Goal: Information Seeking & Learning: Learn about a topic

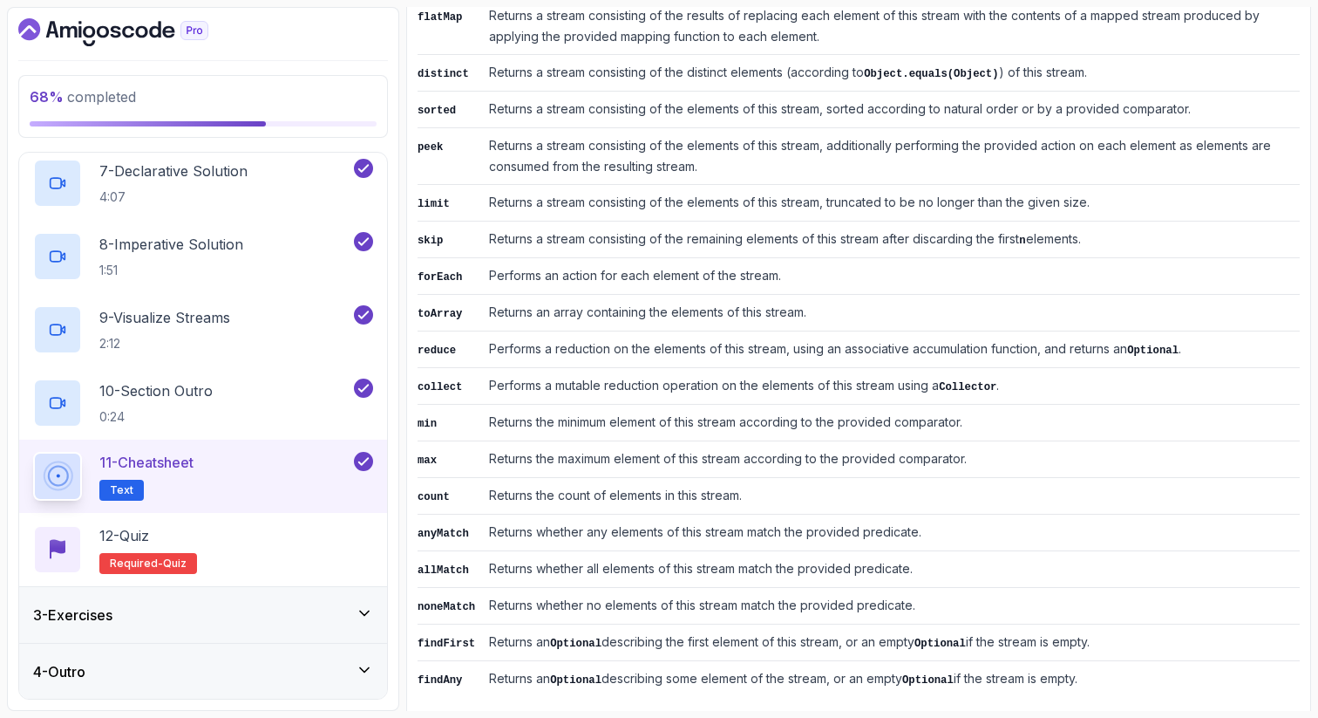
scroll to position [814, 0]
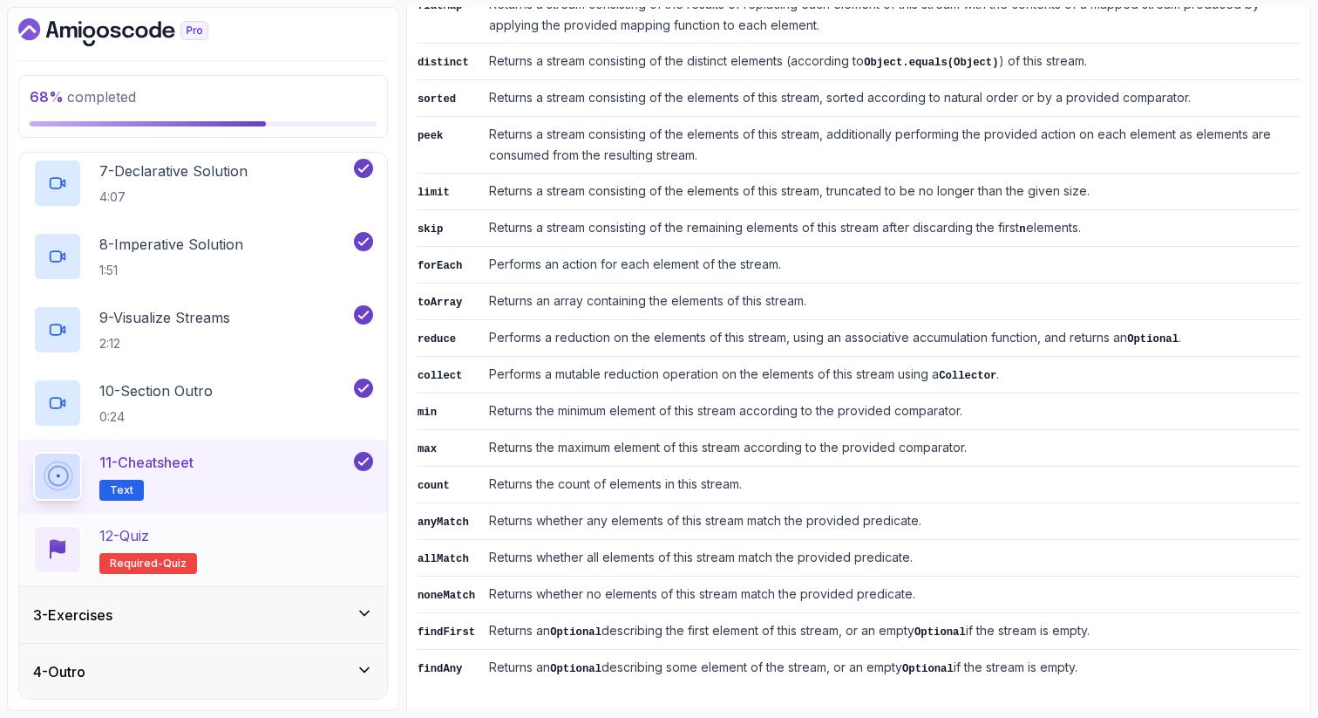
click at [318, 536] on div "12 - Quiz Required- quiz" at bounding box center [203, 549] width 340 height 49
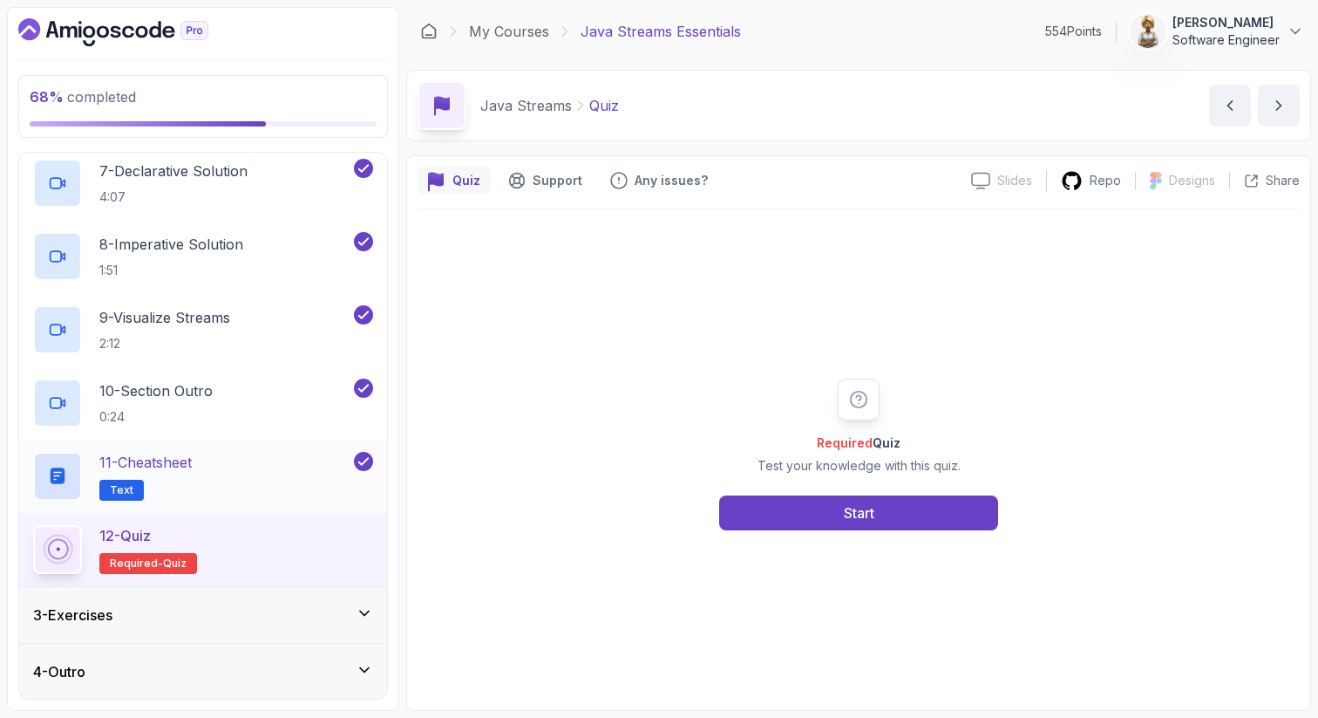
click at [203, 460] on div "11 - Cheatsheet Text" at bounding box center [191, 476] width 317 height 49
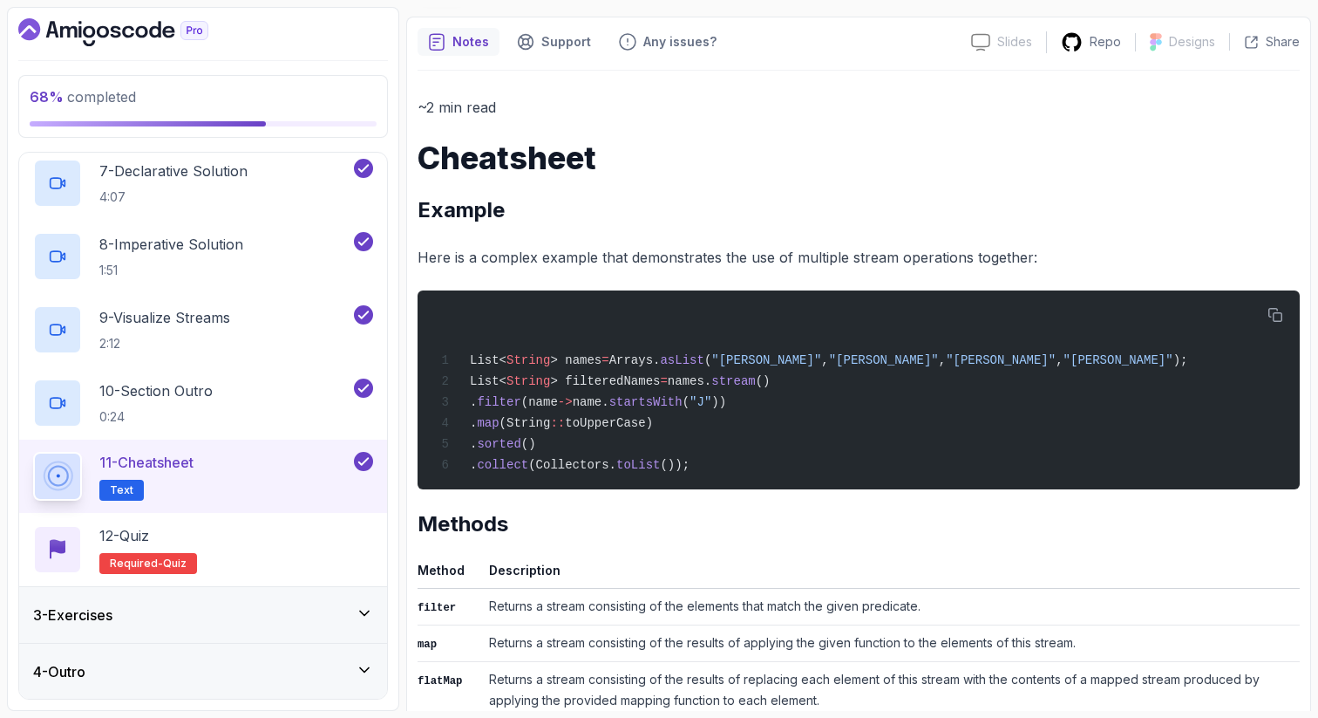
scroll to position [140, 0]
click at [255, 537] on div "12 - Quiz Required- quiz" at bounding box center [203, 549] width 340 height 49
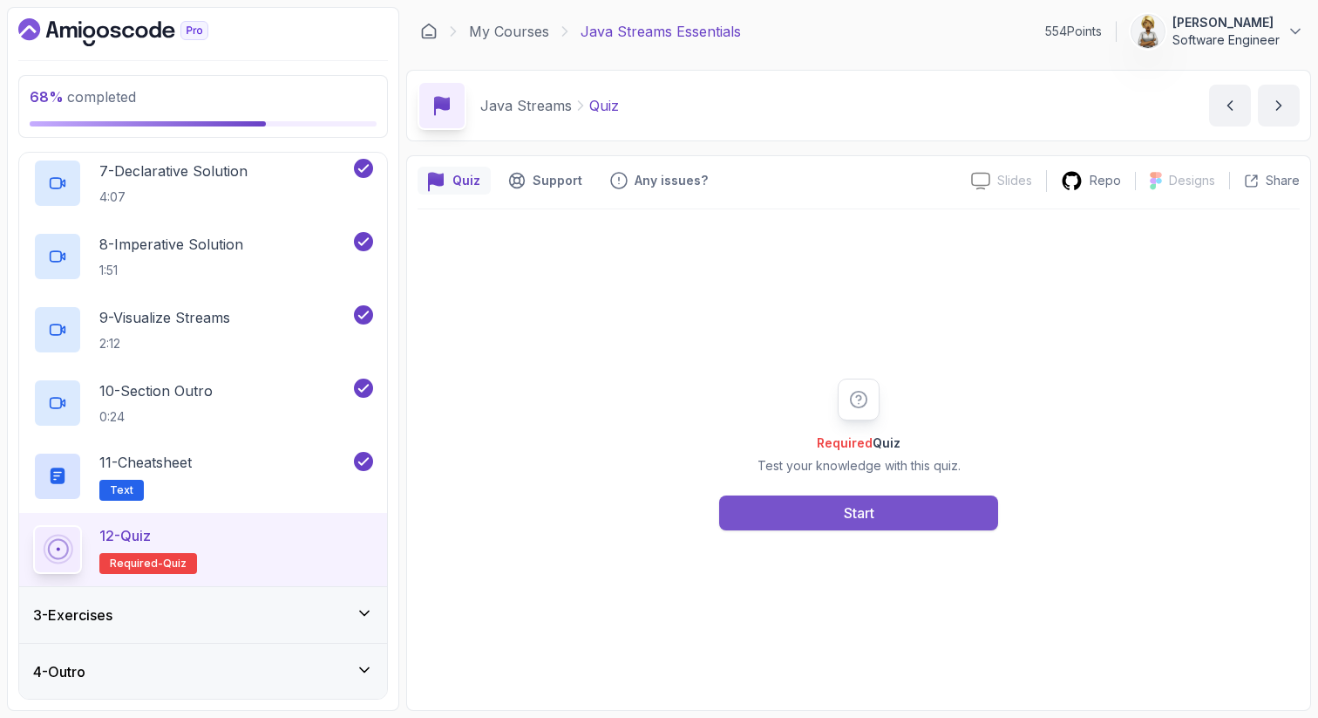
click at [878, 514] on button "Start" at bounding box center [858, 512] width 279 height 35
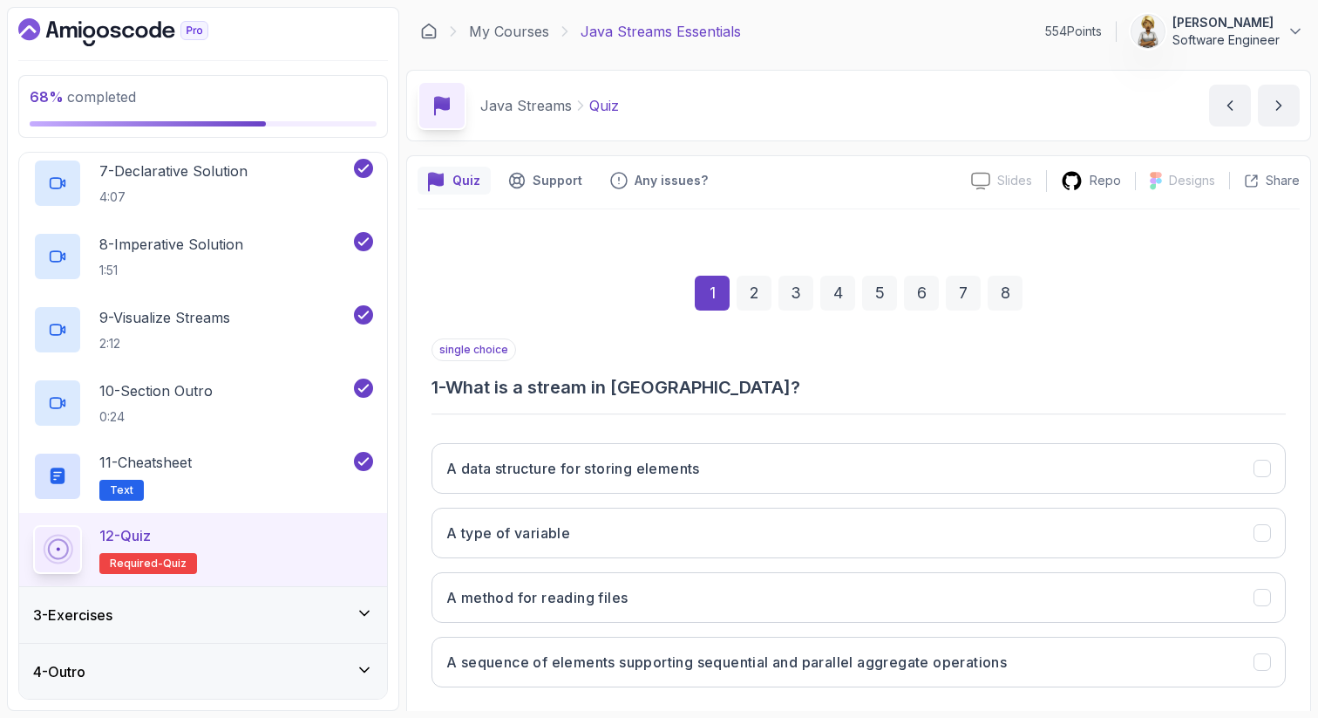
click at [830, 371] on div "single choice 1 - What is a stream in [GEOGRAPHIC_DATA]?" at bounding box center [859, 368] width 854 height 61
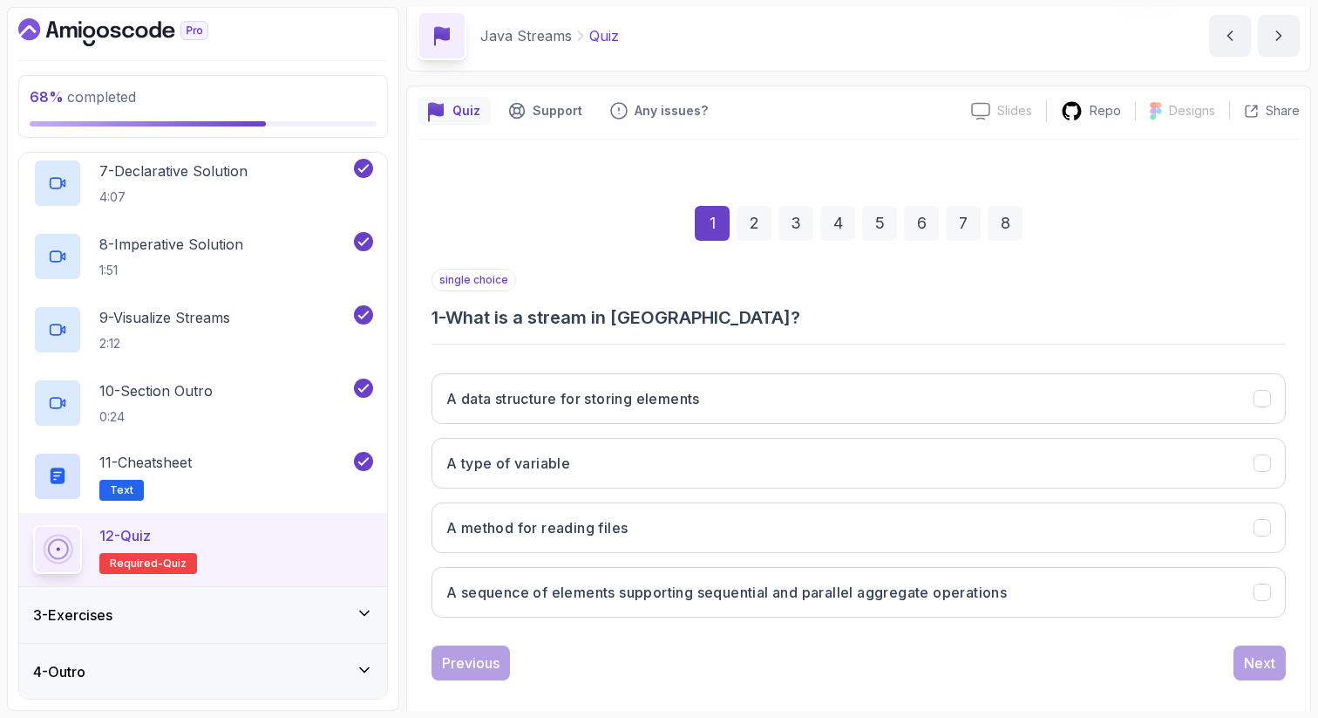
scroll to position [89, 0]
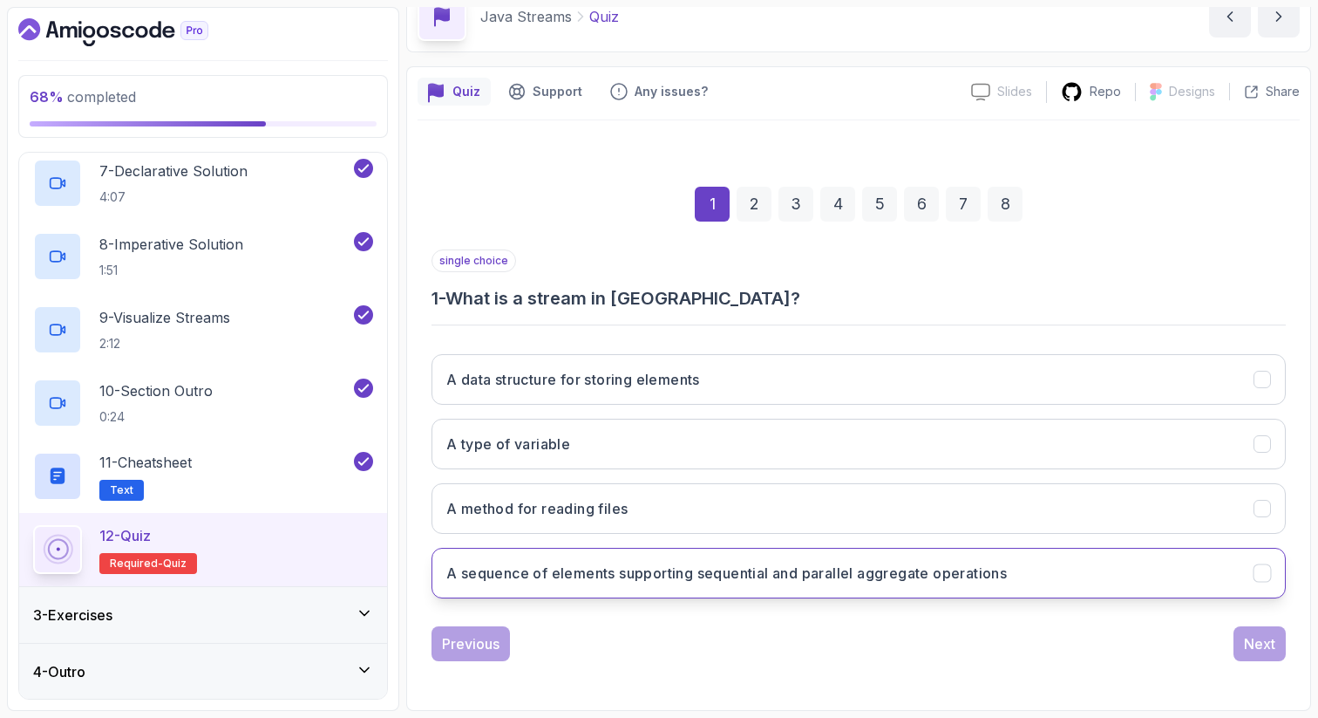
click at [705, 577] on h3 "A sequence of elements supporting sequential and parallel aggregate operations" at bounding box center [726, 572] width 561 height 21
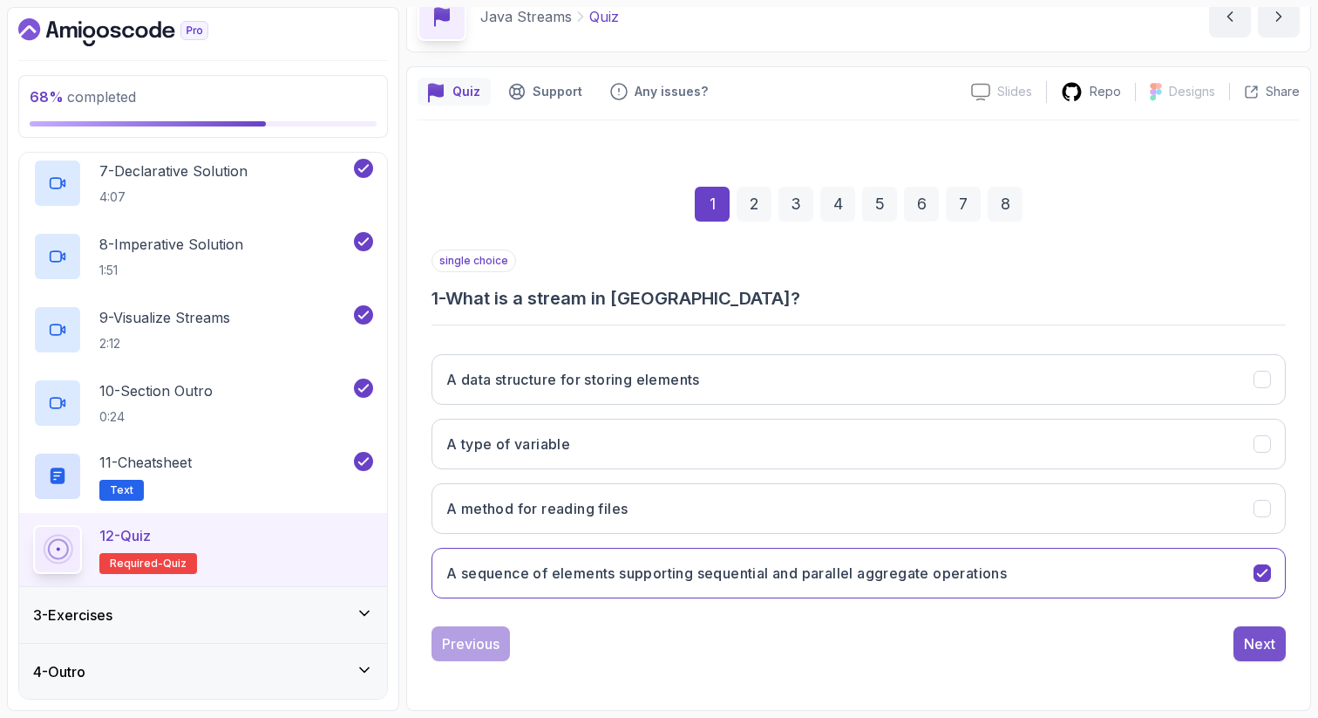
click at [1250, 637] on div "Next" at bounding box center [1259, 643] width 31 height 21
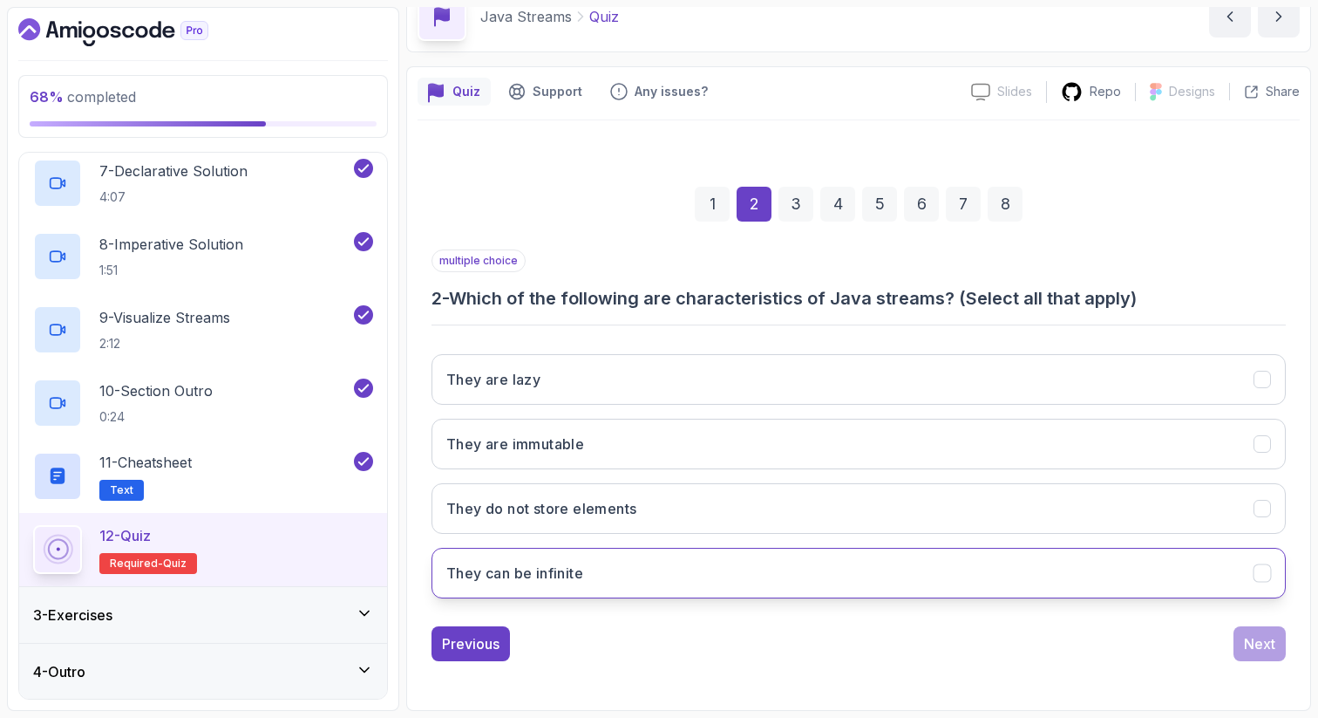
click at [530, 572] on h3 "They can be infinite" at bounding box center [514, 572] width 137 height 21
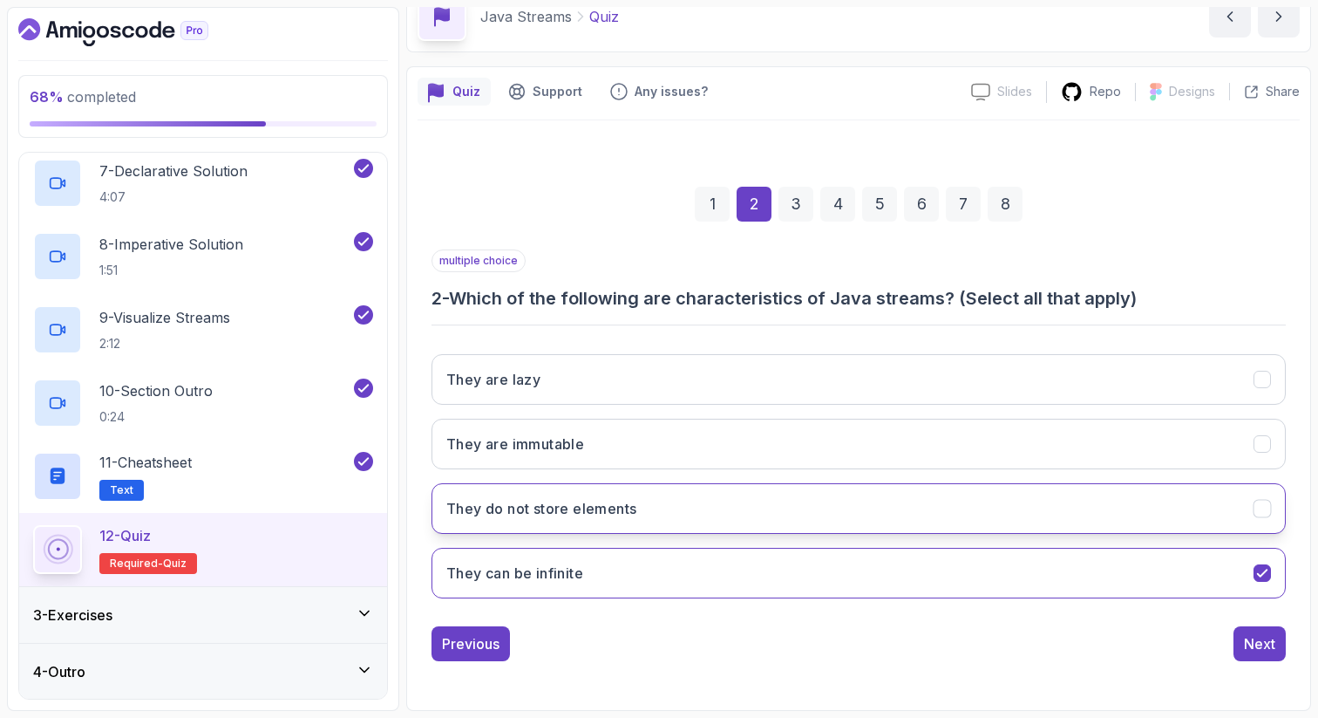
click at [471, 508] on h3 "They do not store elements" at bounding box center [541, 508] width 190 height 21
click at [1252, 643] on div "Next" at bounding box center [1259, 643] width 31 height 21
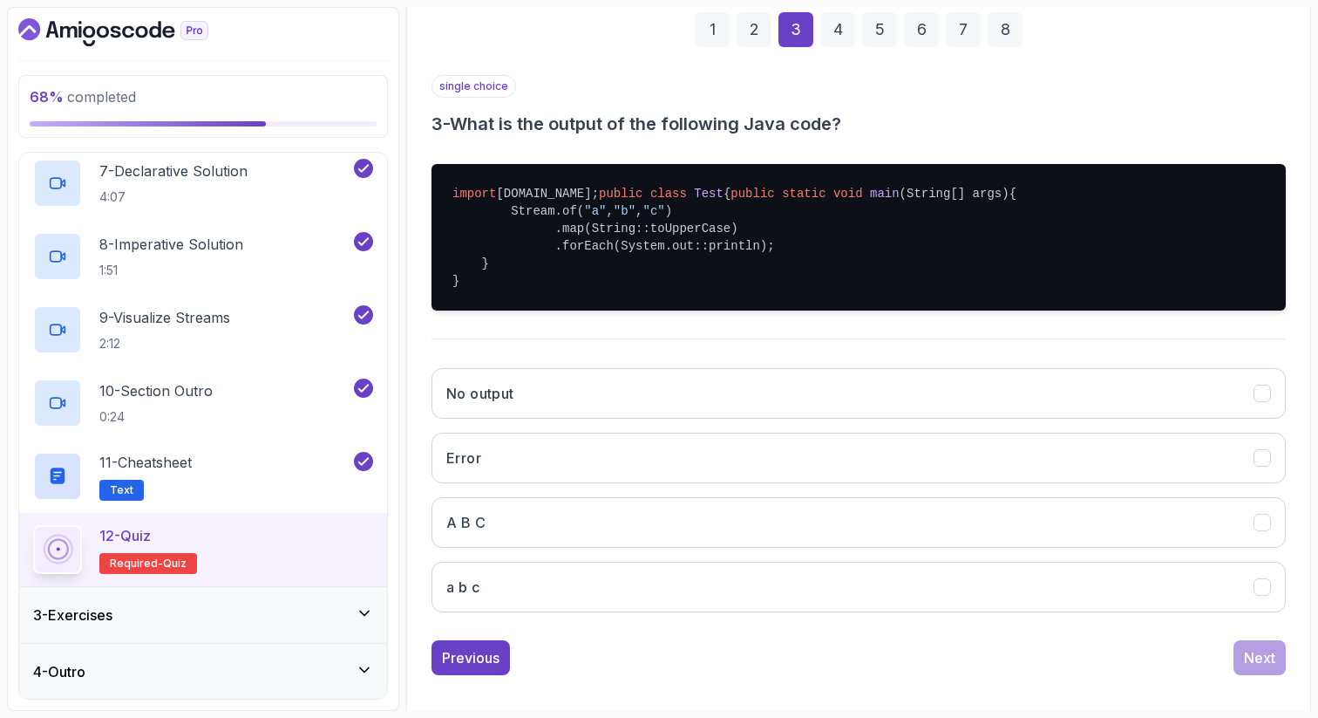
scroll to position [298, 0]
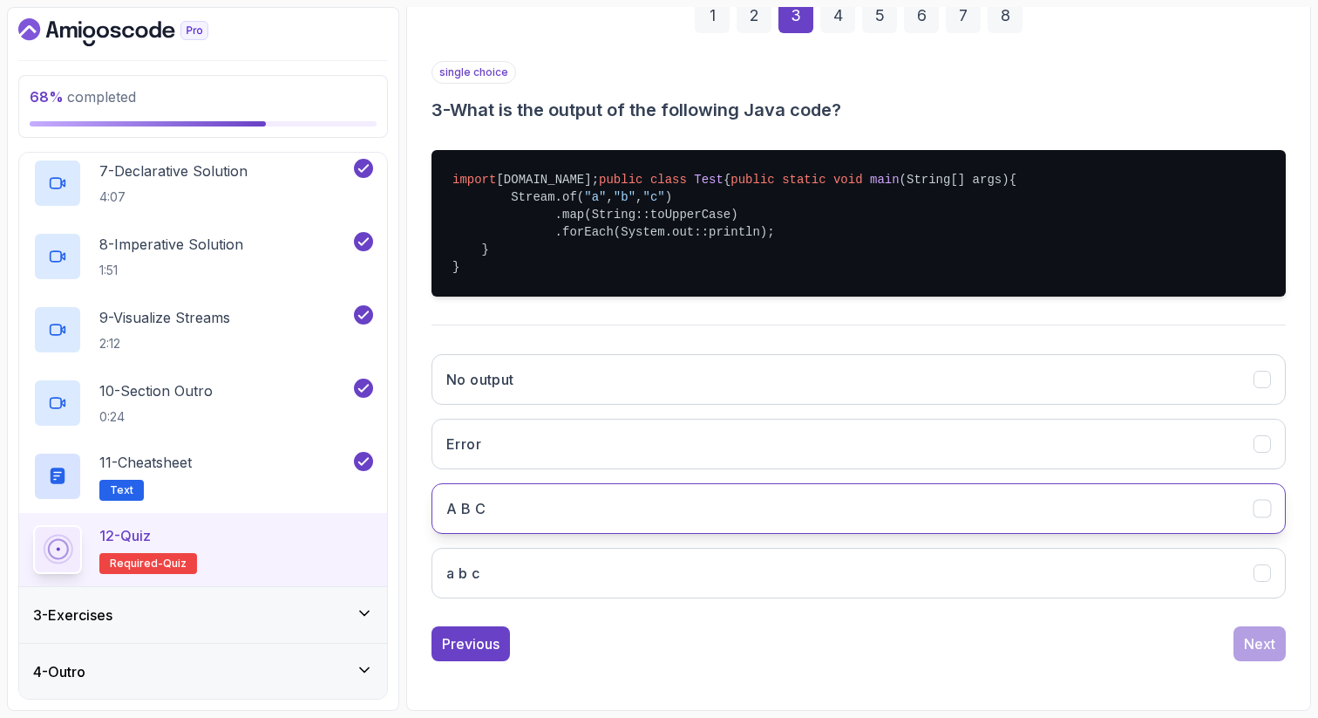
click at [1158, 526] on button "A B C" at bounding box center [859, 508] width 854 height 51
click at [1257, 654] on div "Next" at bounding box center [1259, 643] width 31 height 21
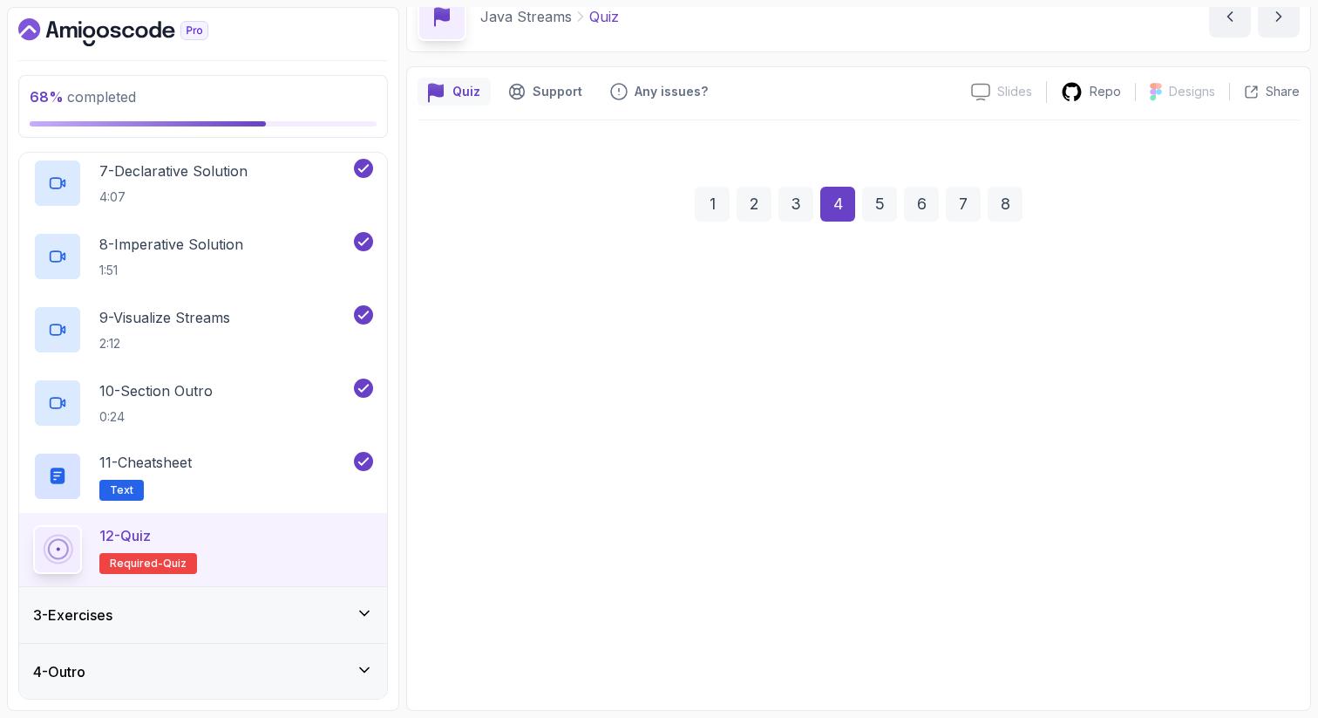
scroll to position [89, 0]
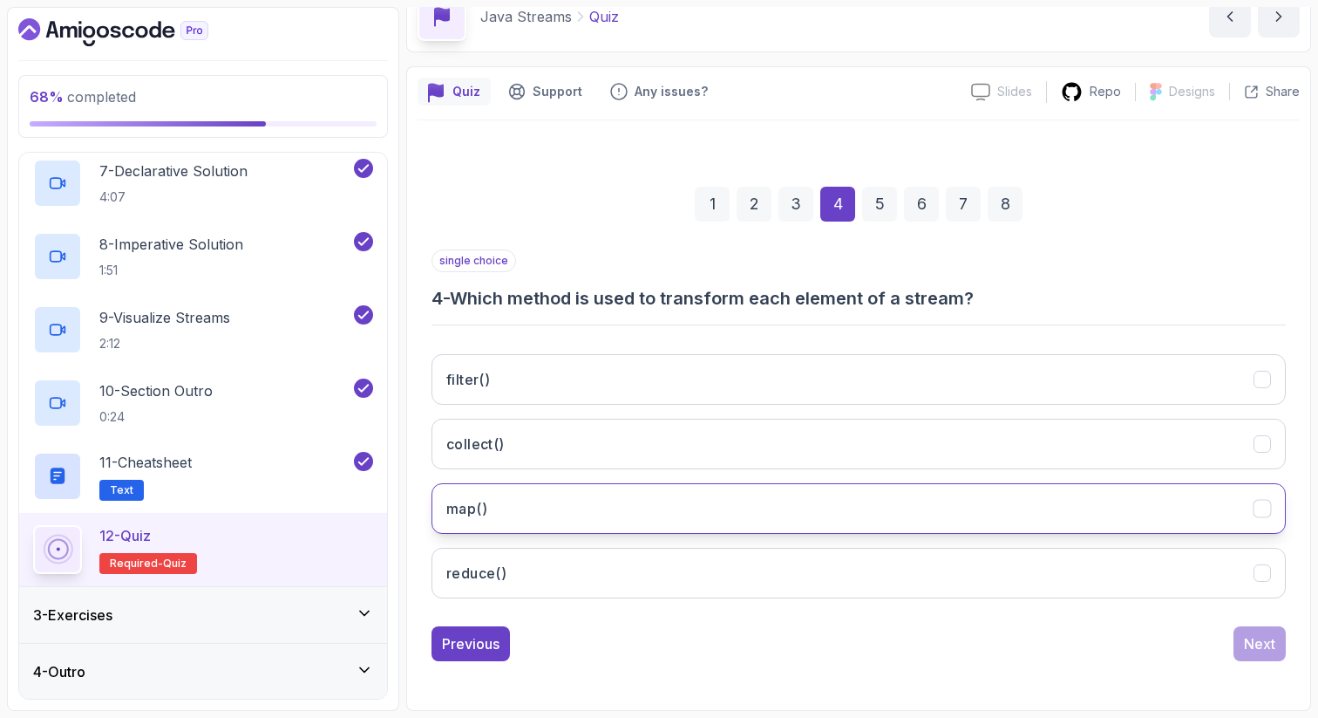
click at [1090, 499] on button "map()" at bounding box center [859, 508] width 854 height 51
click at [1246, 647] on div "Next" at bounding box center [1259, 643] width 31 height 21
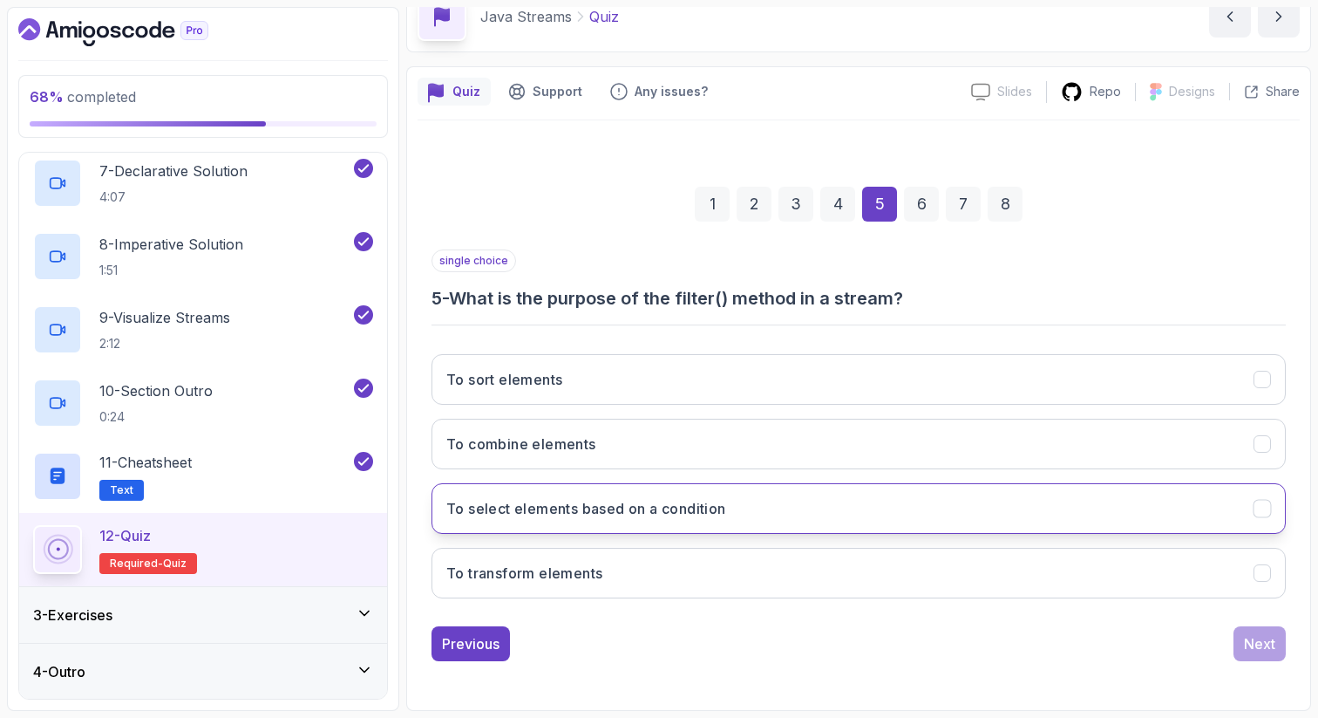
click at [1056, 514] on button "To select elements based on a condition" at bounding box center [859, 508] width 854 height 51
click at [1247, 648] on div "Next" at bounding box center [1259, 643] width 31 height 21
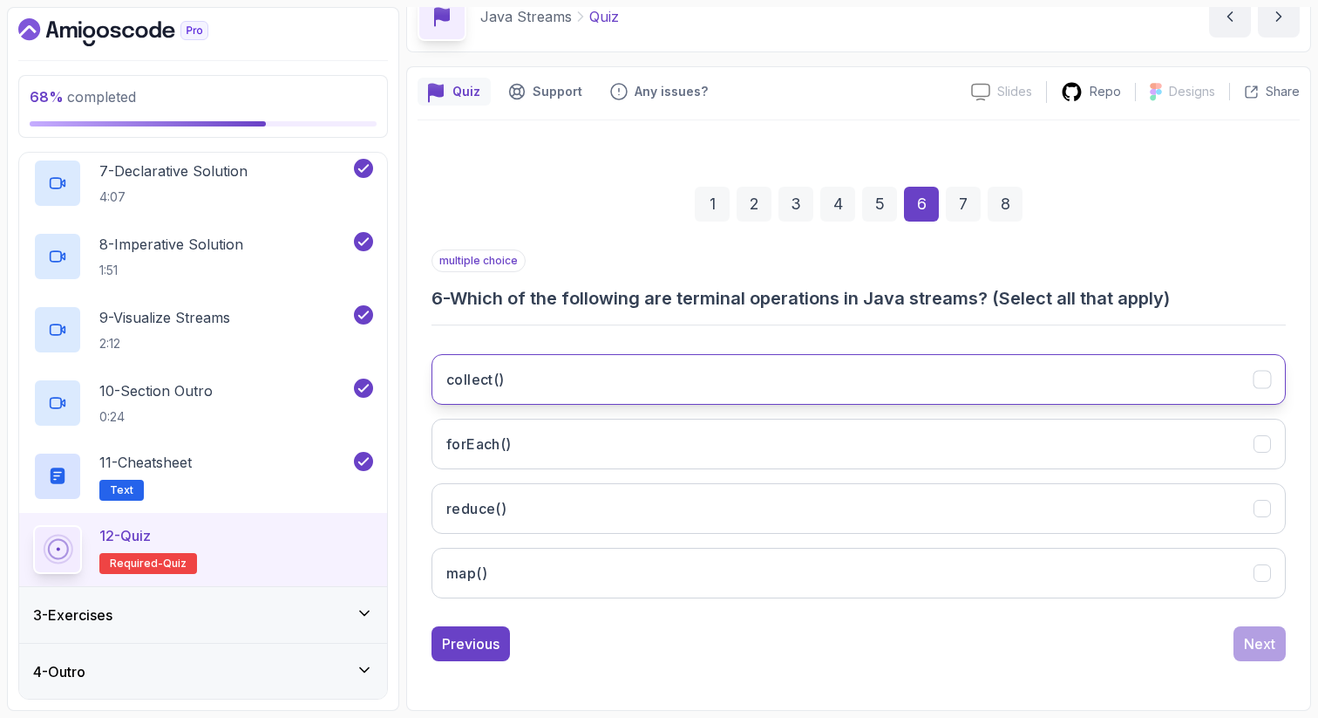
click at [1106, 374] on button "collect()" at bounding box center [859, 379] width 854 height 51
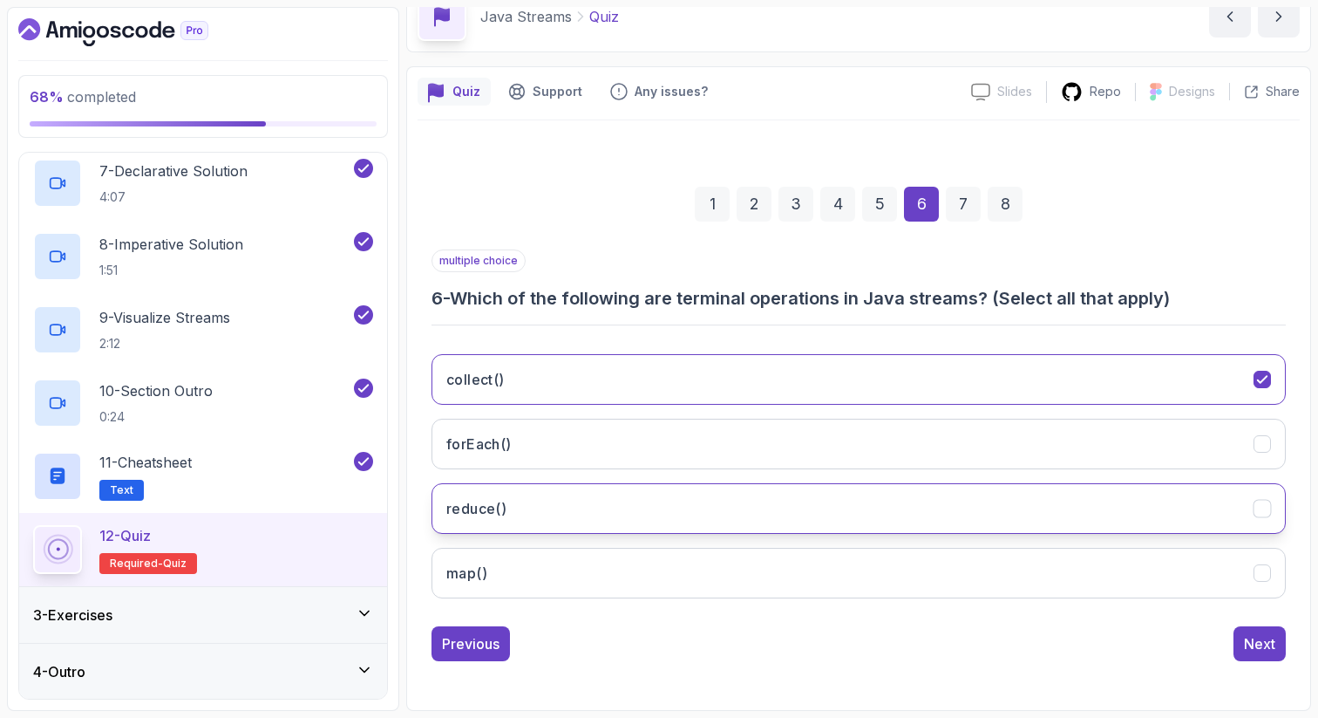
click at [1047, 511] on button "reduce()" at bounding box center [859, 508] width 854 height 51
click at [1018, 570] on button "map()" at bounding box center [859, 573] width 854 height 51
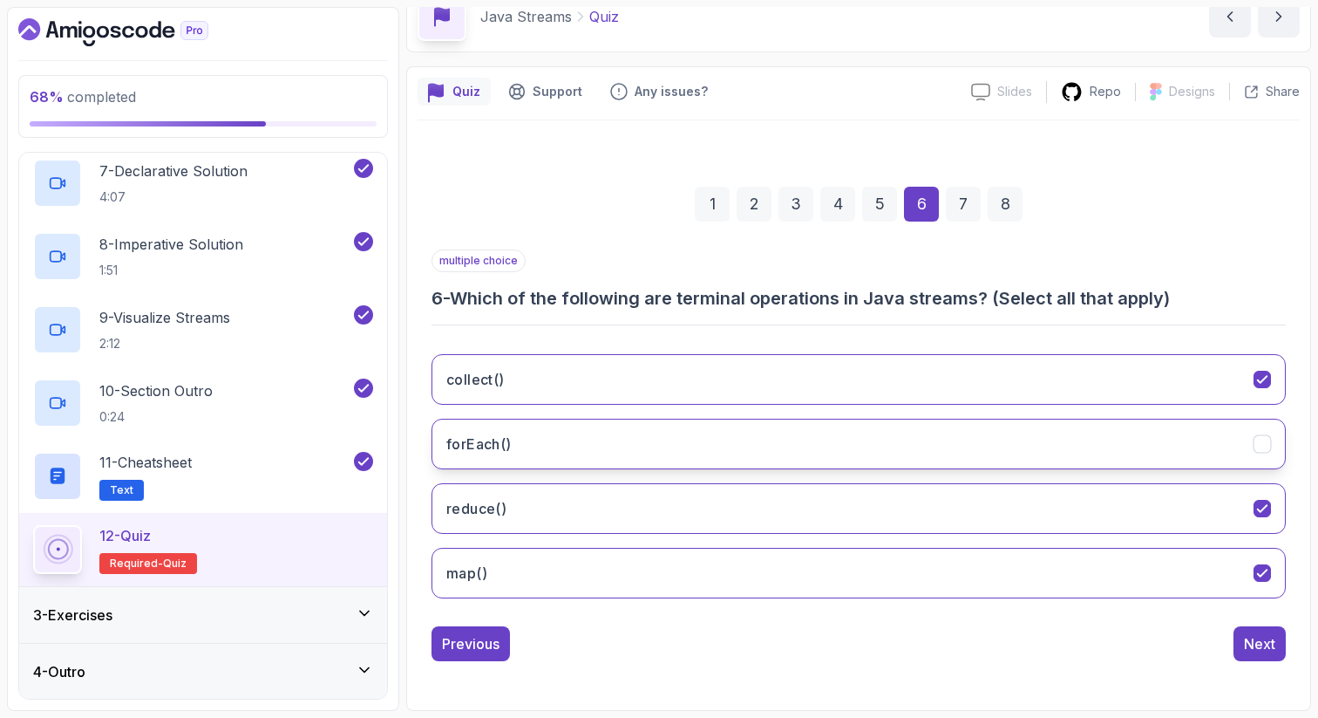
click at [1033, 453] on button "forEach()" at bounding box center [859, 444] width 854 height 51
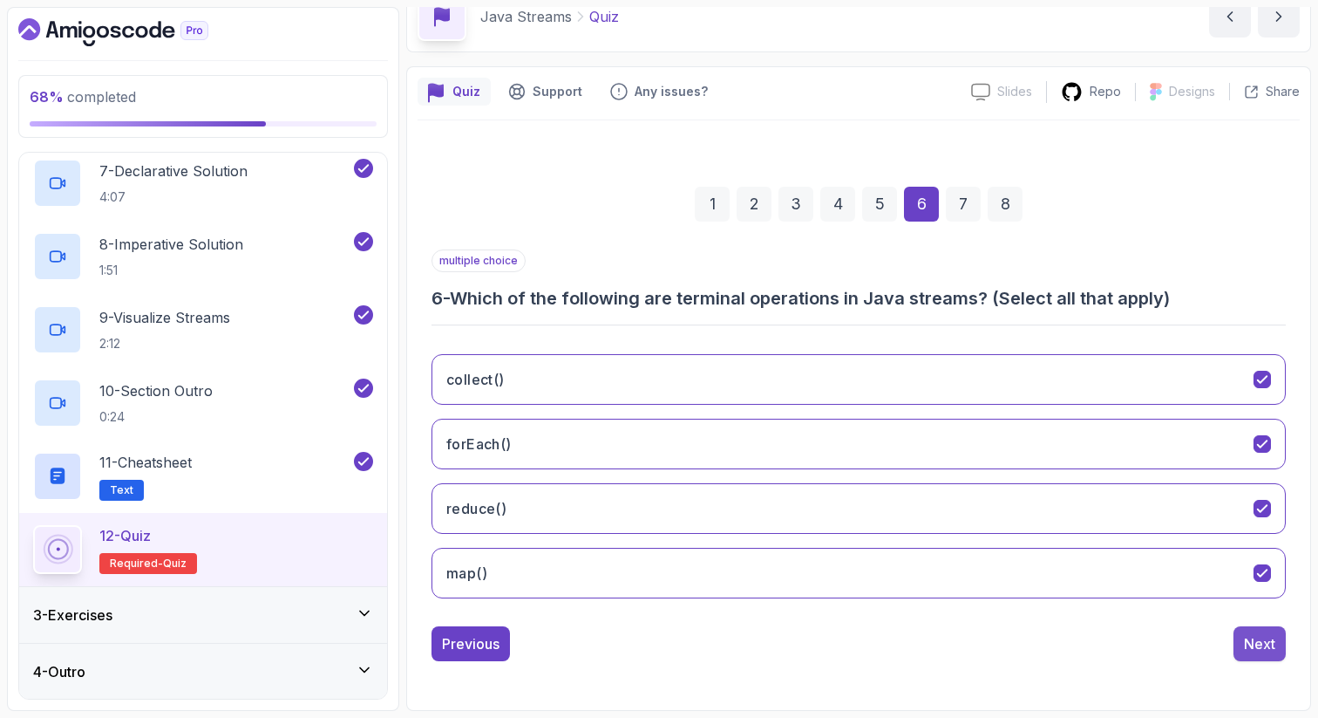
click at [1253, 638] on div "Next" at bounding box center [1259, 643] width 31 height 21
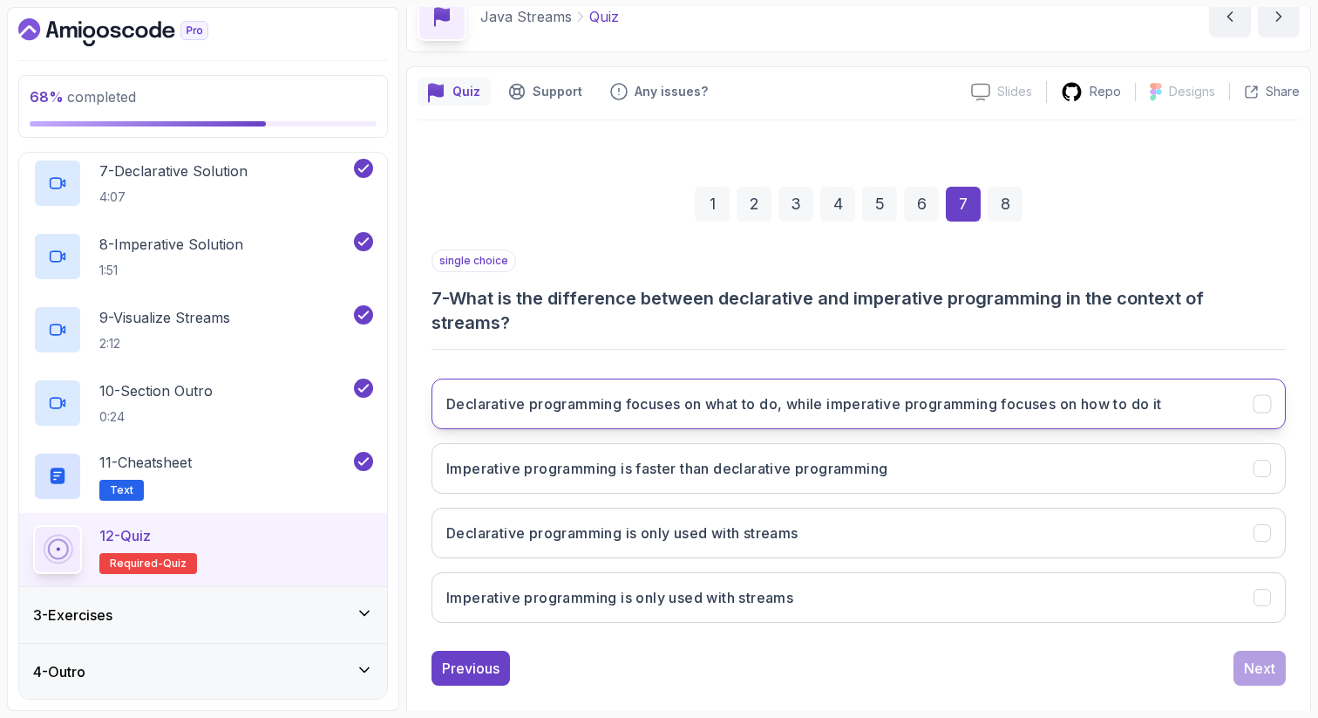
click at [873, 408] on h3 "Declarative programming focuses on what to do, while imperative programming foc…" at bounding box center [804, 403] width 716 height 21
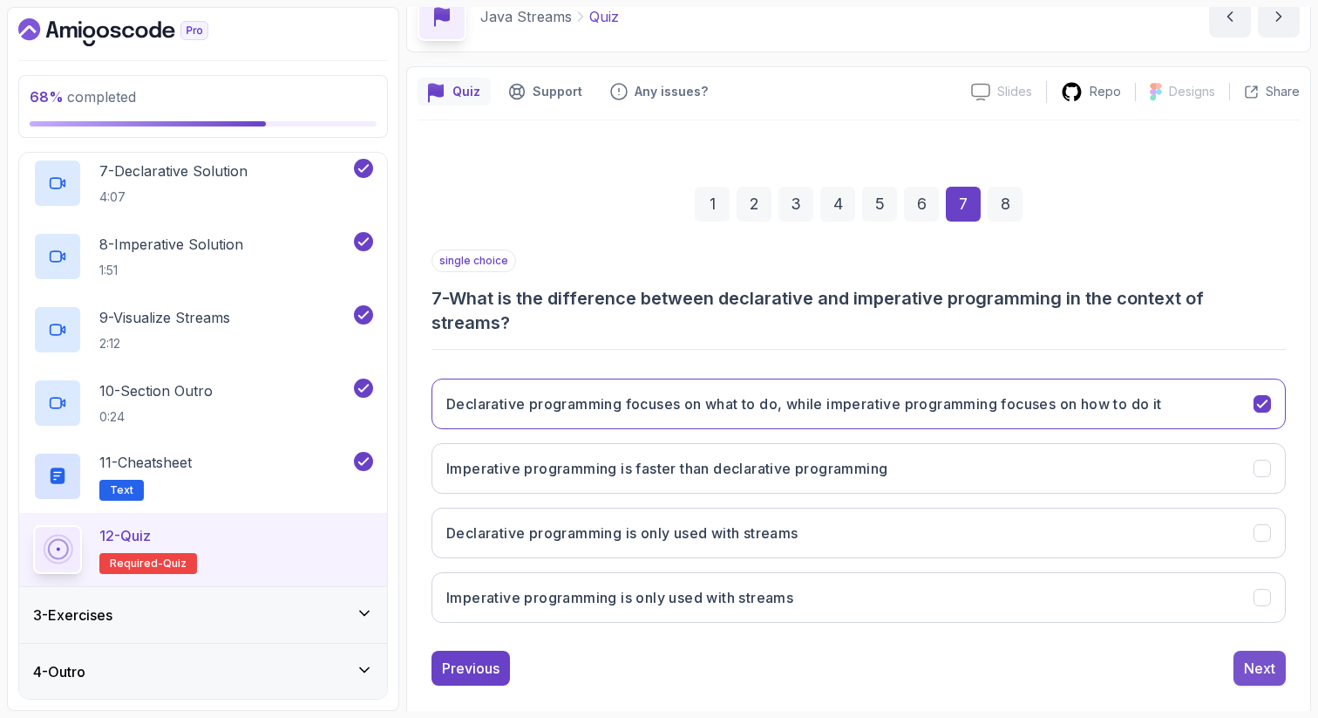
click at [1260, 663] on div "Next" at bounding box center [1259, 667] width 31 height 21
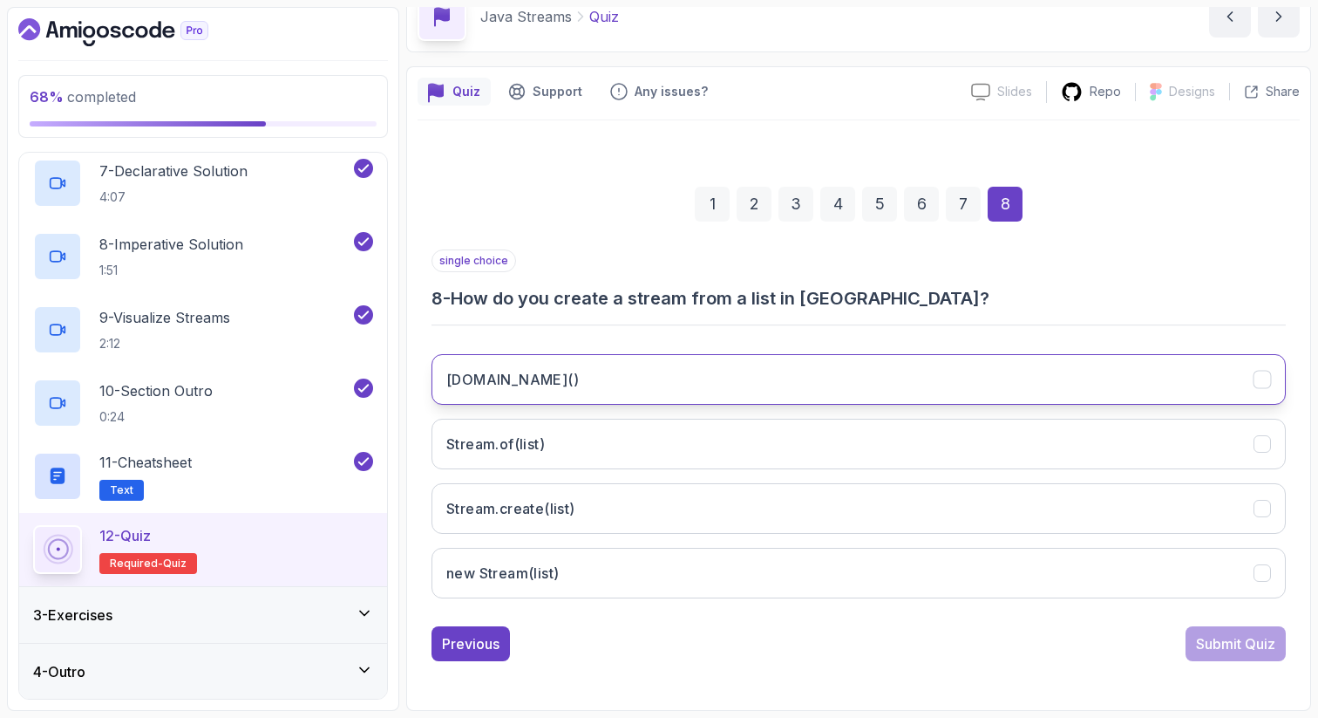
click at [596, 361] on button "[DOMAIN_NAME]()" at bounding box center [859, 379] width 854 height 51
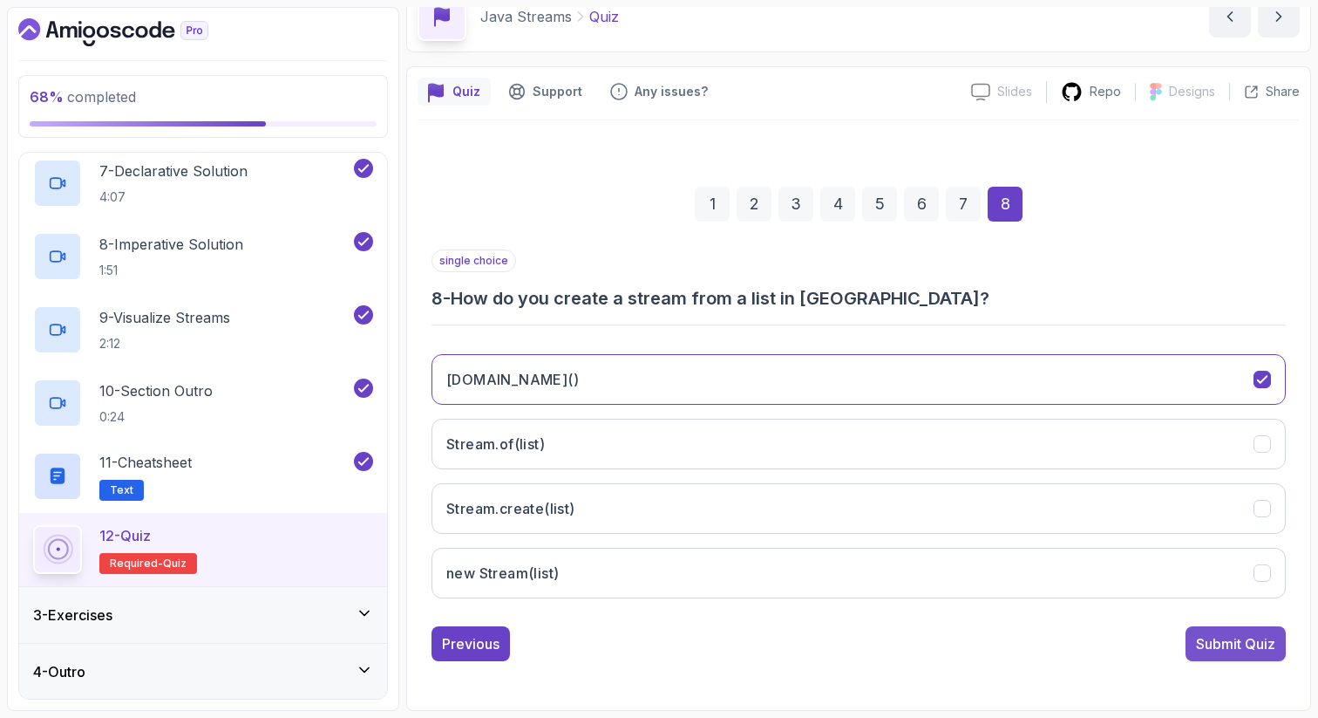
click at [1221, 658] on button "Submit Quiz" at bounding box center [1236, 643] width 100 height 35
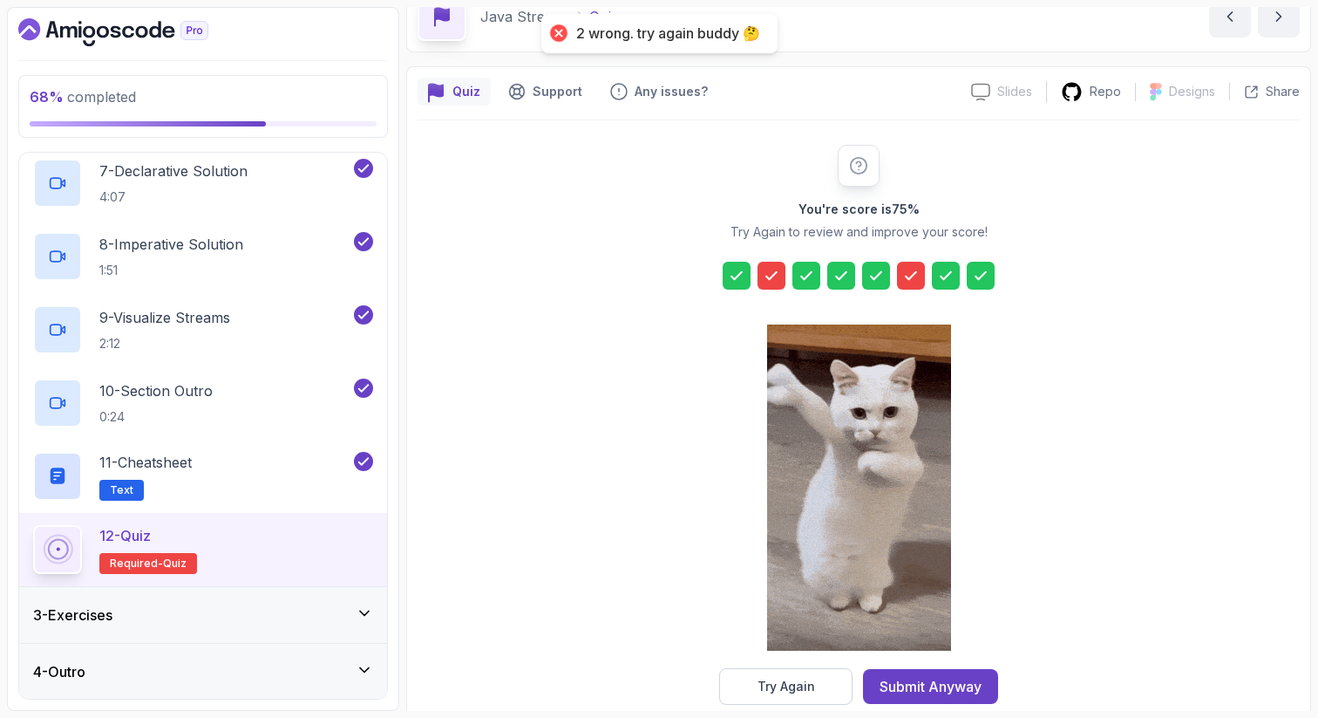
click at [775, 285] on div at bounding box center [772, 276] width 28 height 28
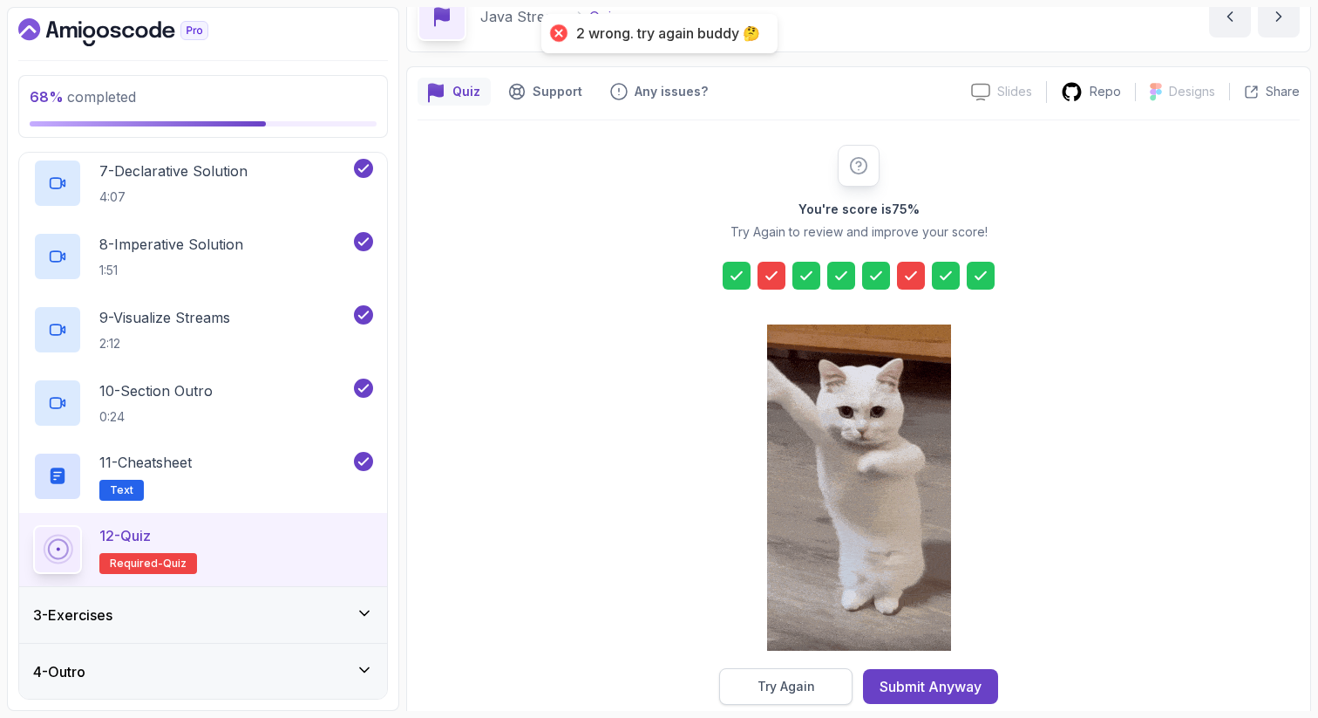
click at [797, 684] on div "Try Again" at bounding box center [787, 685] width 58 height 17
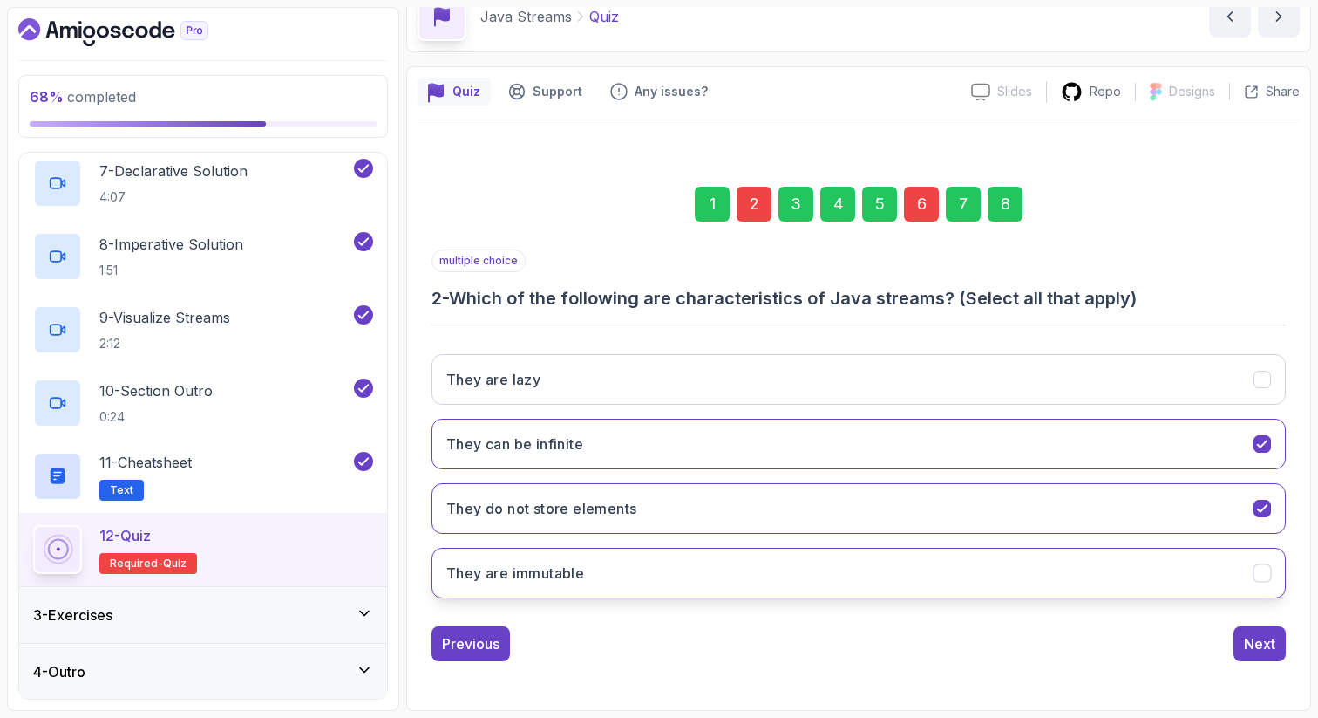
click at [527, 575] on h3 "They are immutable" at bounding box center [515, 572] width 138 height 21
click at [923, 211] on div "6" at bounding box center [921, 204] width 35 height 35
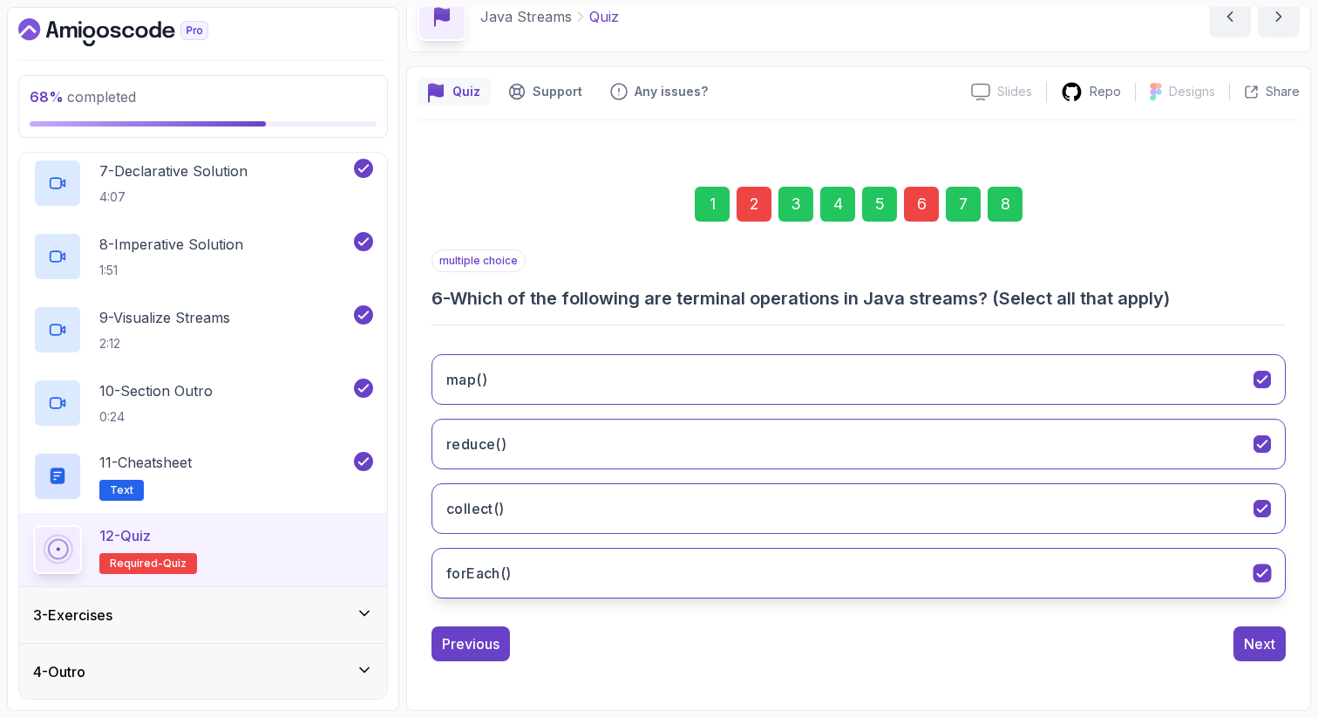
click at [494, 575] on h3 "forEach()" at bounding box center [478, 572] width 65 height 21
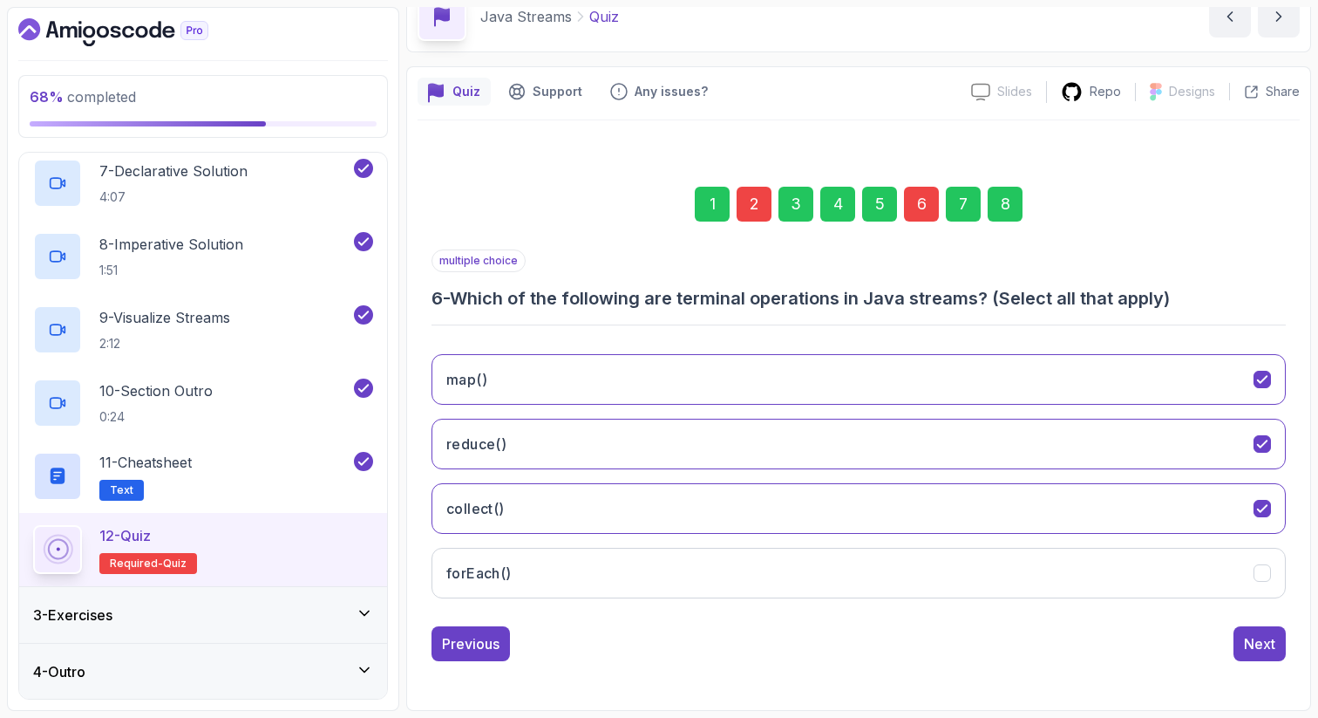
click at [997, 193] on div "8" at bounding box center [1005, 204] width 35 height 35
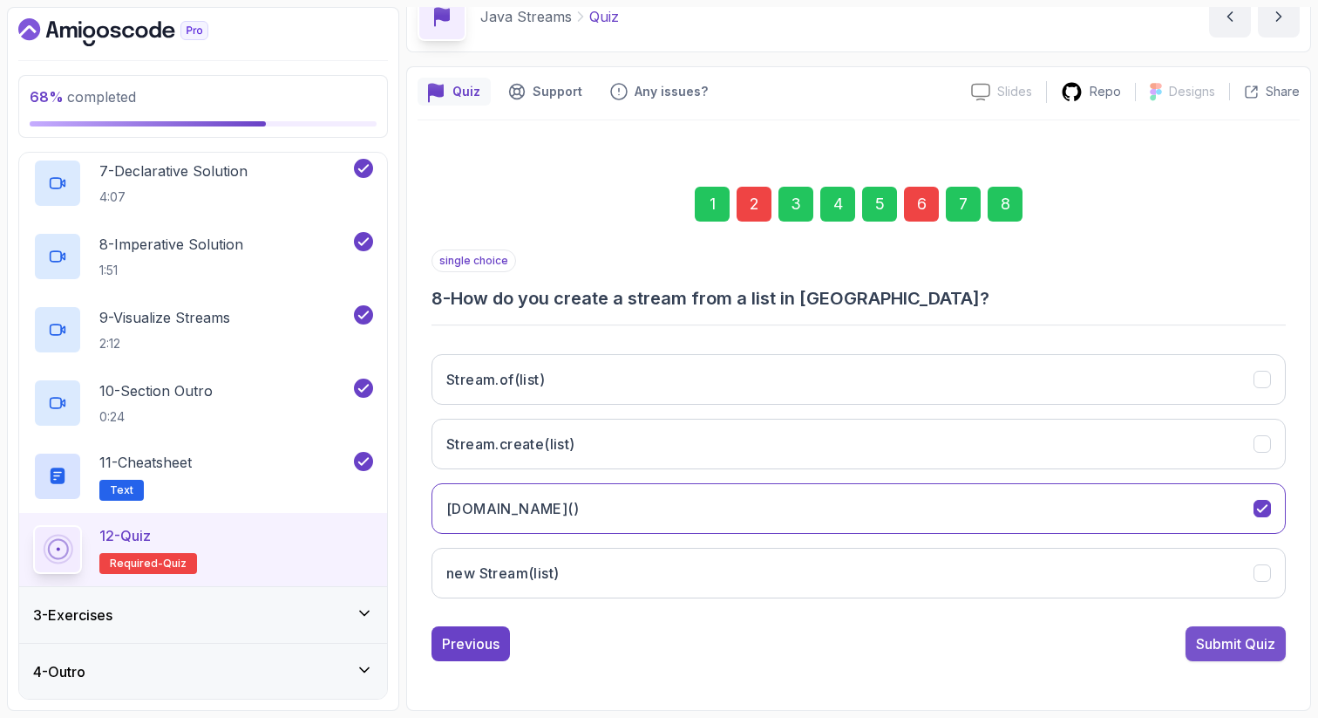
click at [1220, 643] on div "Submit Quiz" at bounding box center [1235, 643] width 79 height 21
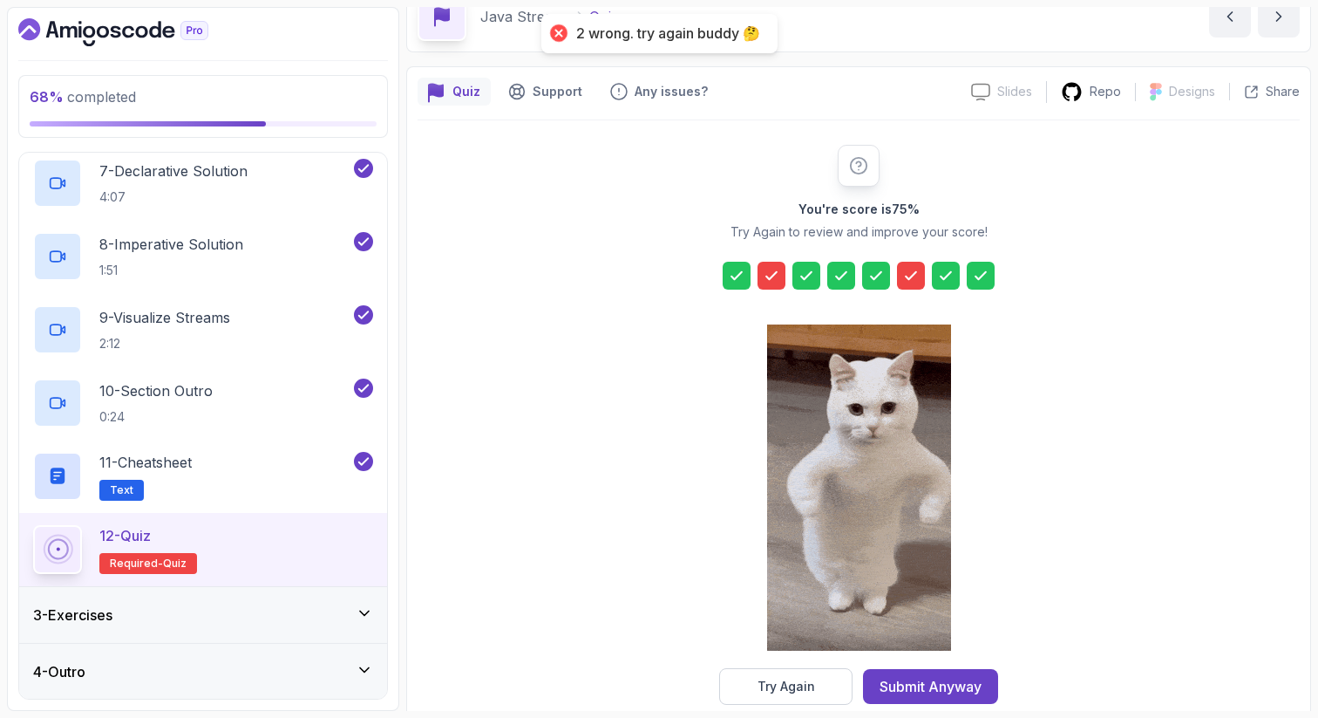
click at [768, 271] on icon at bounding box center [771, 275] width 17 height 17
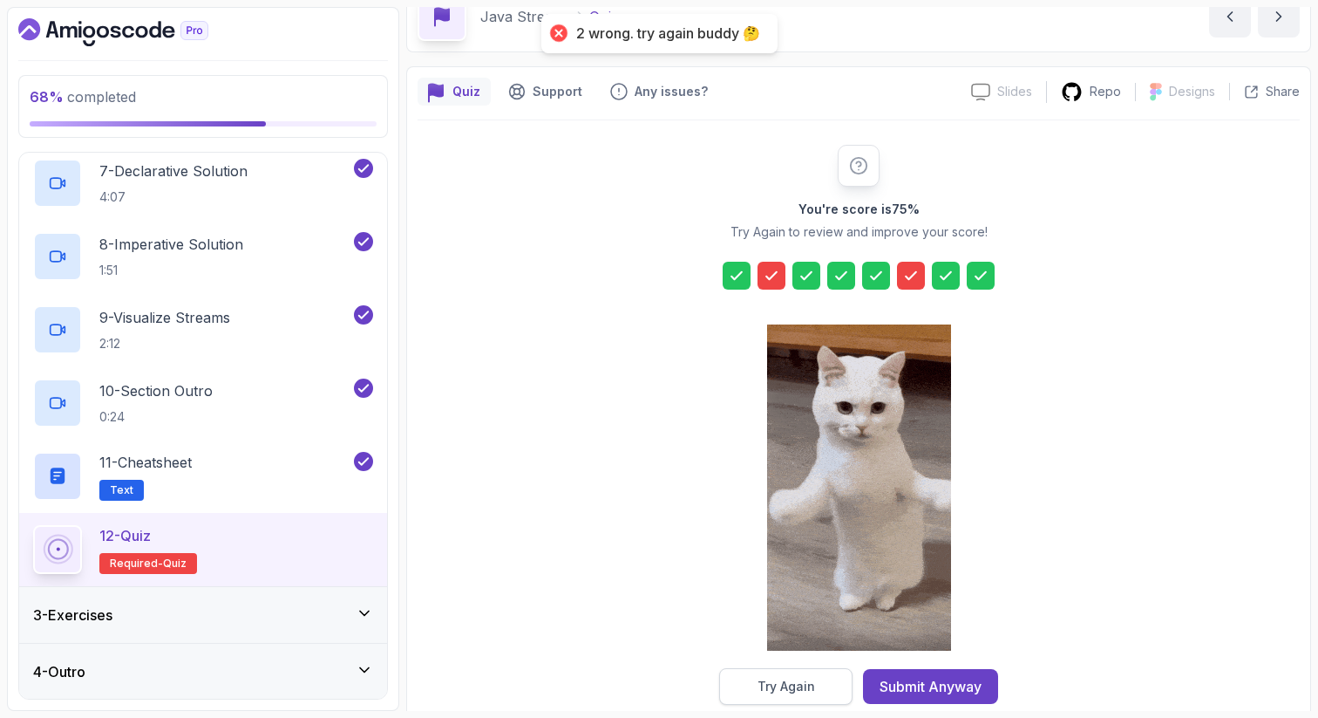
click at [739, 678] on button "Try Again" at bounding box center [785, 686] width 133 height 37
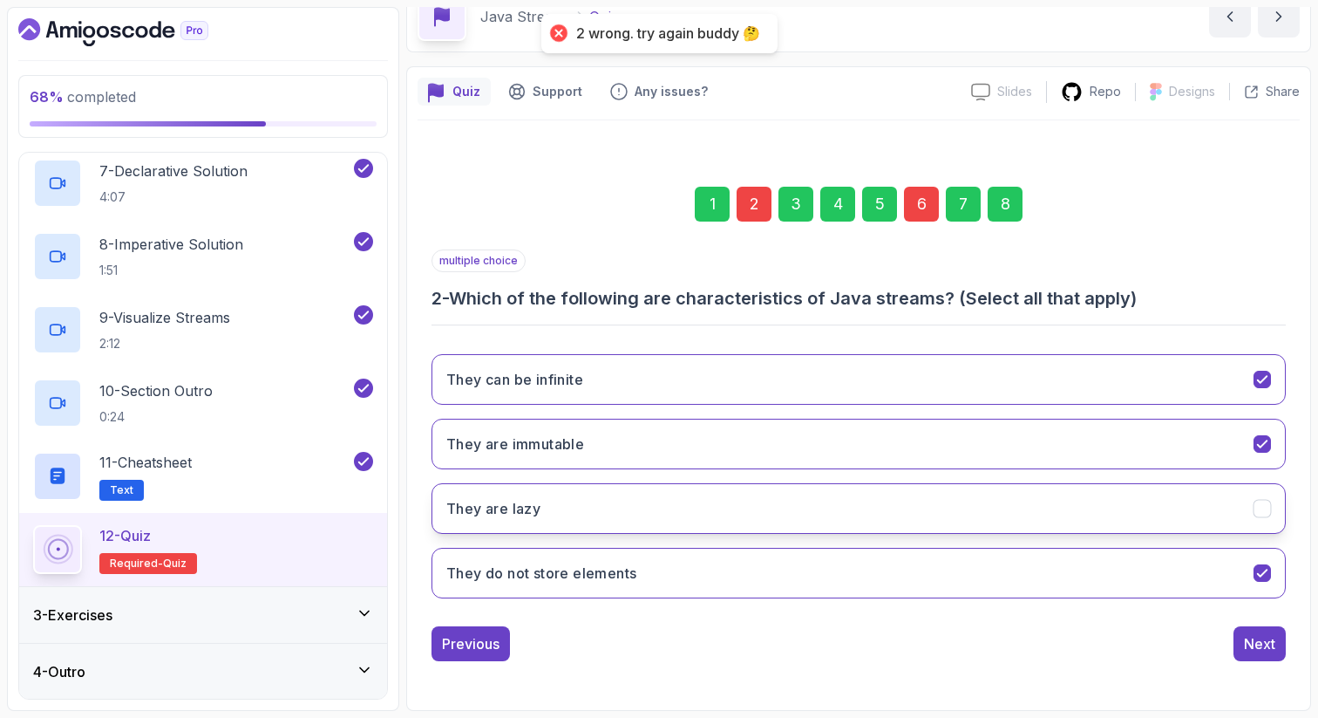
click at [622, 502] on button "They are lazy" at bounding box center [859, 508] width 854 height 51
click at [918, 210] on div "6" at bounding box center [921, 204] width 35 height 35
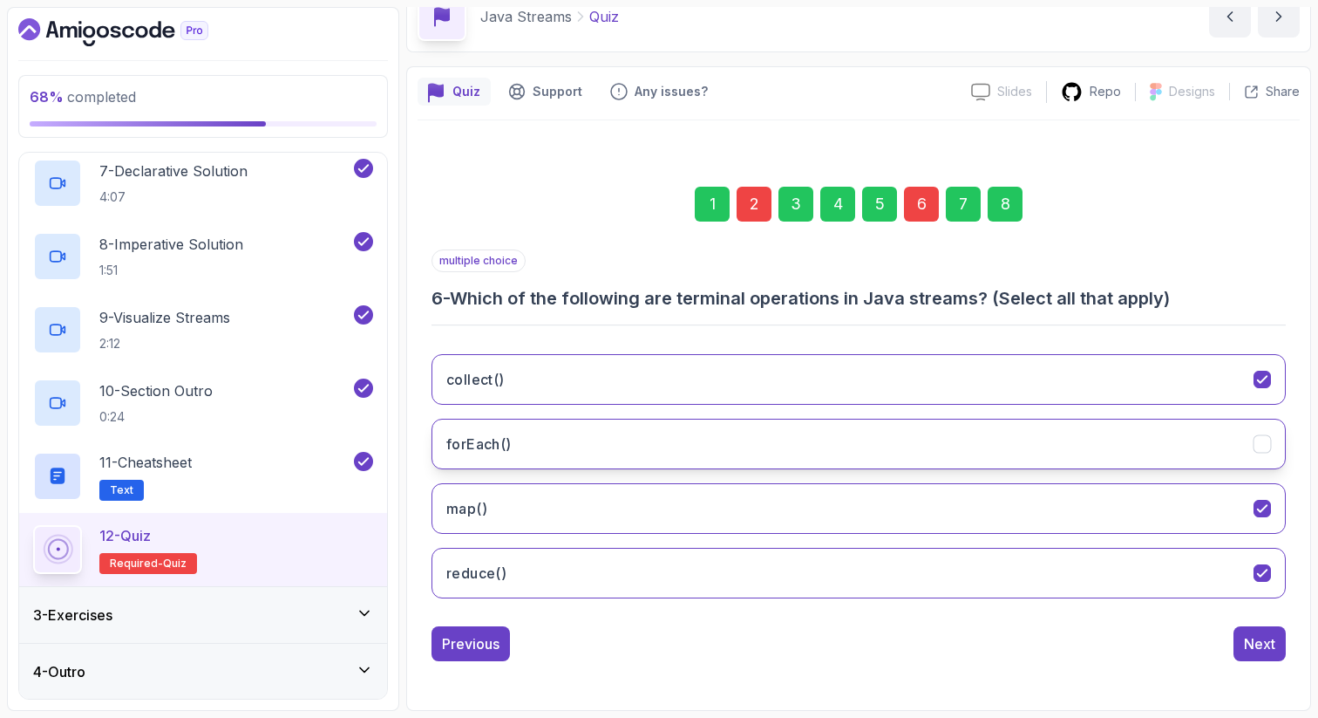
click at [507, 436] on h3 "forEach()" at bounding box center [478, 443] width 65 height 21
click at [997, 212] on div "8" at bounding box center [1005, 204] width 35 height 35
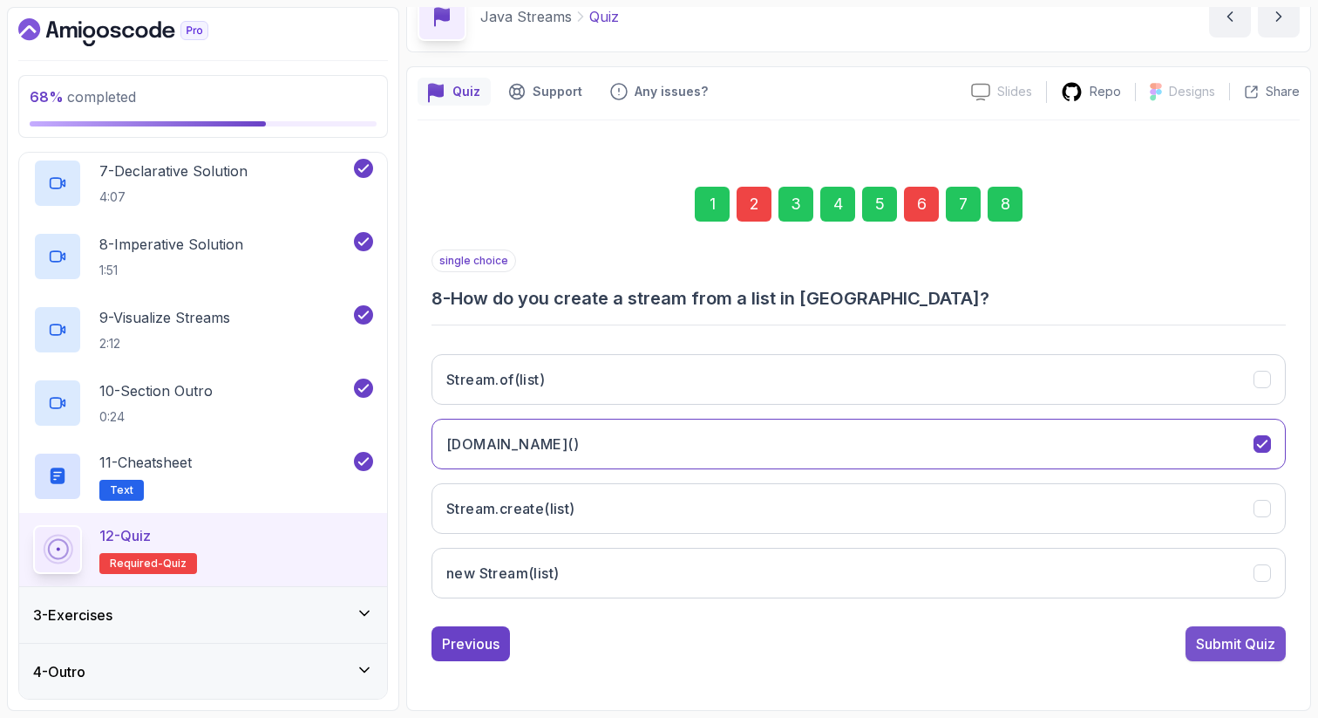
click at [1246, 637] on div "Submit Quiz" at bounding box center [1235, 643] width 79 height 21
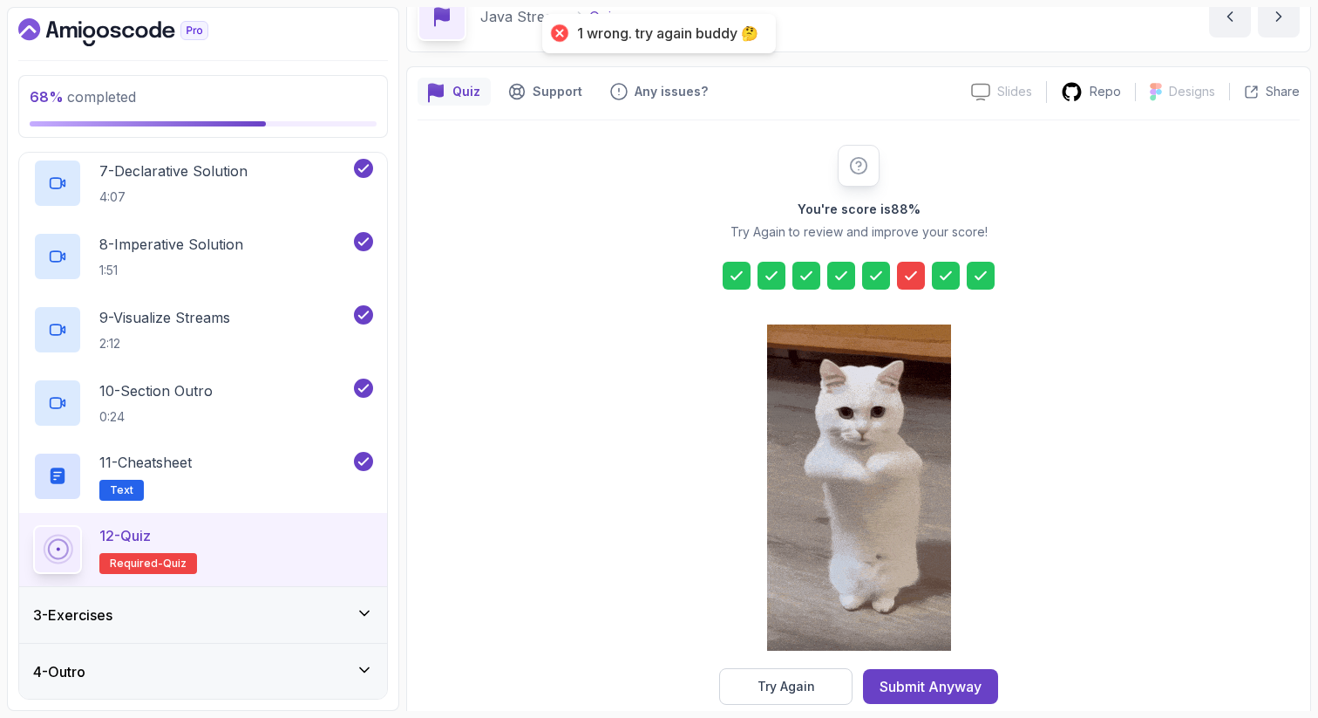
click at [919, 265] on div at bounding box center [911, 276] width 28 height 28
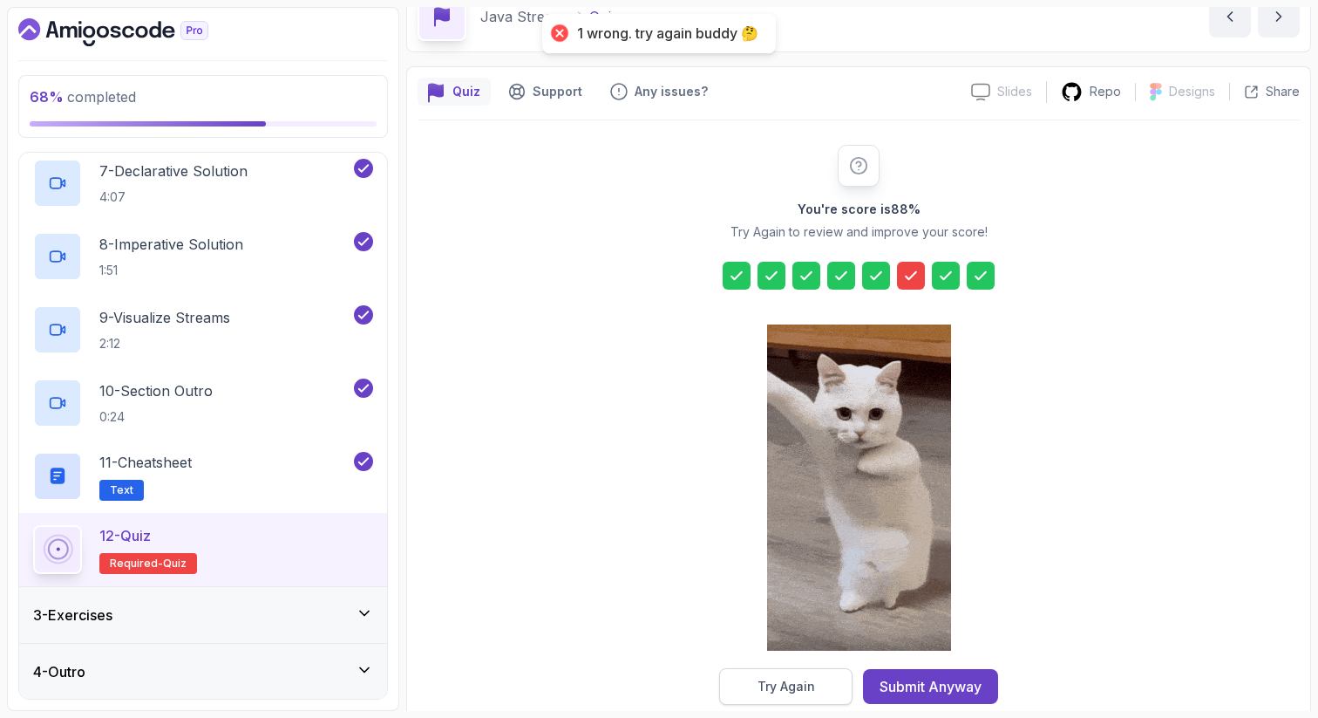
click at [770, 674] on button "Try Again" at bounding box center [785, 686] width 133 height 37
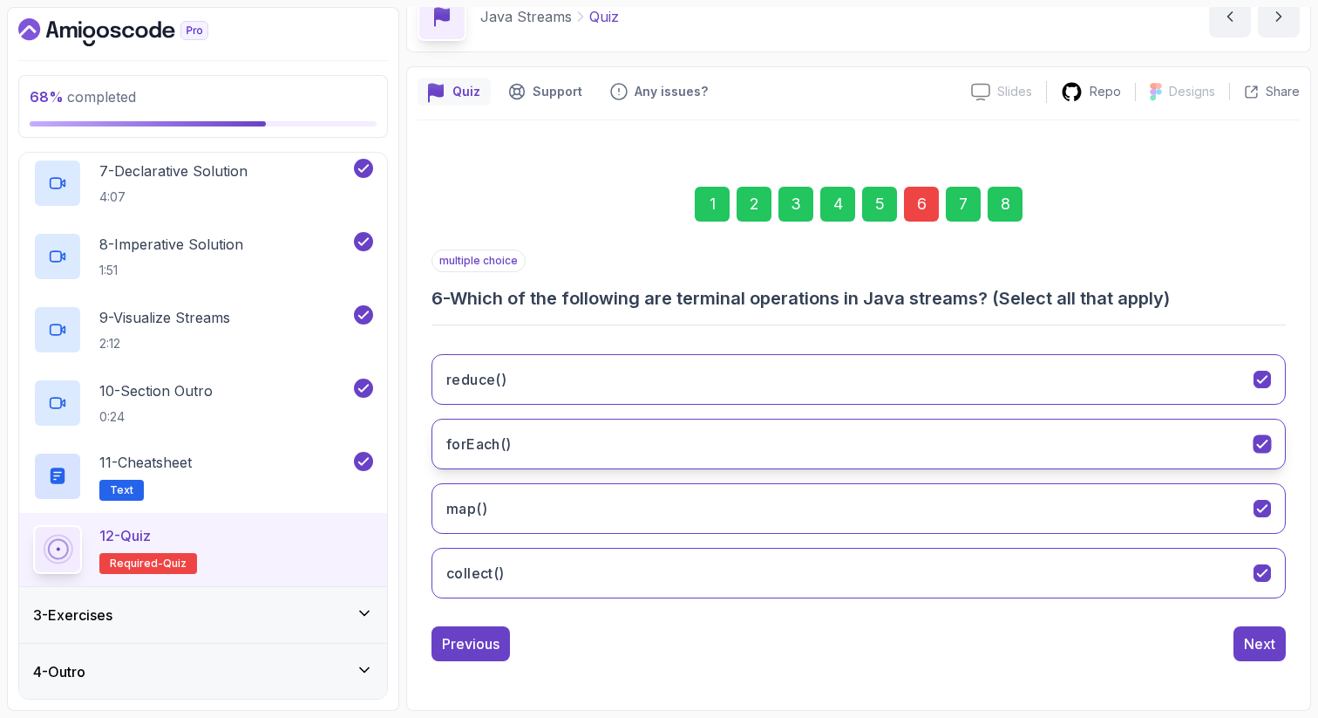
click at [521, 432] on button "forEach()" at bounding box center [859, 444] width 854 height 51
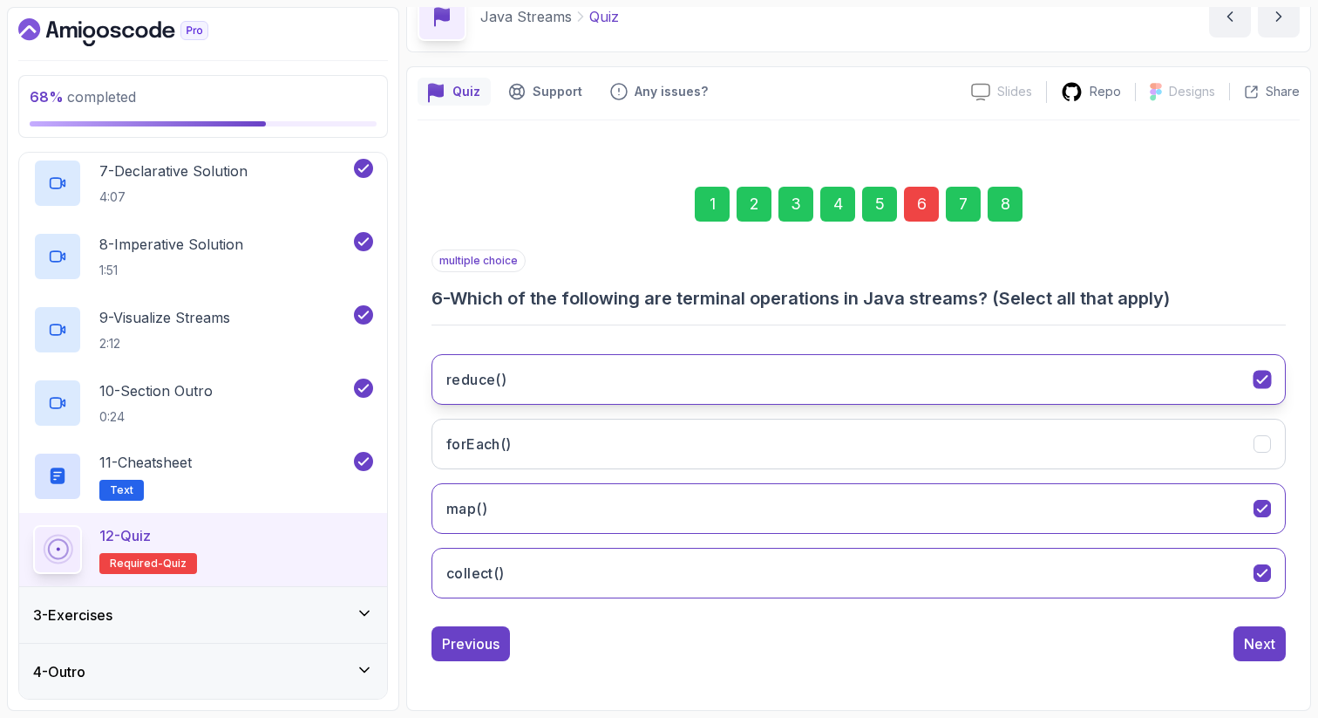
click at [504, 389] on h3 "reduce()" at bounding box center [476, 379] width 60 height 21
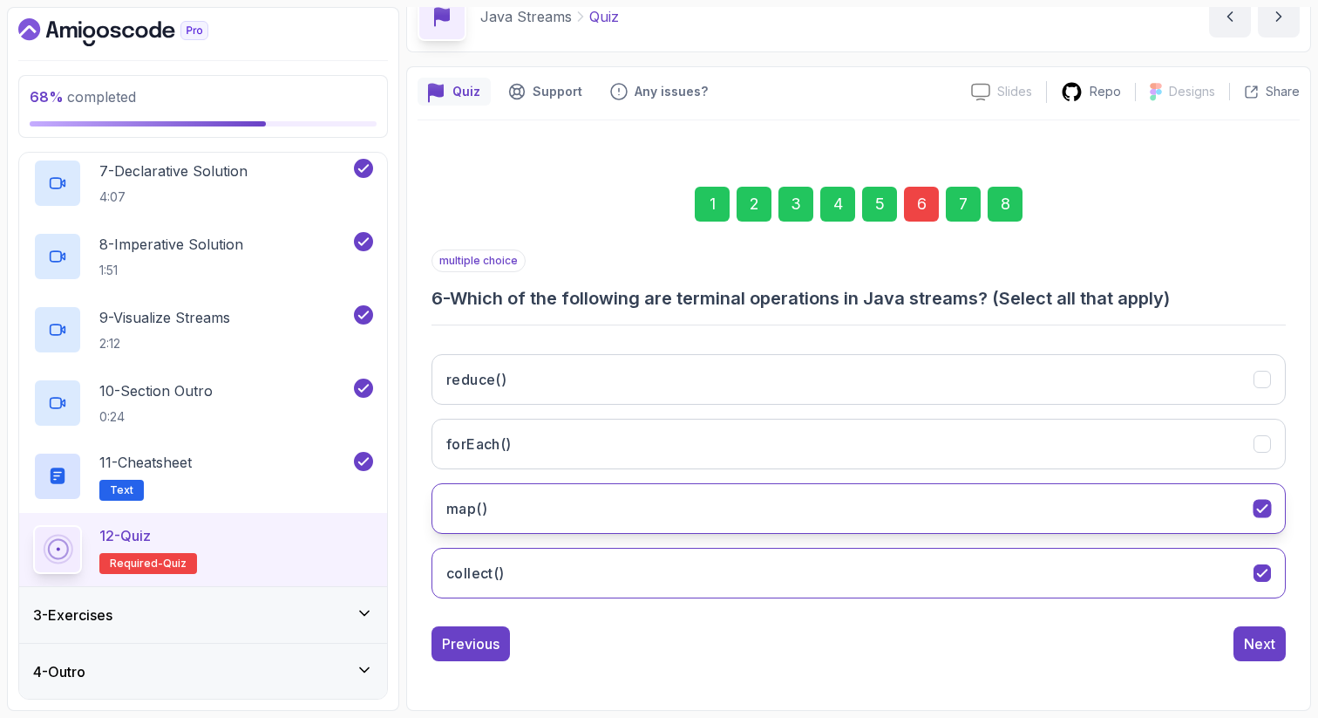
click at [502, 514] on button "map()" at bounding box center [859, 508] width 854 height 51
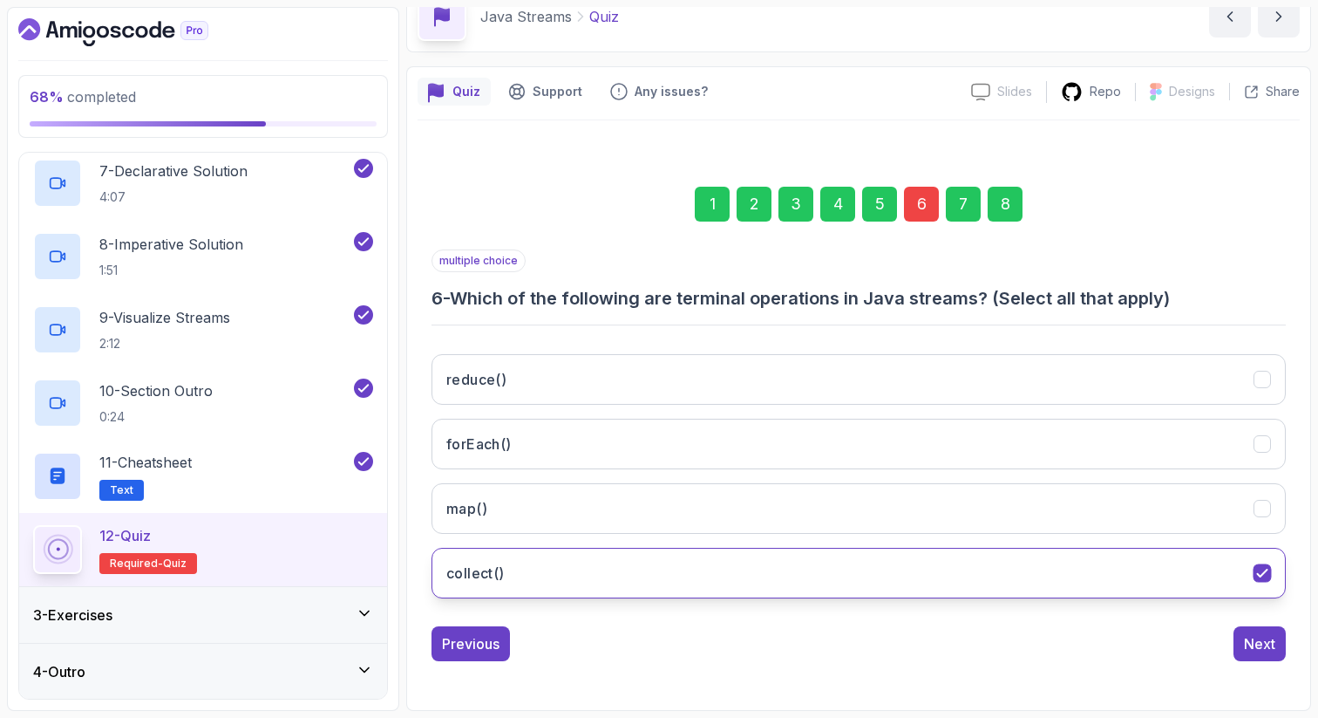
click at [507, 590] on button "collect()" at bounding box center [859, 573] width 854 height 51
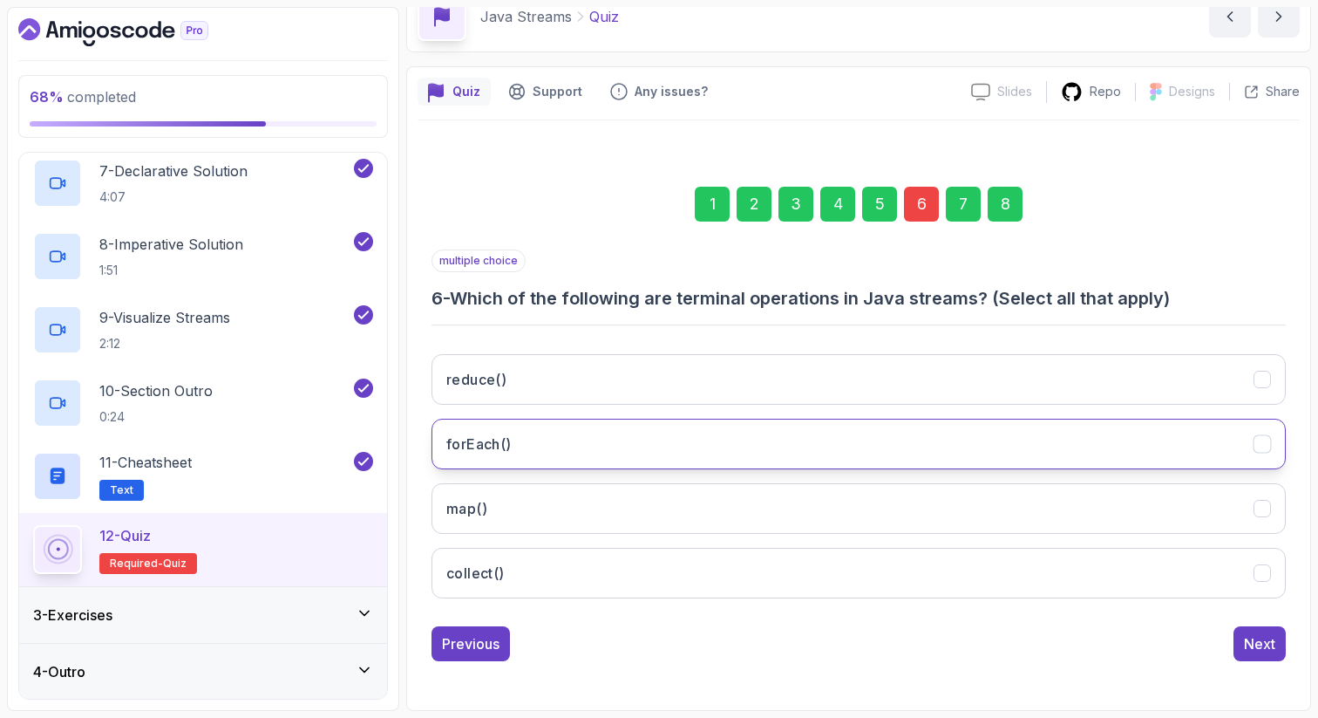
click at [488, 442] on h3 "forEach()" at bounding box center [478, 443] width 65 height 21
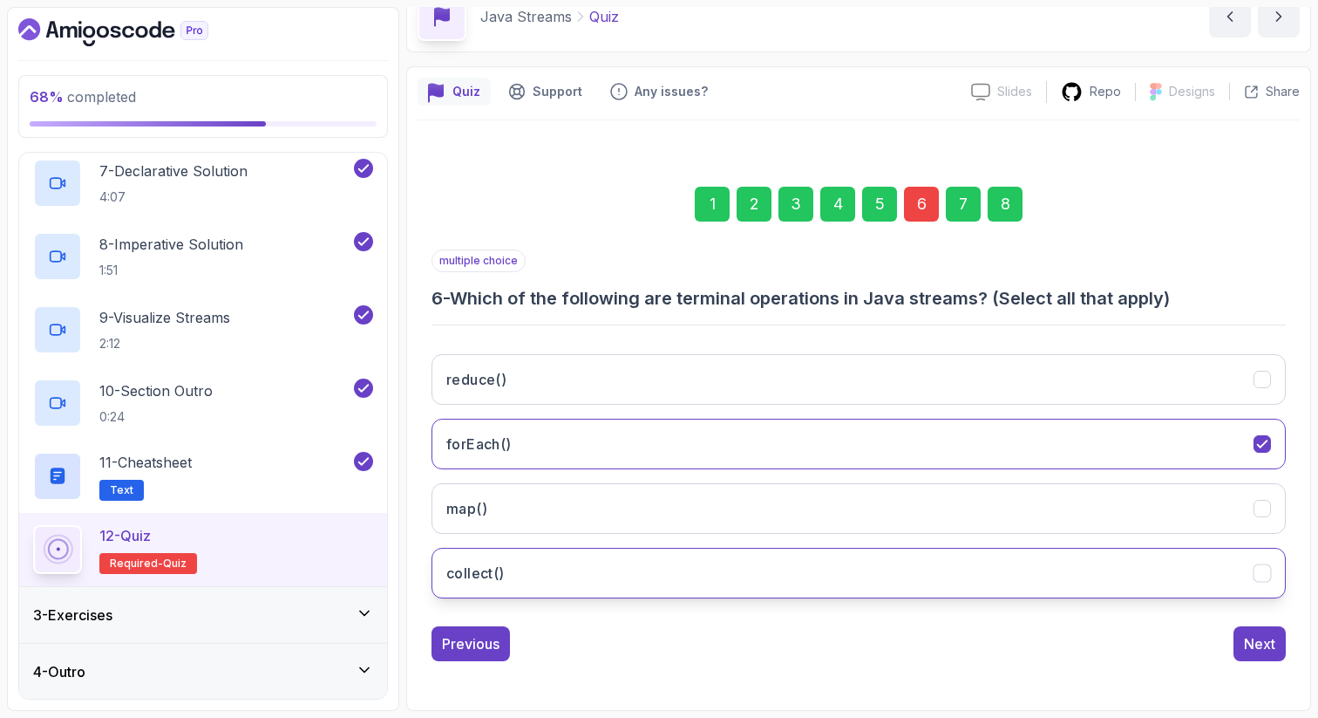
click at [485, 586] on button "collect()" at bounding box center [859, 573] width 854 height 51
click at [1010, 207] on div "8" at bounding box center [1005, 204] width 35 height 35
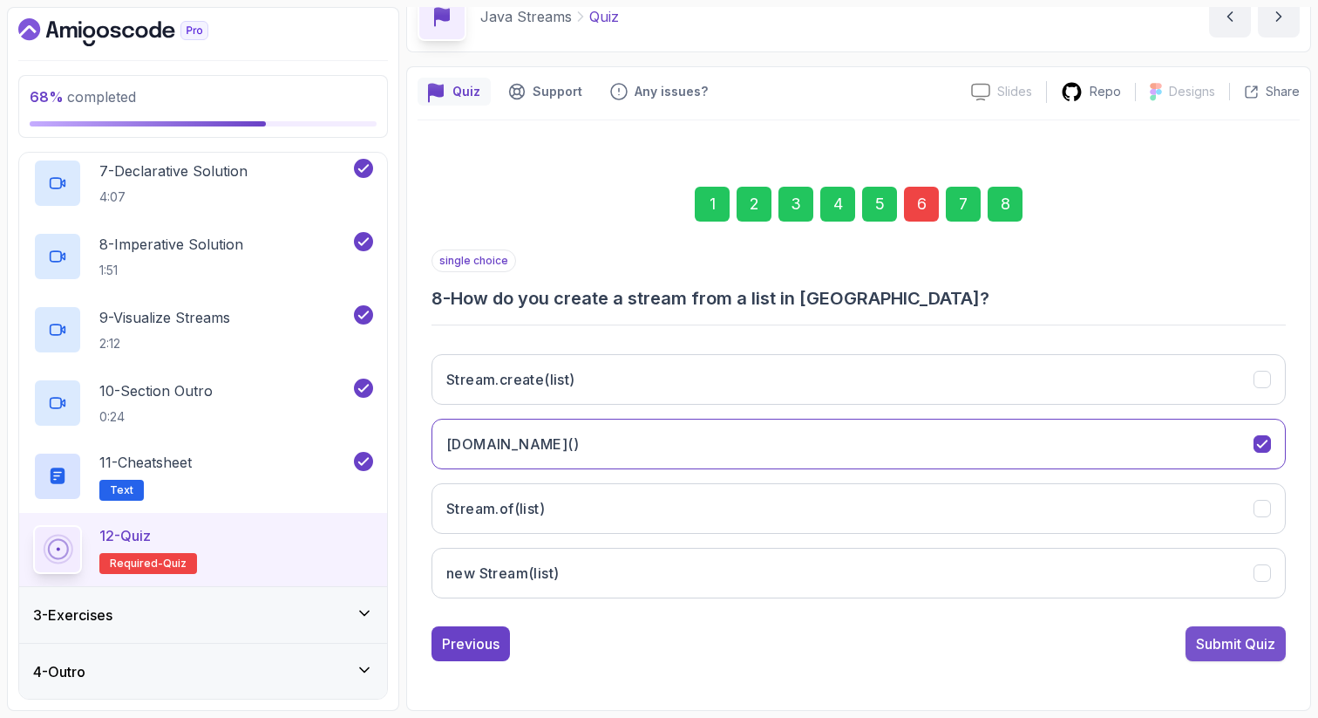
click at [1224, 642] on div "Submit Quiz" at bounding box center [1235, 643] width 79 height 21
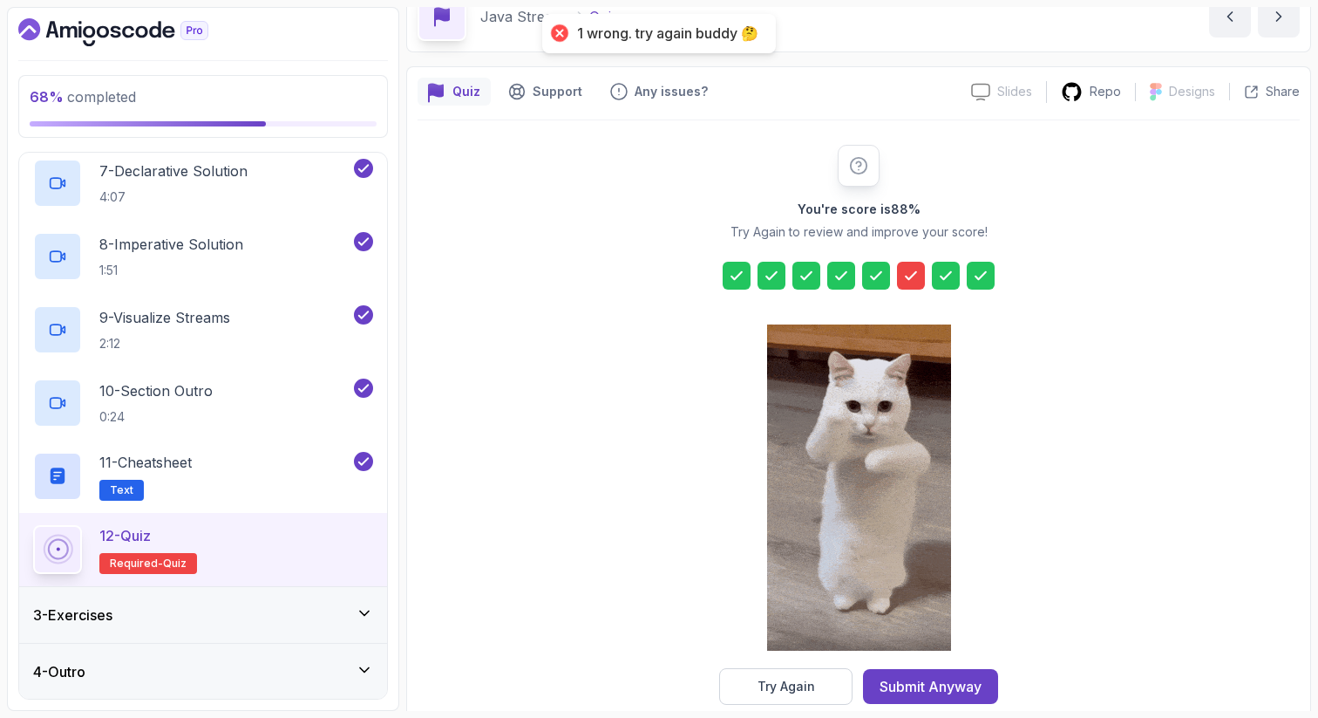
click at [914, 268] on icon at bounding box center [910, 275] width 17 height 17
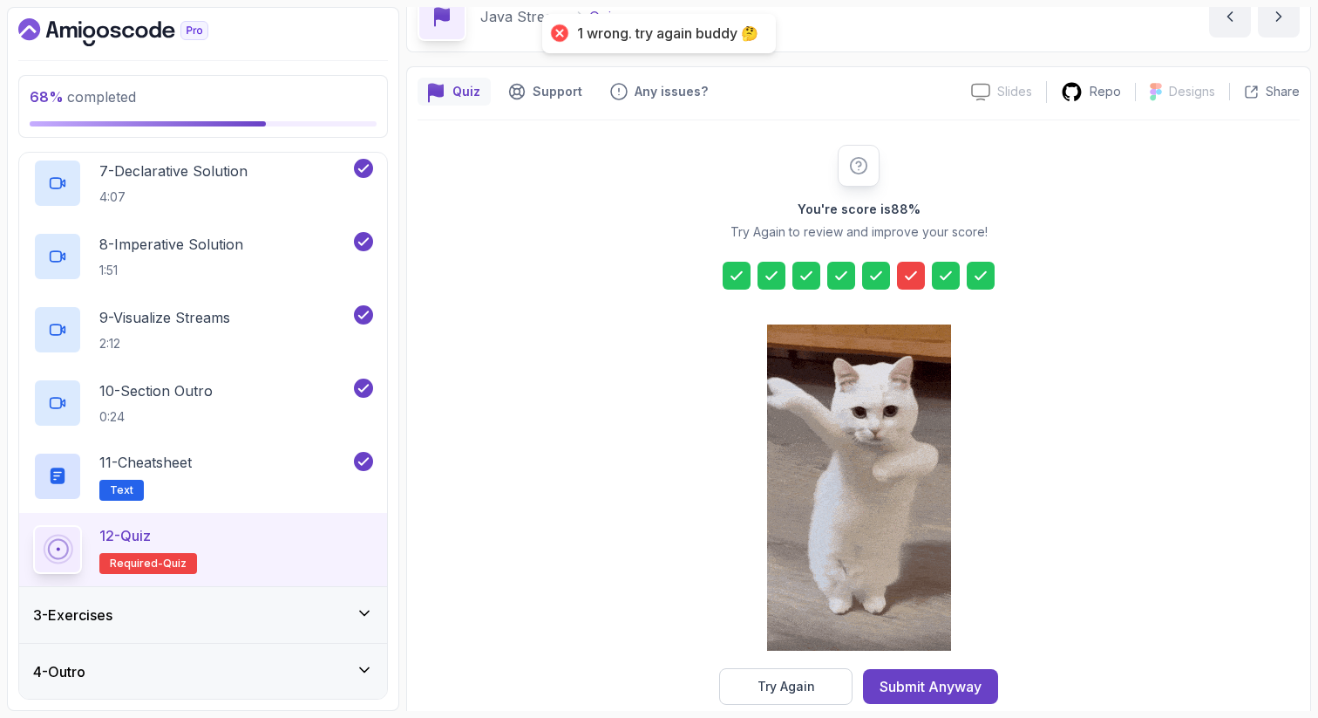
click at [781, 682] on div "Try Again" at bounding box center [787, 685] width 58 height 17
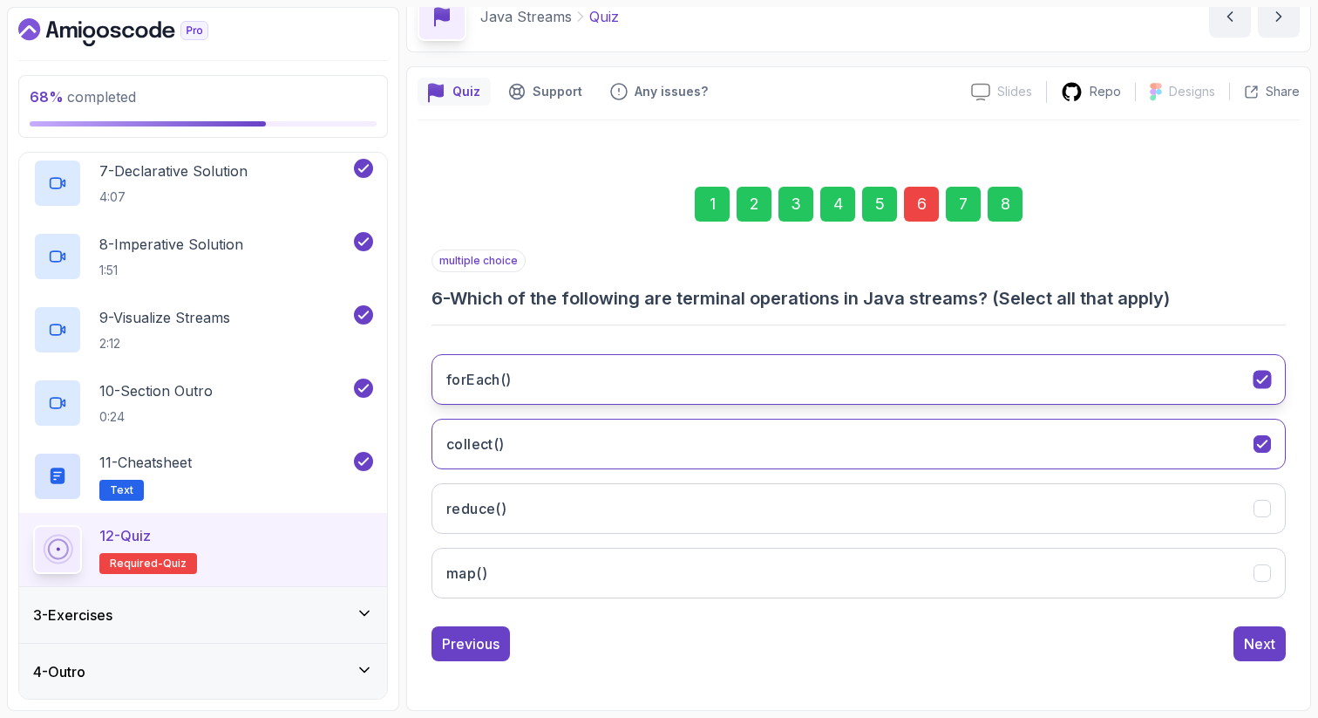
click at [1264, 379] on icon "forEach()" at bounding box center [1262, 379] width 10 height 7
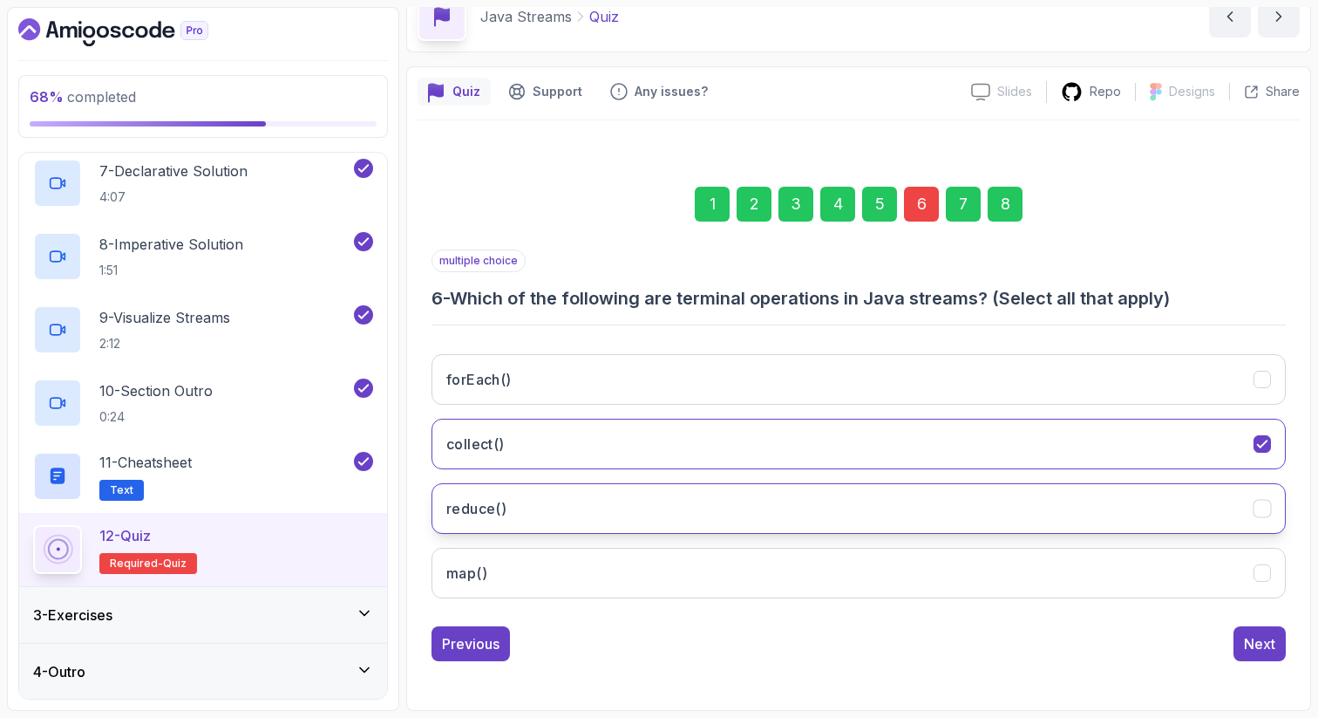
click at [1272, 497] on button "reduce()" at bounding box center [859, 508] width 854 height 51
click at [1263, 571] on icon "map()" at bounding box center [1262, 572] width 10 height 7
click at [1009, 197] on div "8" at bounding box center [1005, 204] width 35 height 35
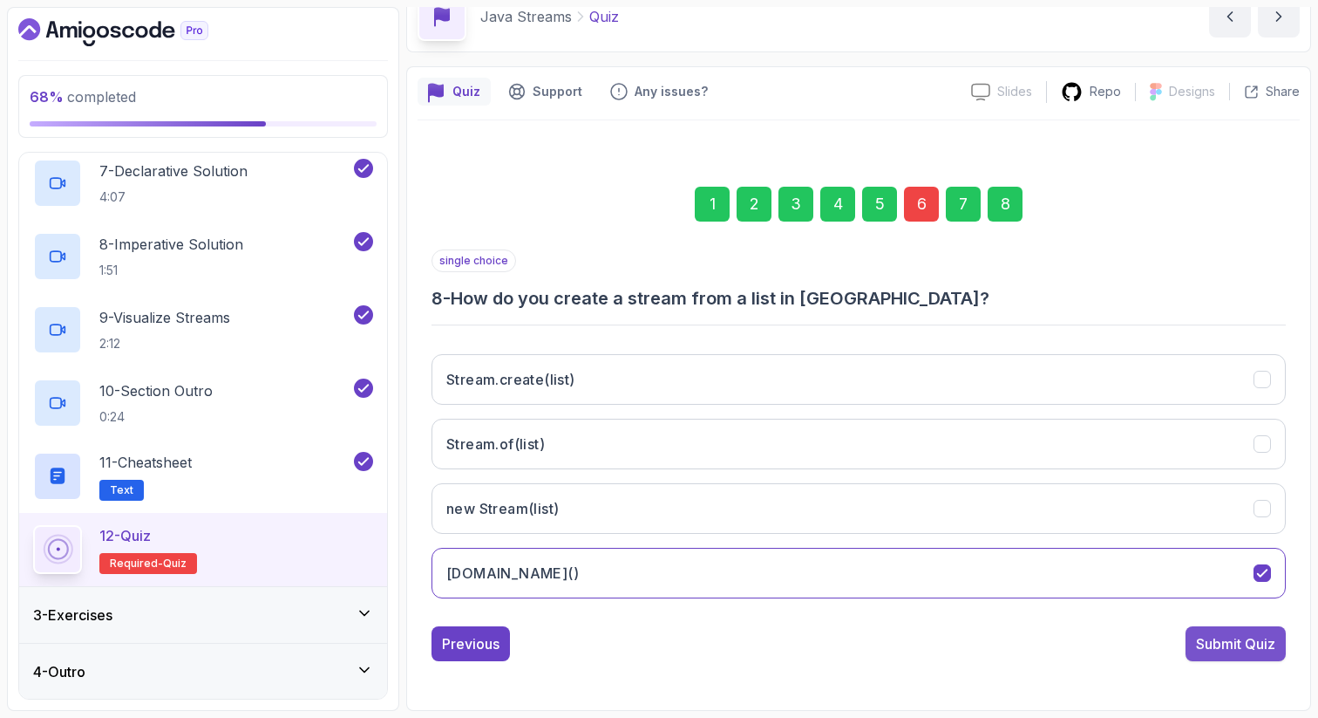
click at [1223, 637] on div "Submit Quiz" at bounding box center [1235, 643] width 79 height 21
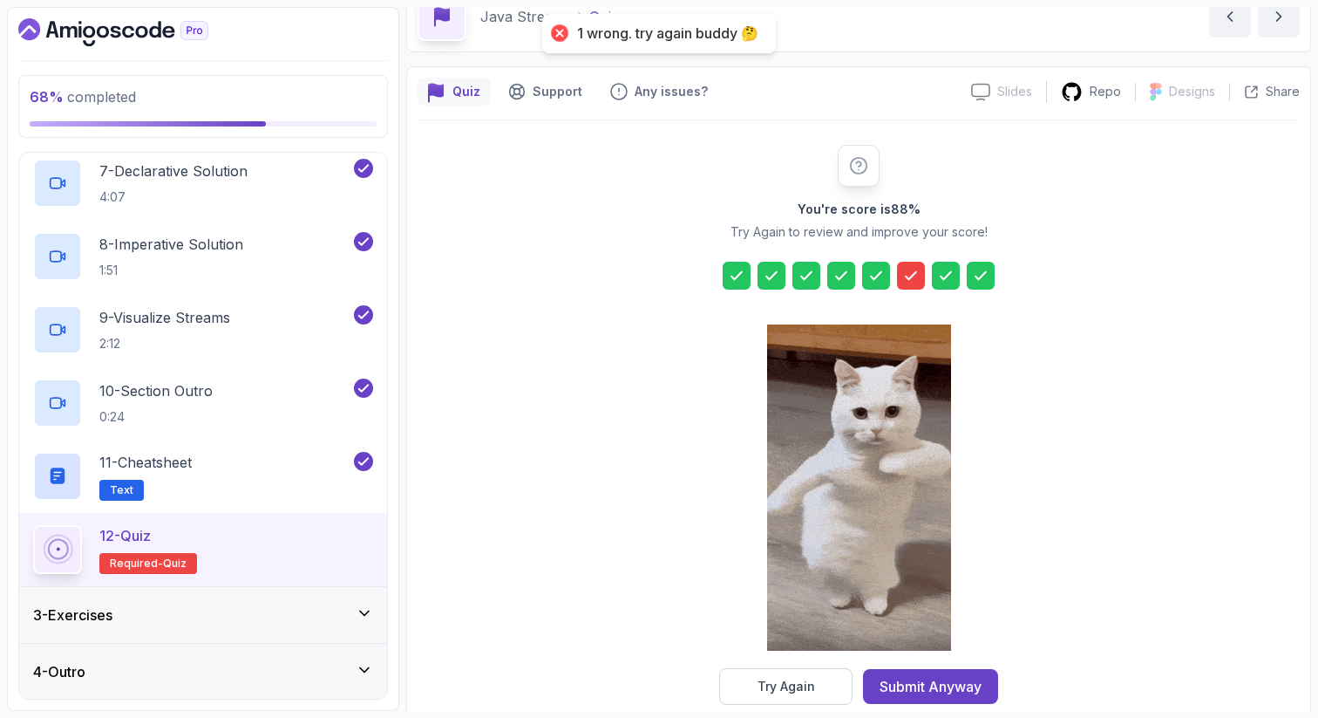
click at [907, 274] on icon at bounding box center [910, 275] width 17 height 17
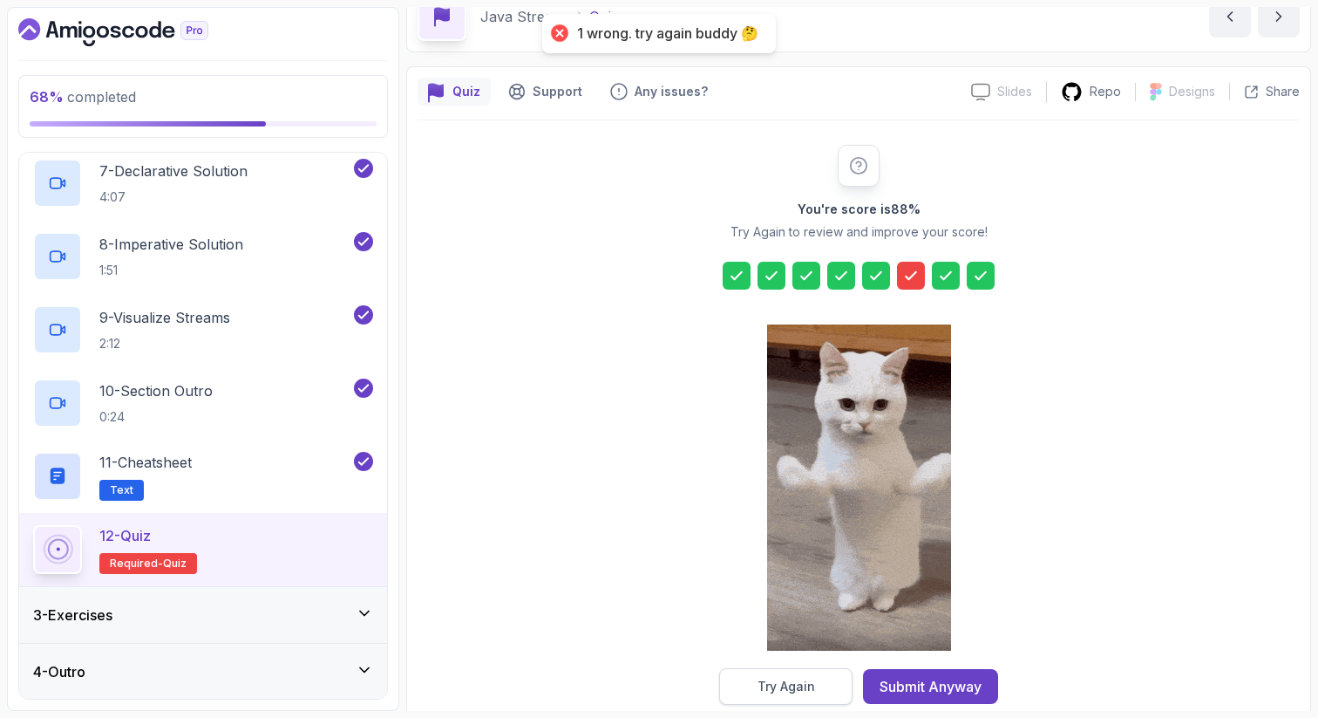
click at [782, 691] on div "Try Again" at bounding box center [787, 685] width 58 height 17
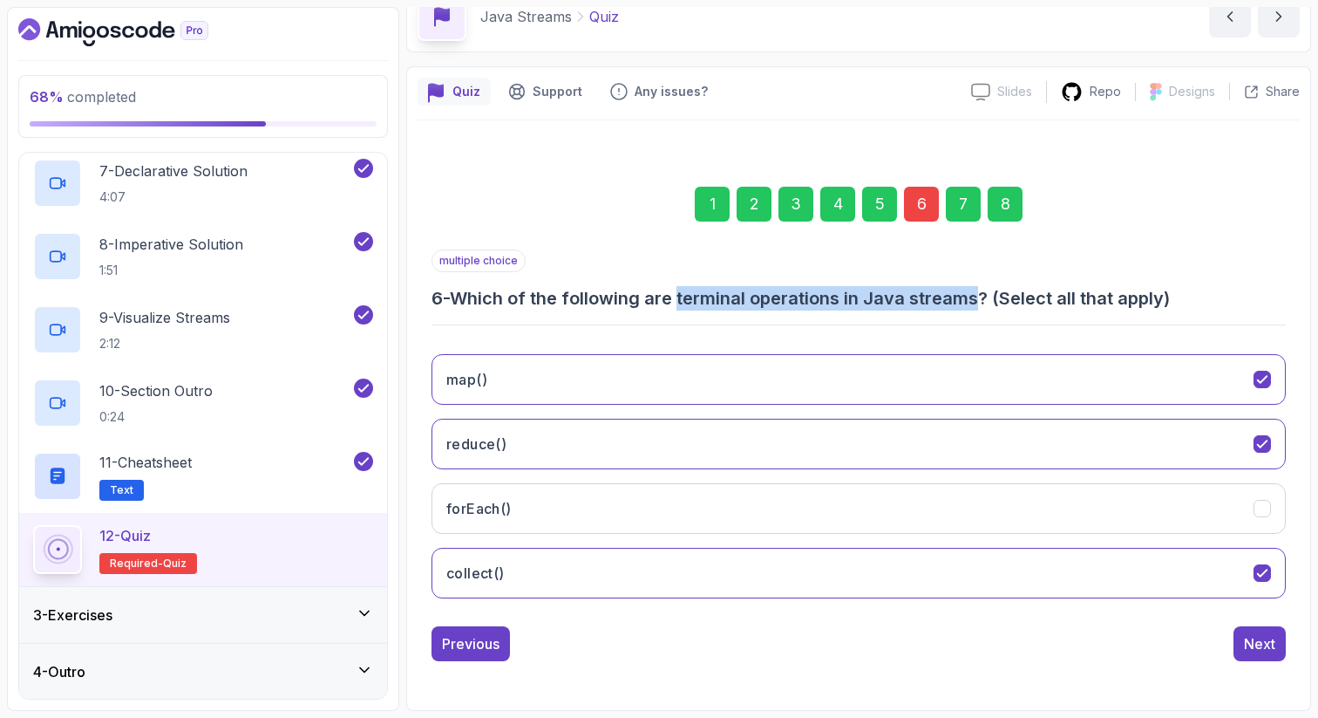
drag, startPoint x: 686, startPoint y: 298, endPoint x: 986, endPoint y: 301, distance: 300.0
click at [985, 302] on h3 "6 - Which of the following are terminal operations in Java streams? (Select all…" at bounding box center [859, 298] width 854 height 24
copy h3 "terminal operations in Java streams"
click at [1261, 379] on icon "map()" at bounding box center [1263, 379] width 17 height 17
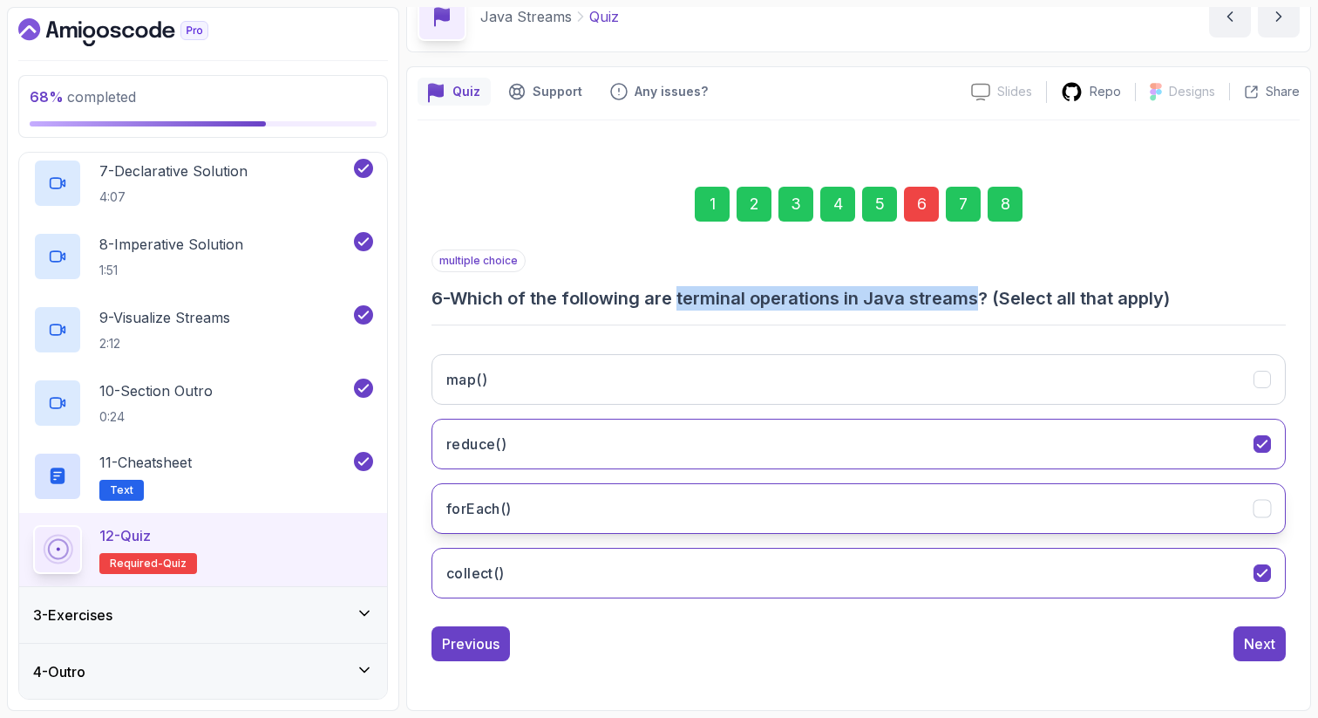
click at [1266, 510] on icon "forEach()" at bounding box center [1263, 508] width 17 height 17
click at [1262, 574] on icon "collect()" at bounding box center [1262, 572] width 10 height 7
click at [515, 566] on button "collect()" at bounding box center [859, 573] width 854 height 51
click at [993, 202] on div "8" at bounding box center [1005, 204] width 35 height 35
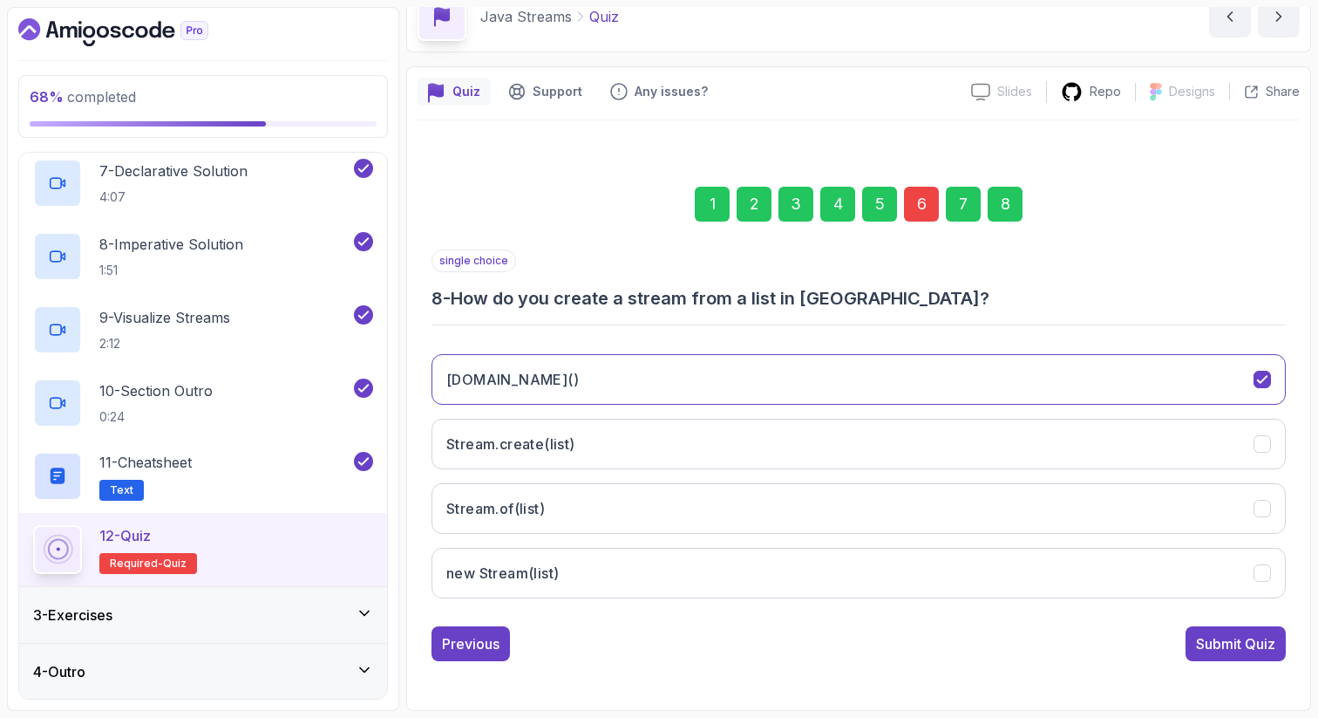
click at [1201, 647] on div "Submit Quiz" at bounding box center [1235, 643] width 79 height 21
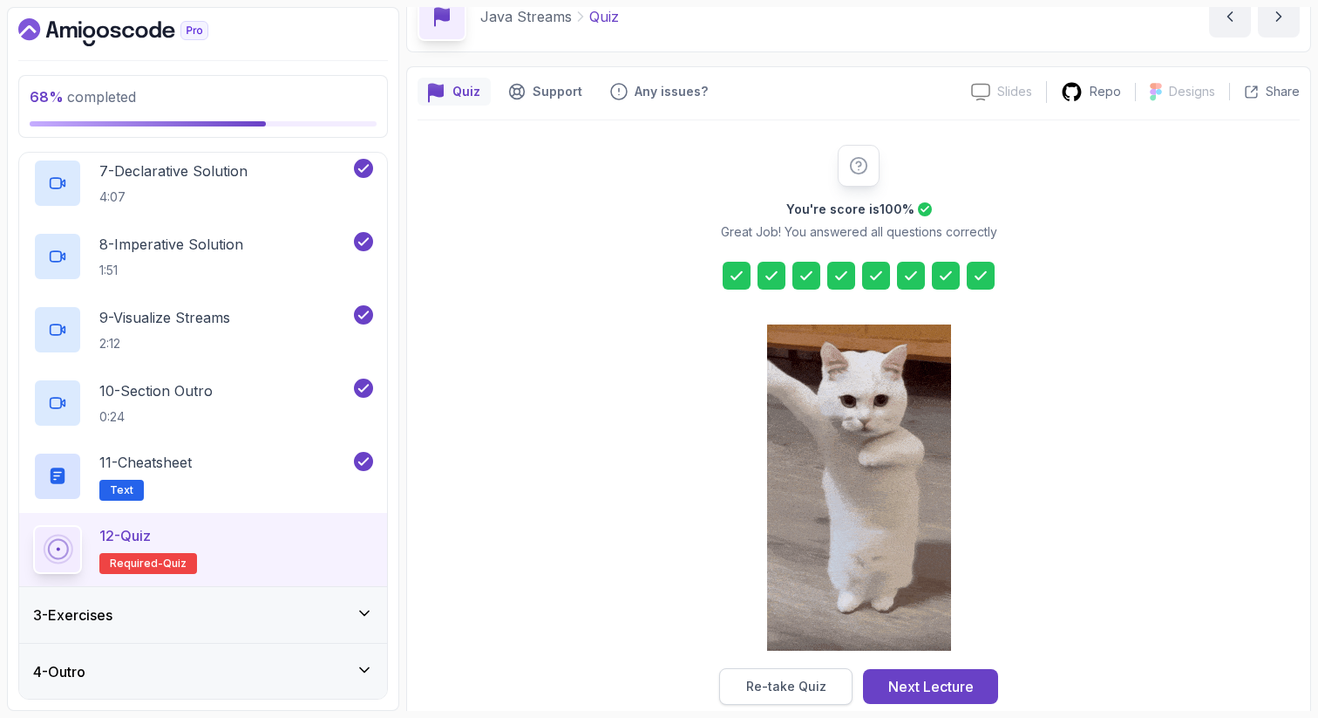
click at [757, 677] on div "Re-take Quiz" at bounding box center [786, 685] width 80 height 17
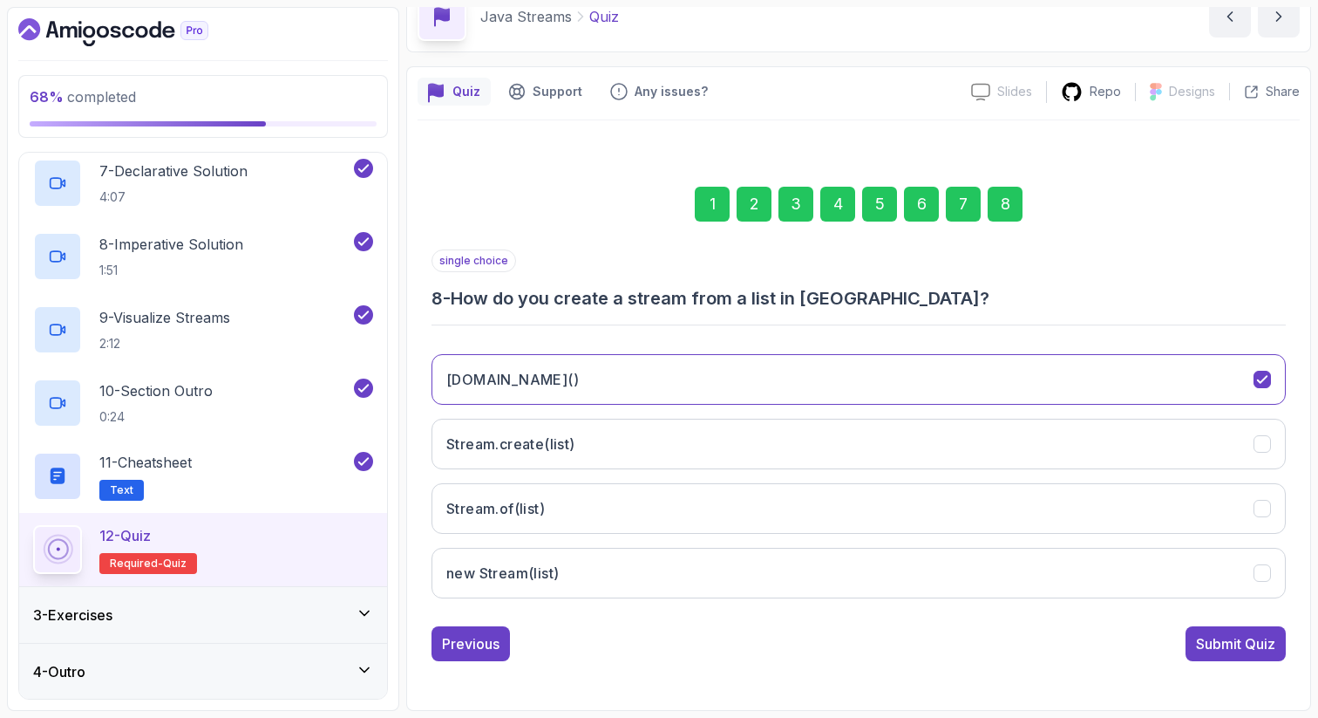
click at [706, 203] on div "1" at bounding box center [712, 204] width 35 height 35
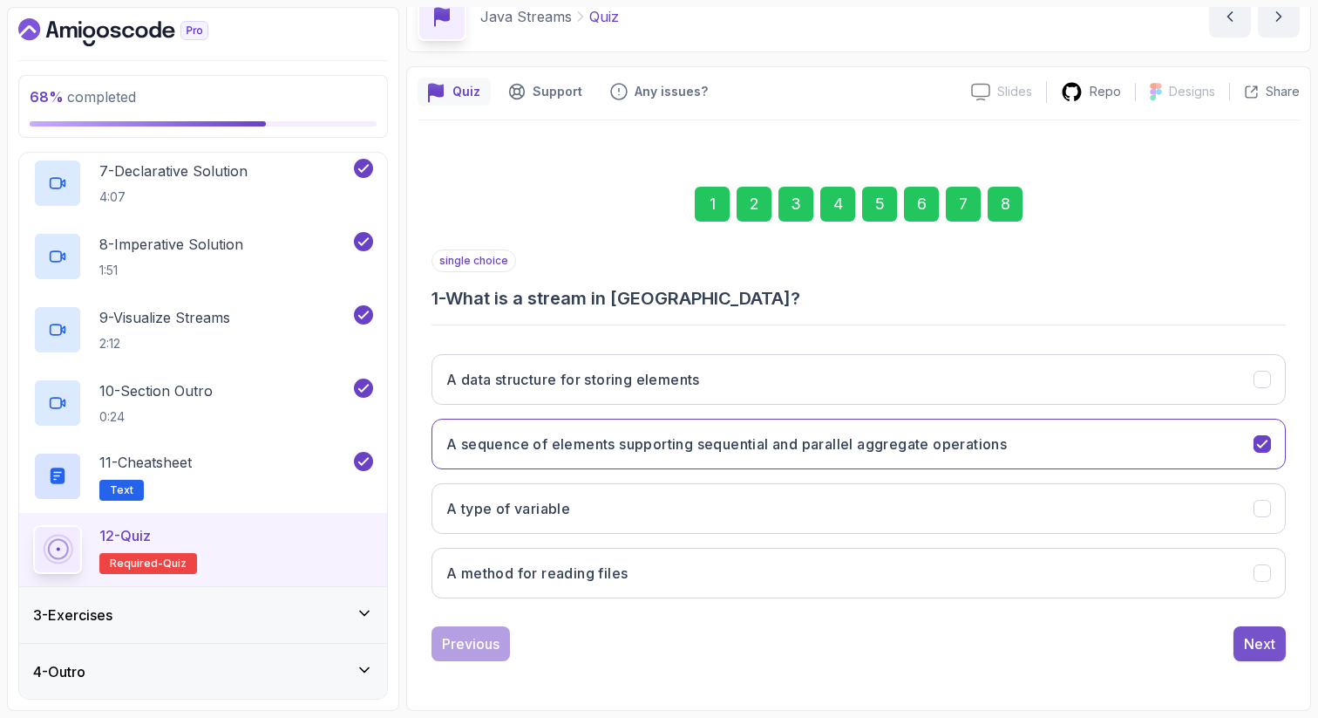
click at [1253, 645] on div "Next" at bounding box center [1259, 643] width 31 height 21
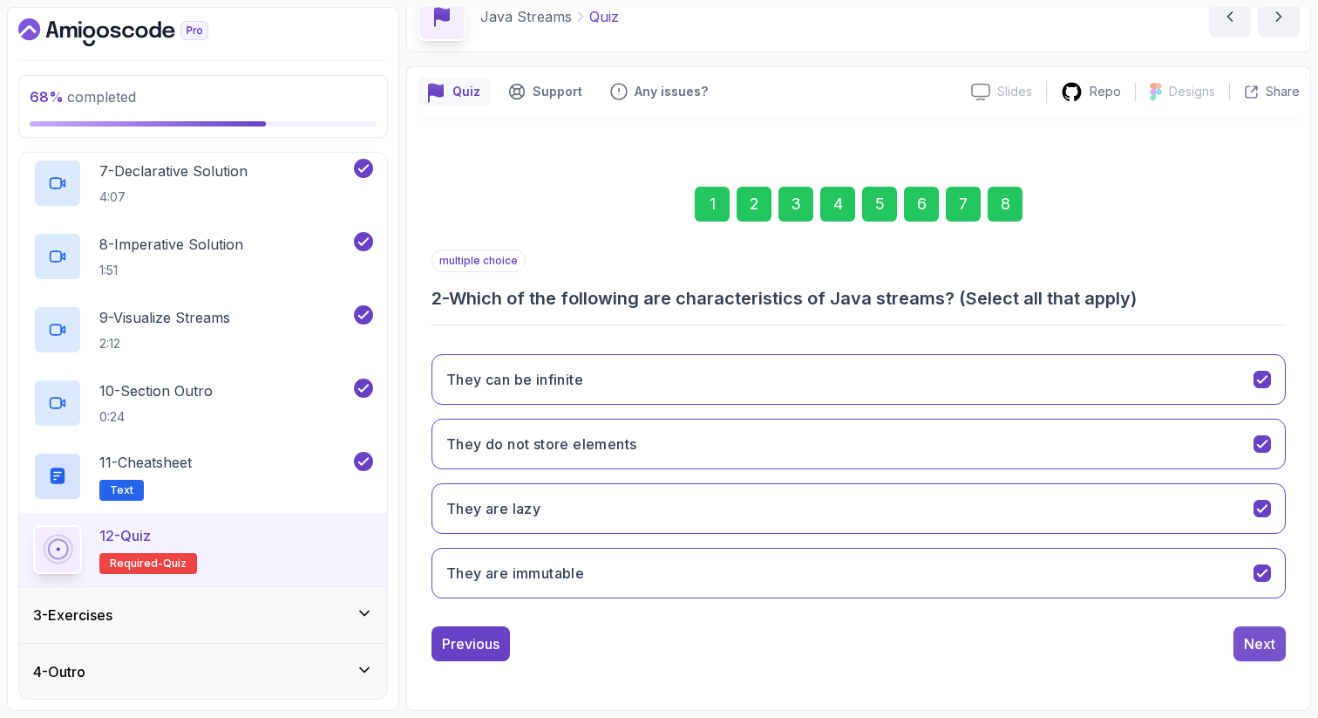
click at [1254, 648] on div "Next" at bounding box center [1259, 643] width 31 height 21
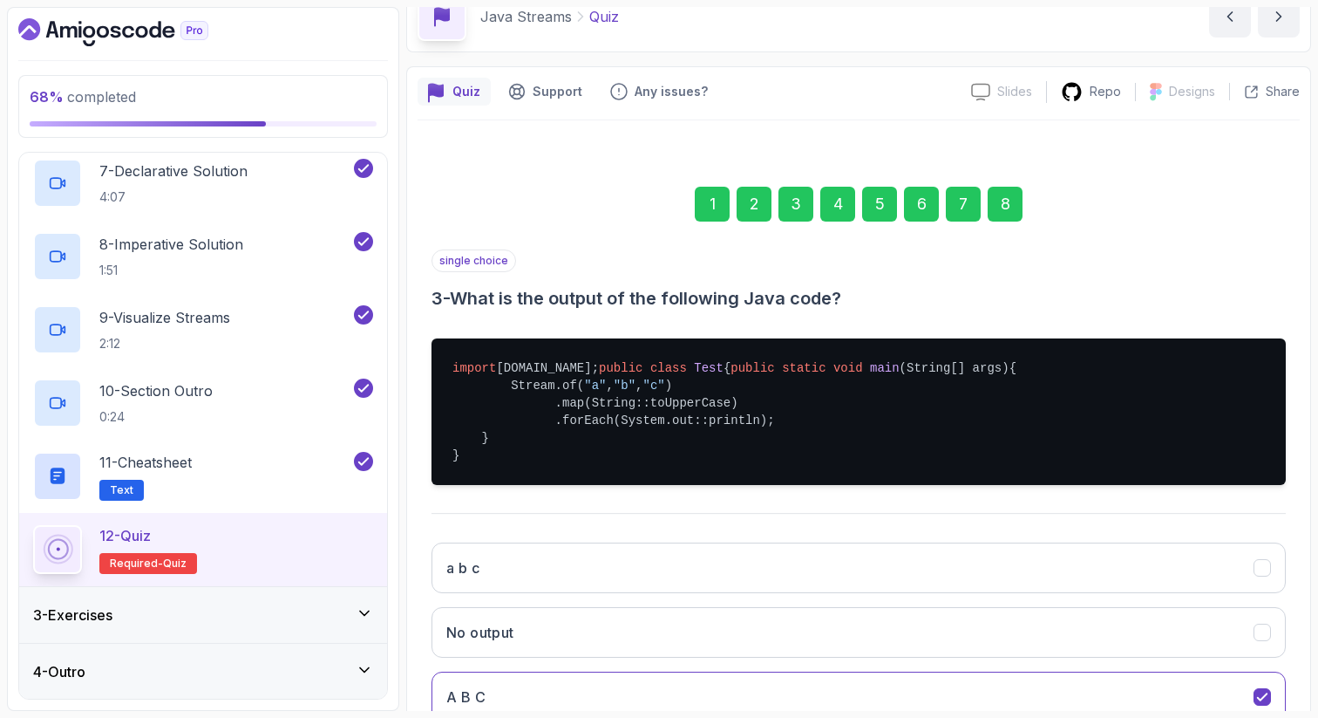
click at [1302, 633] on div "Quiz Support Any issues? Slides Slides not available Repo Designs Design not av…" at bounding box center [858, 482] width 905 height 833
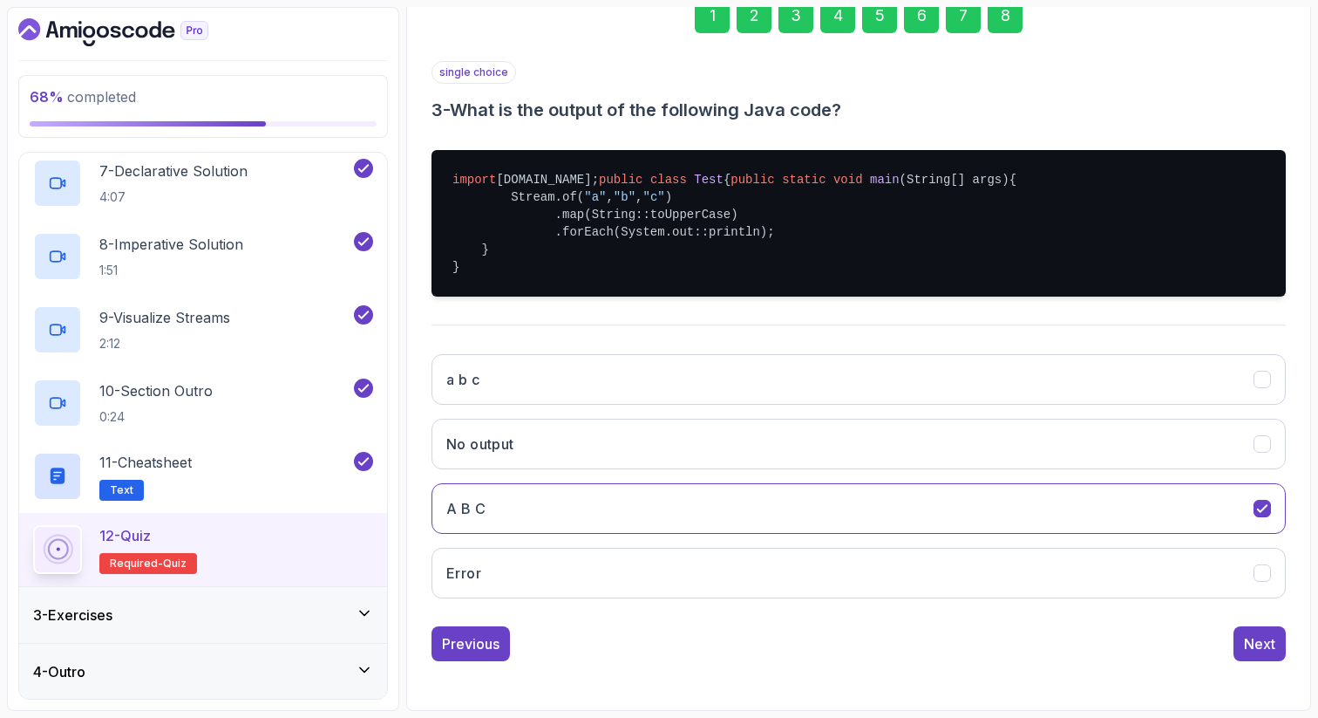
scroll to position [312, 0]
click at [1268, 639] on div "Next" at bounding box center [1259, 643] width 31 height 21
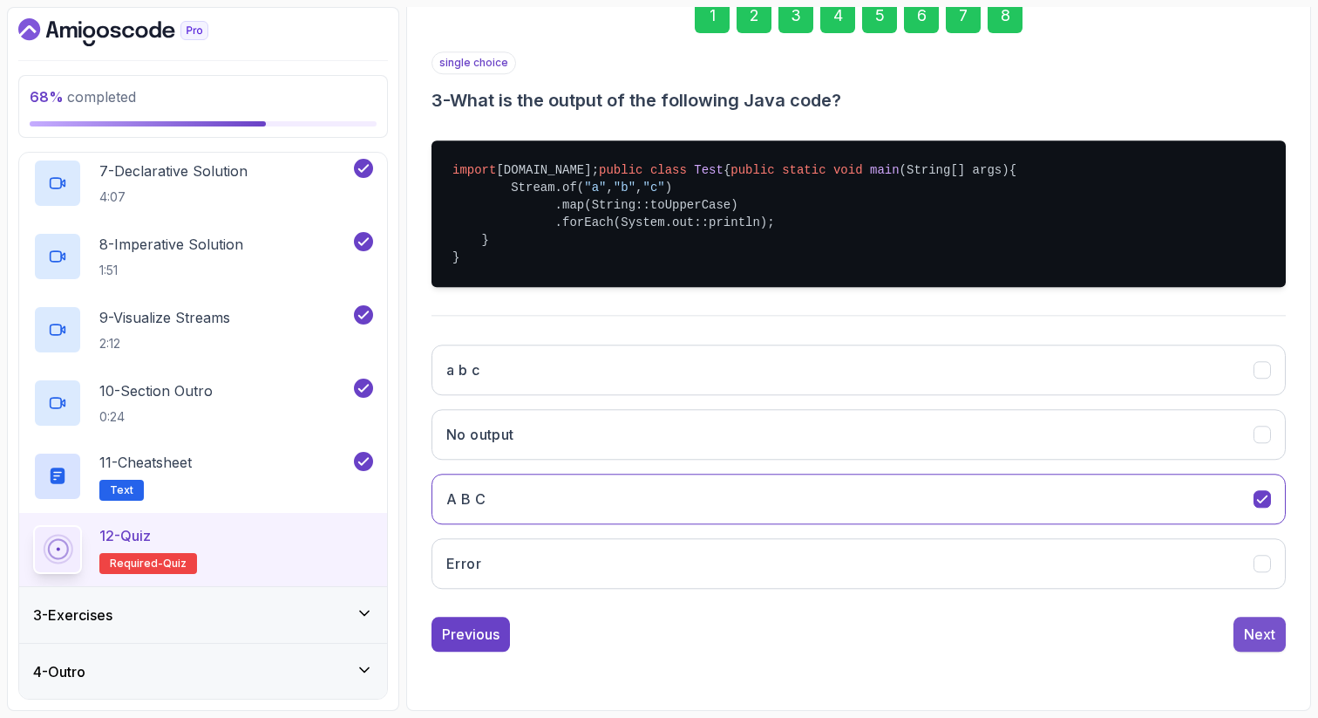
scroll to position [89, 0]
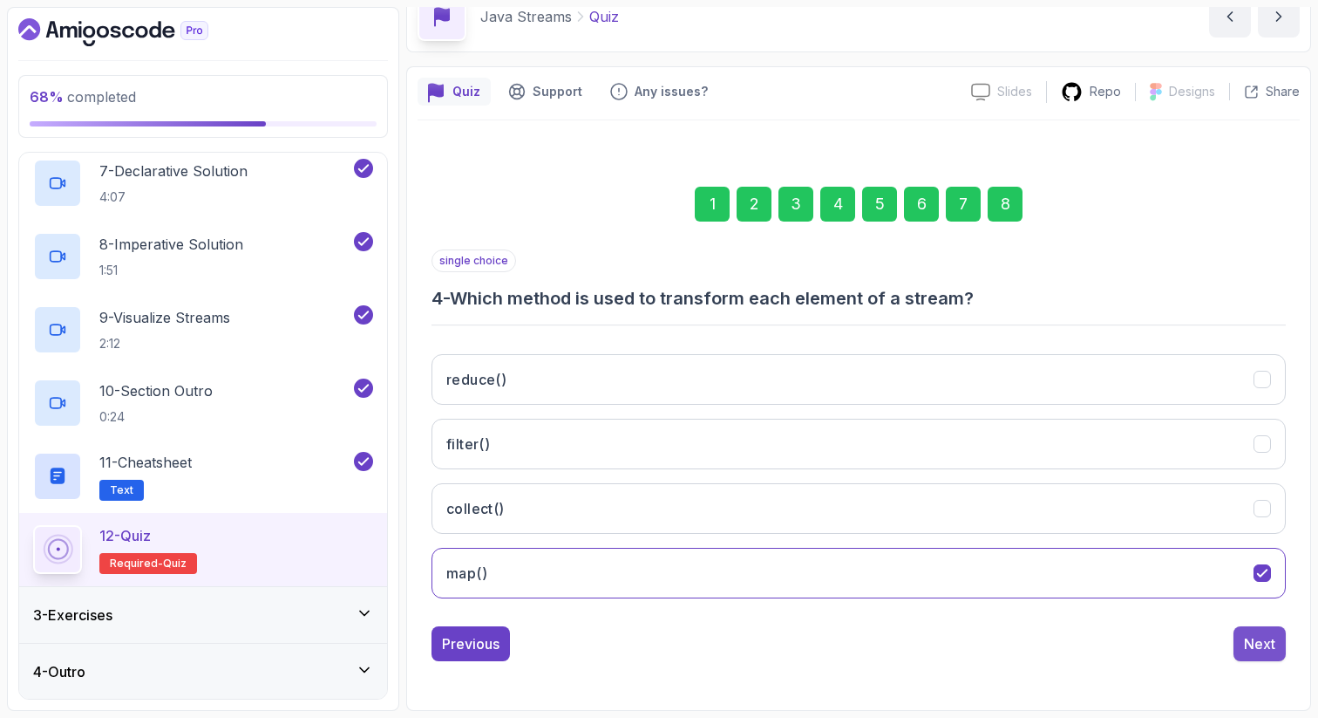
click at [1249, 641] on div "Next" at bounding box center [1259, 643] width 31 height 21
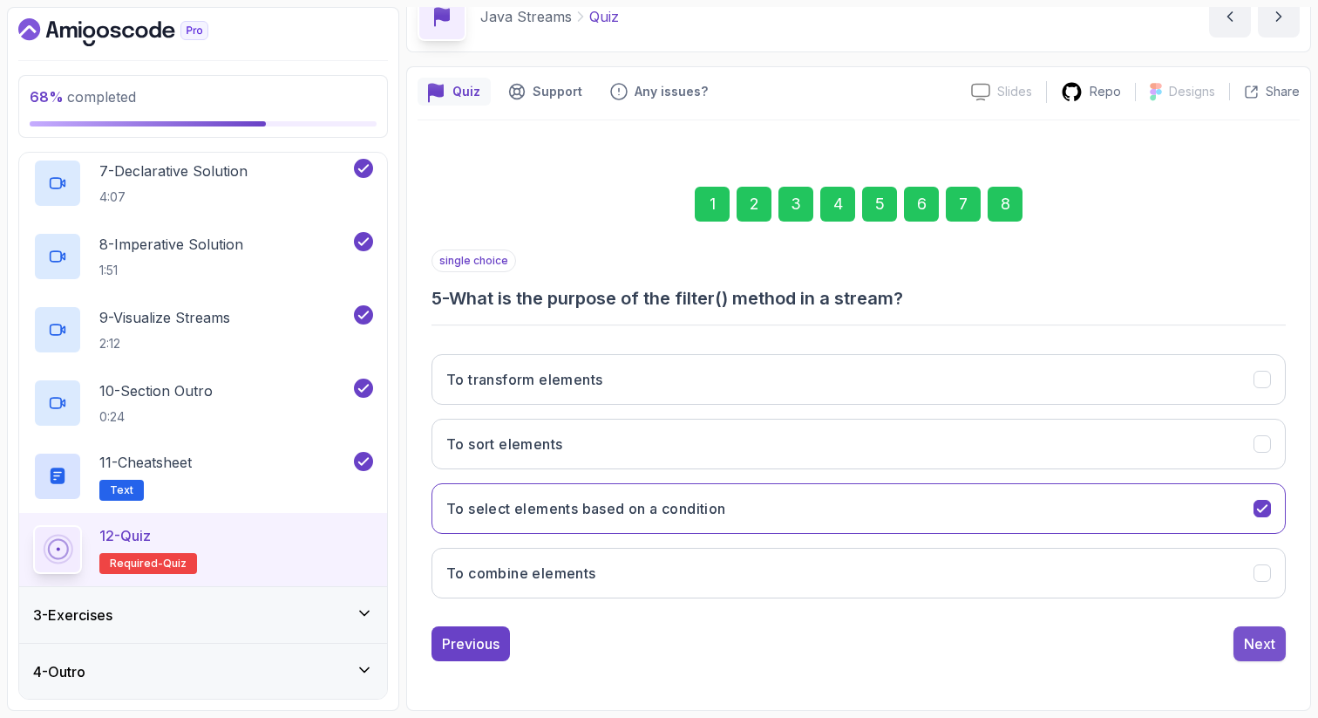
click at [1262, 643] on div "Next" at bounding box center [1259, 643] width 31 height 21
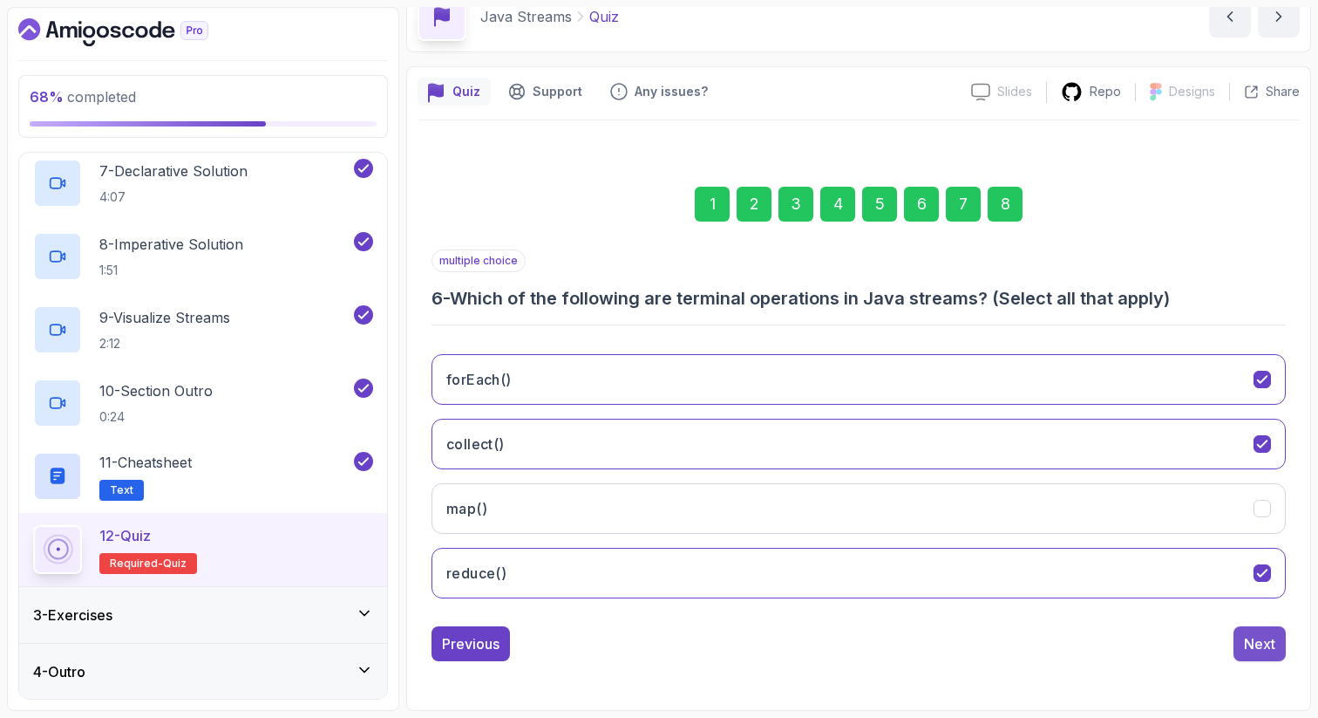
click at [1263, 646] on div "Next" at bounding box center [1259, 643] width 31 height 21
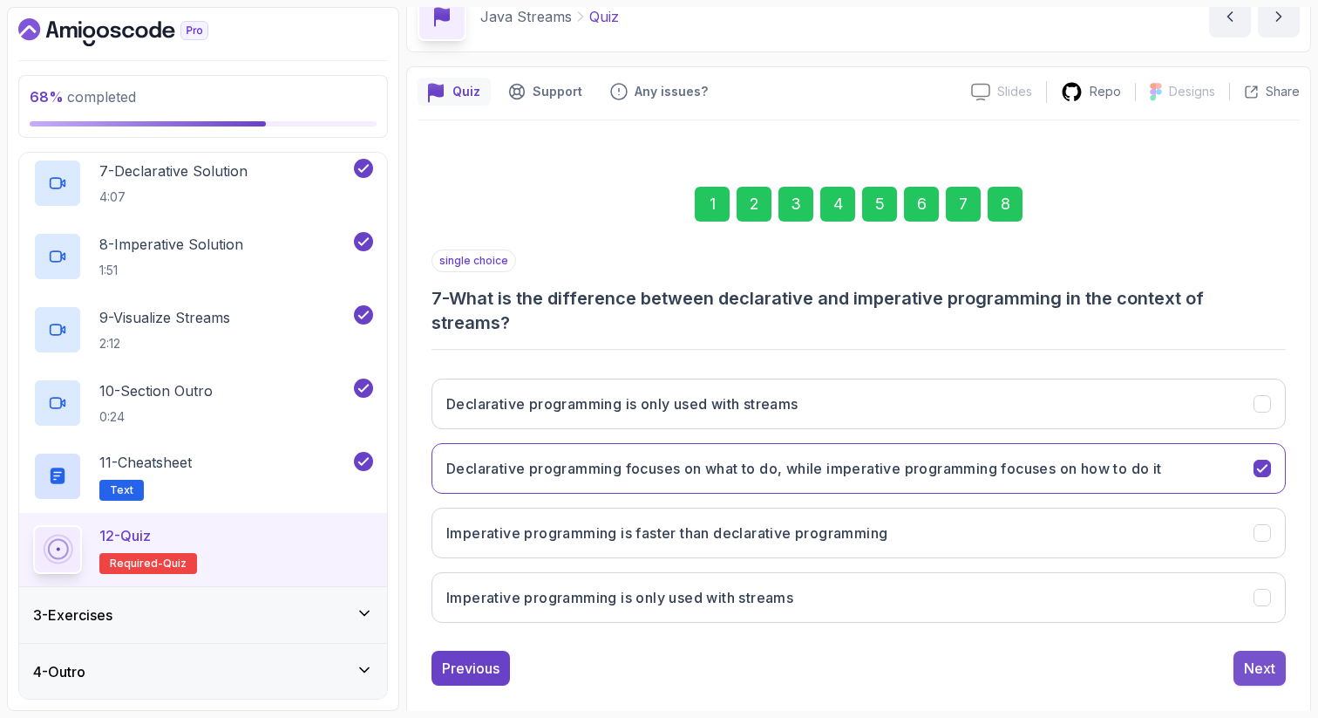
click at [1252, 668] on div "Next" at bounding box center [1259, 667] width 31 height 21
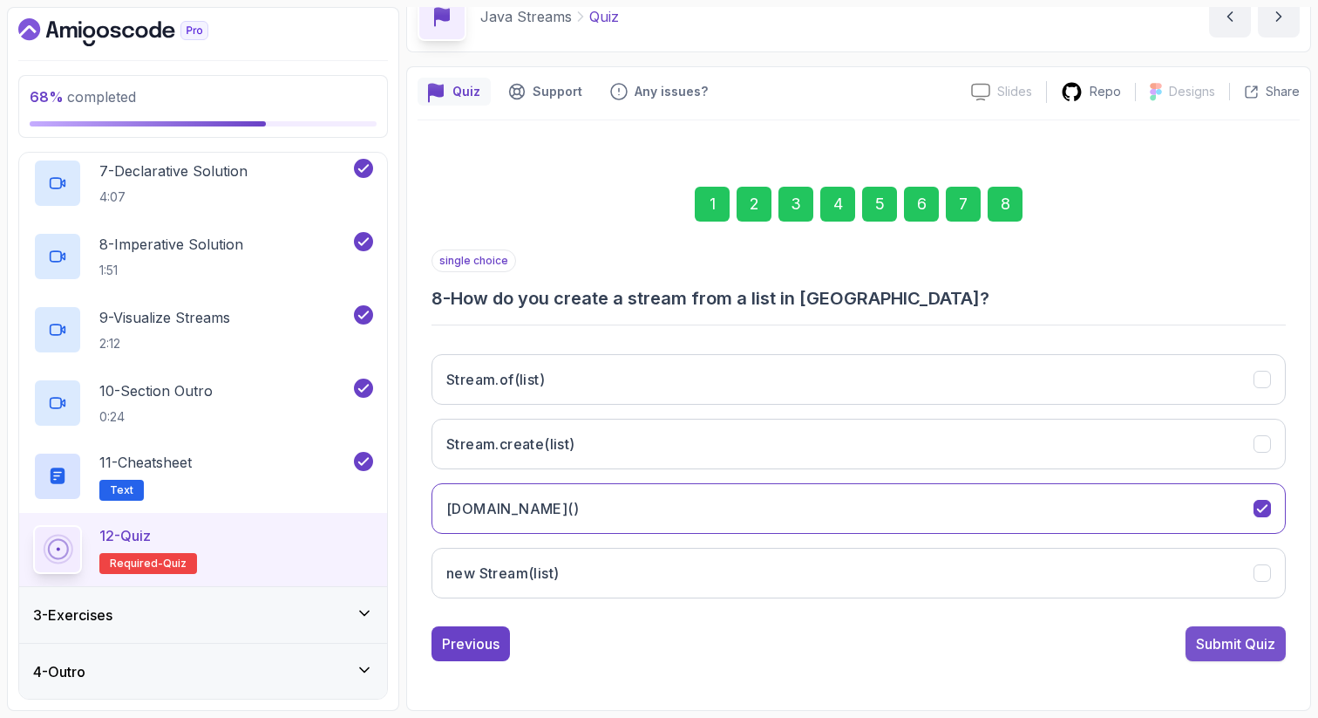
click at [1221, 645] on div "Submit Quiz" at bounding box center [1235, 643] width 79 height 21
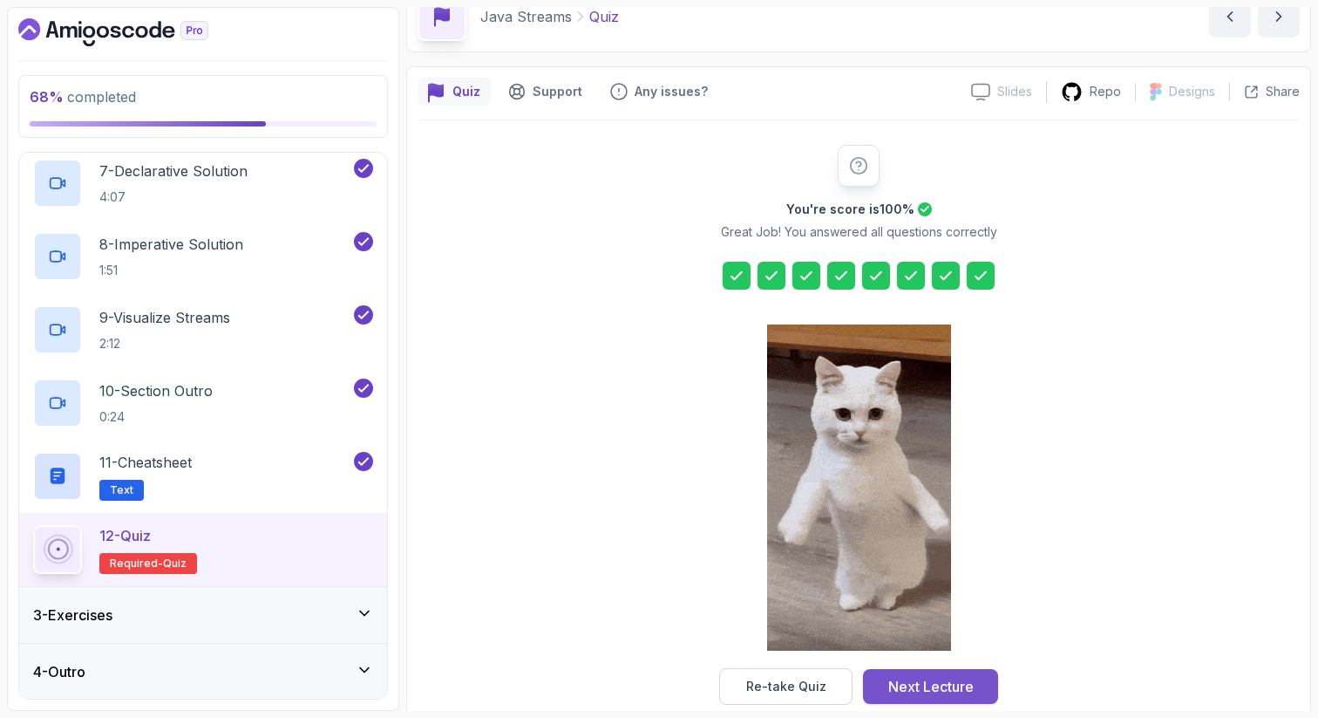
click at [964, 679] on div "Next Lecture" at bounding box center [931, 686] width 85 height 21
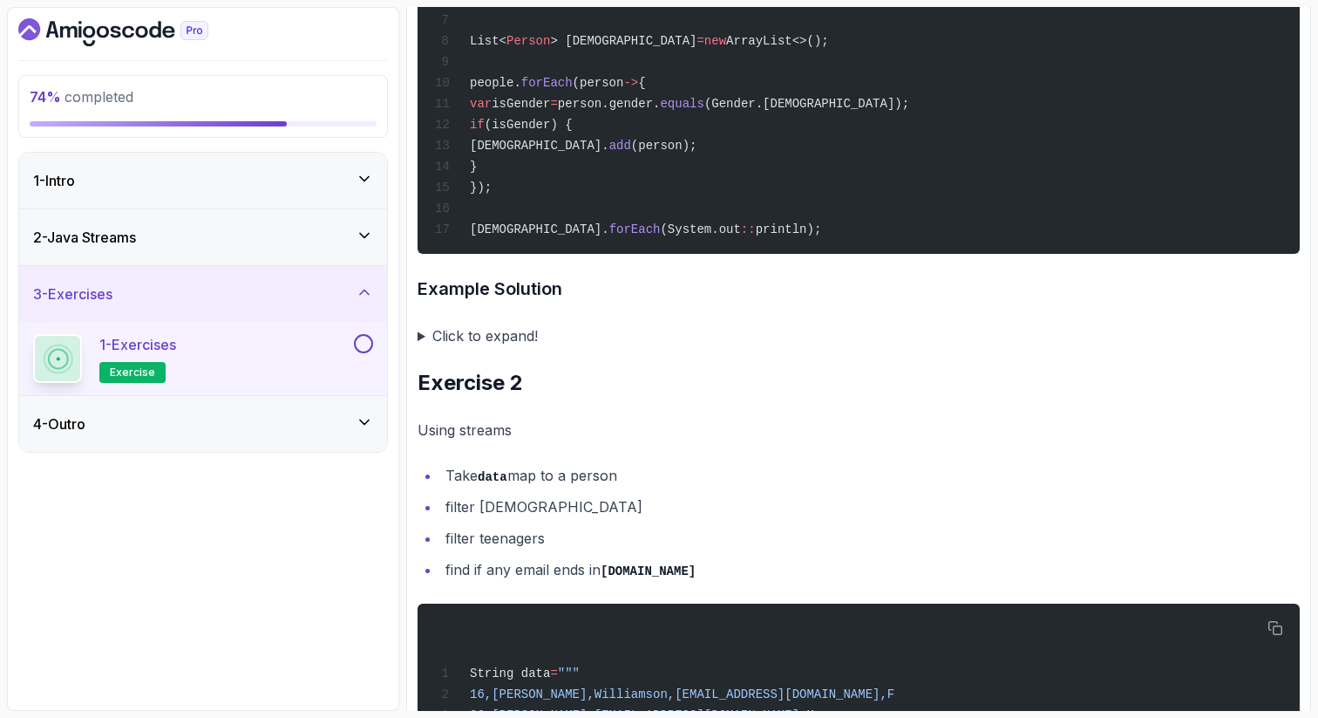
scroll to position [783, 0]
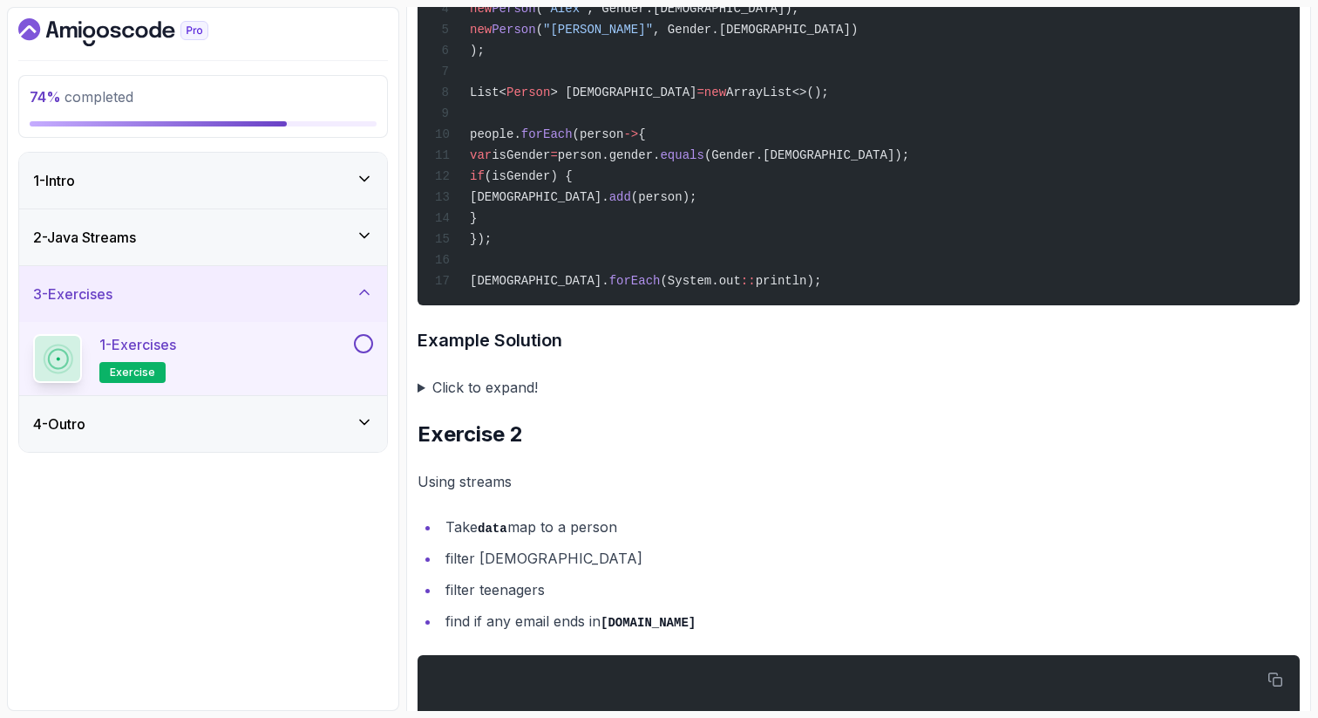
click at [312, 430] on div "4 - Outro" at bounding box center [203, 423] width 340 height 21
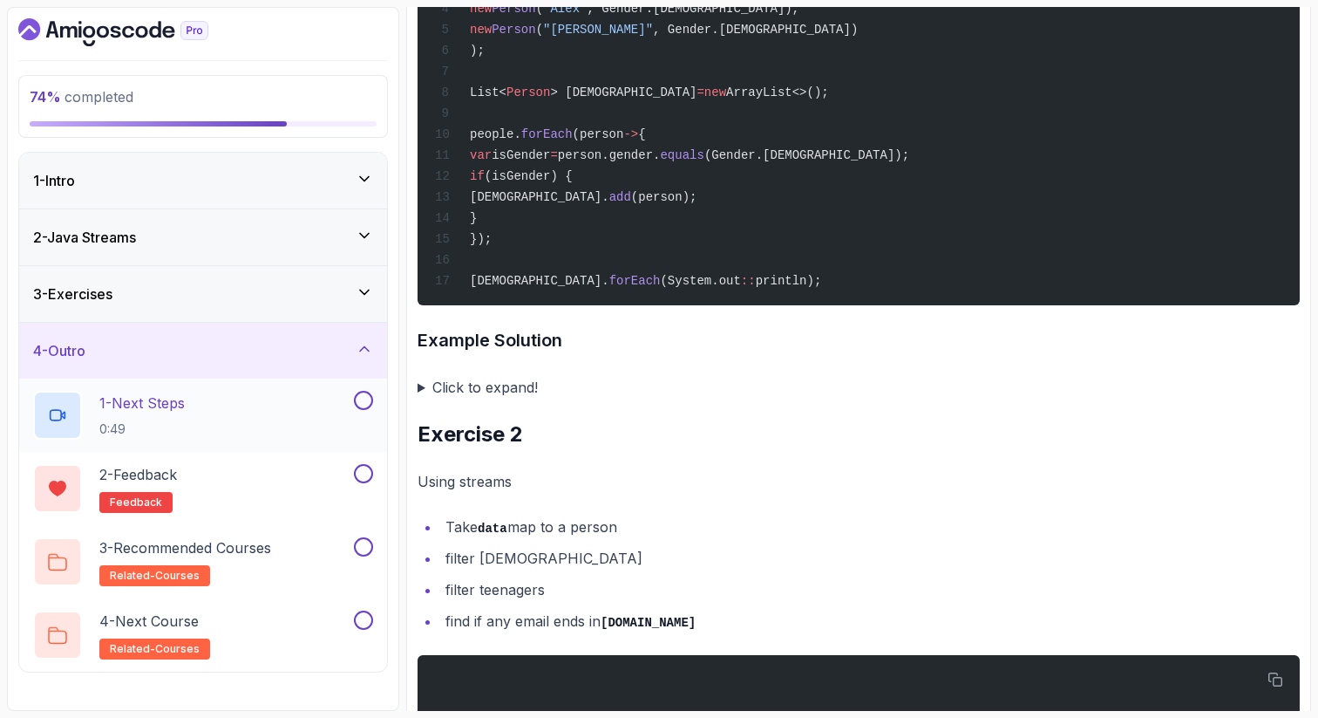
click at [294, 412] on div "1 - Next Steps 0:49" at bounding box center [191, 415] width 317 height 49
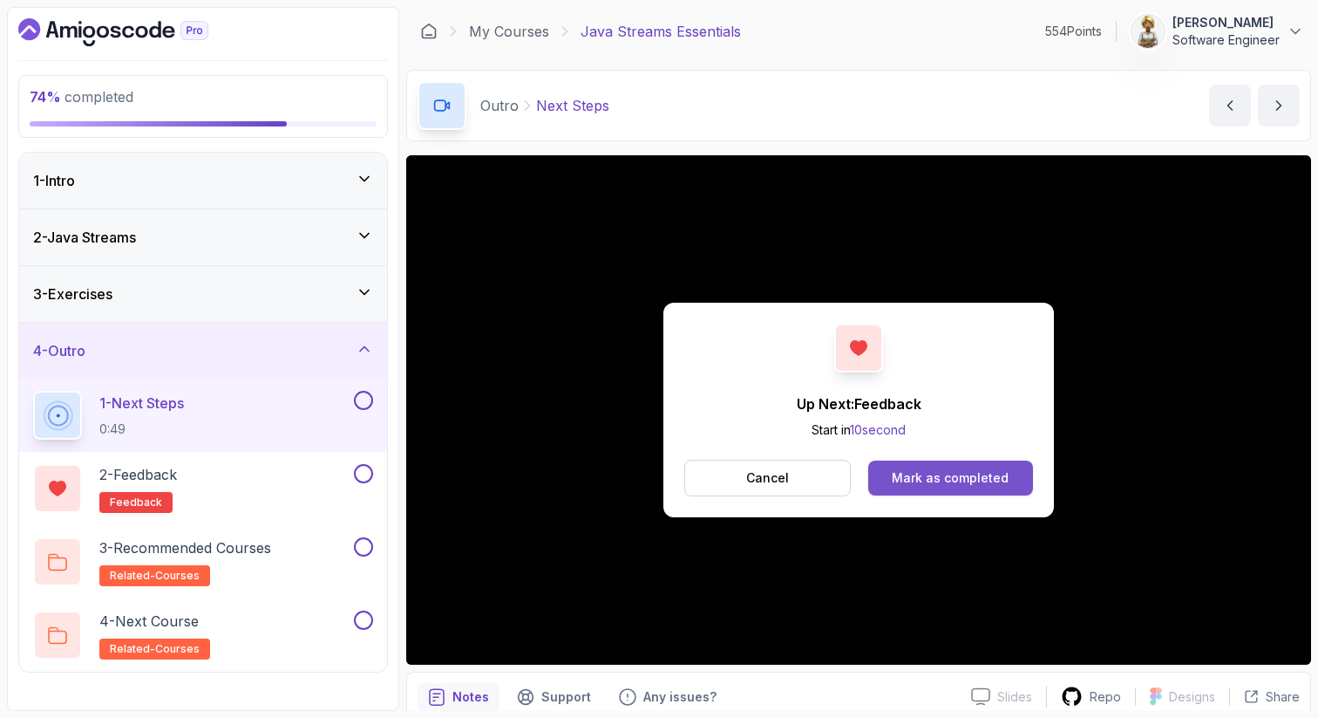
click at [927, 473] on div "Mark as completed" at bounding box center [950, 477] width 117 height 17
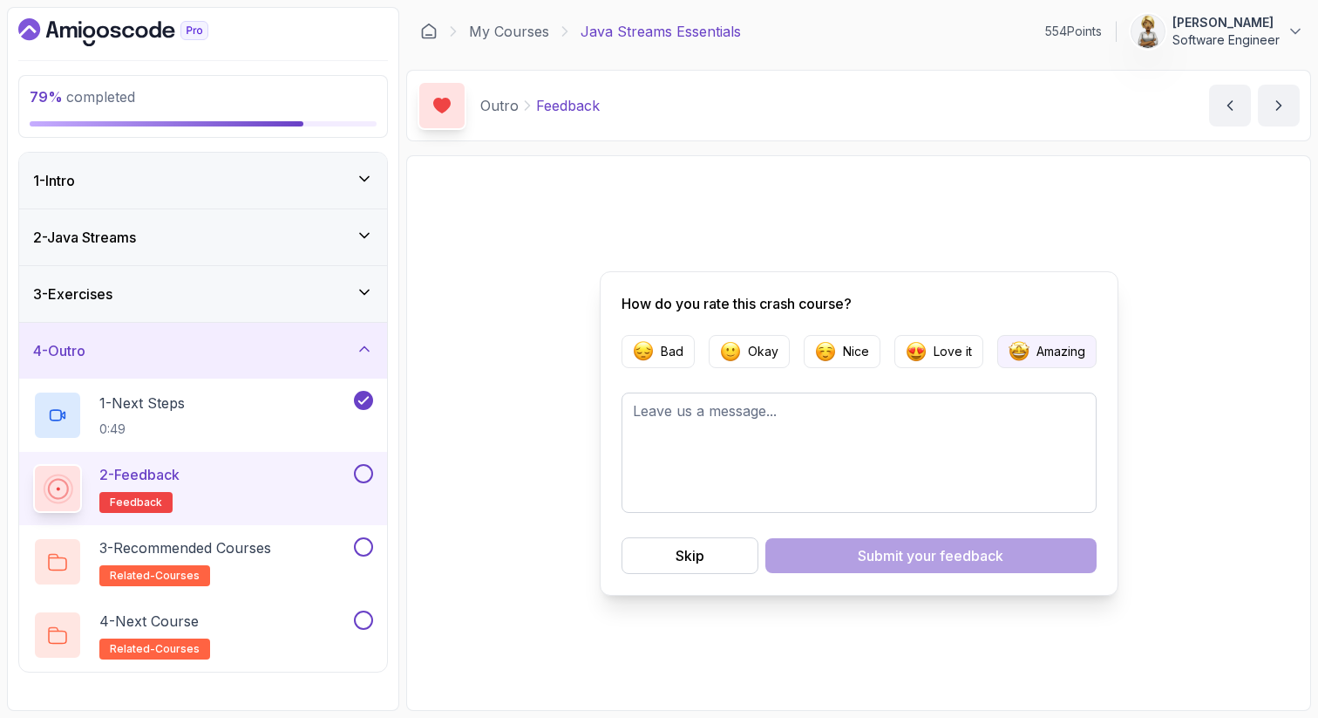
click at [1039, 359] on p "Amazing" at bounding box center [1061, 351] width 49 height 17
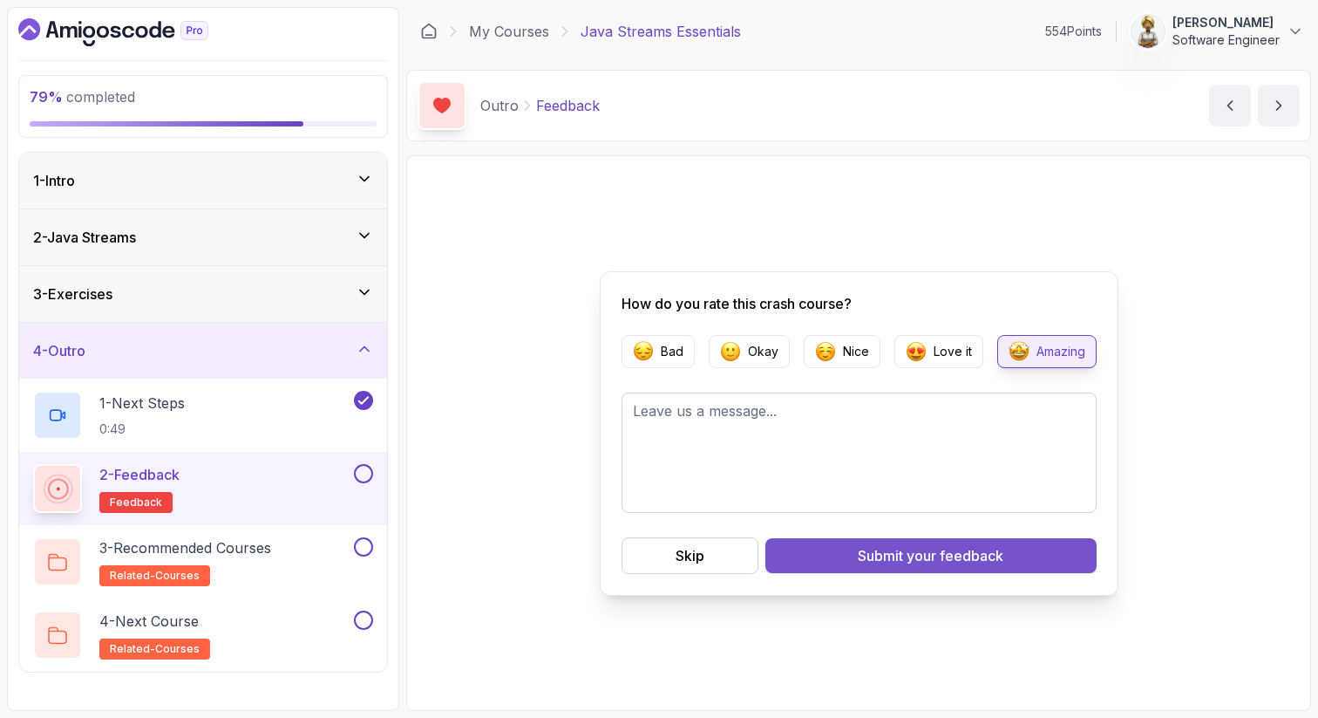
click at [903, 552] on div "Submit your feedback" at bounding box center [931, 555] width 146 height 21
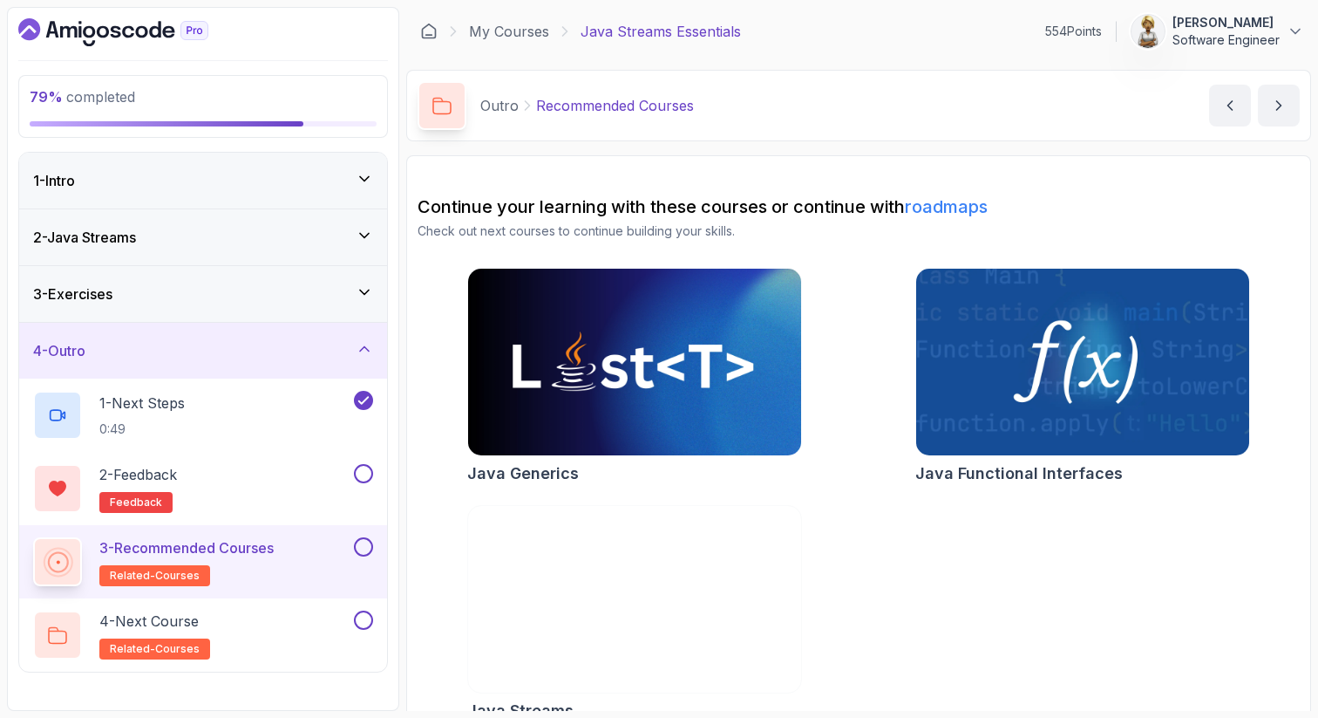
scroll to position [29, 0]
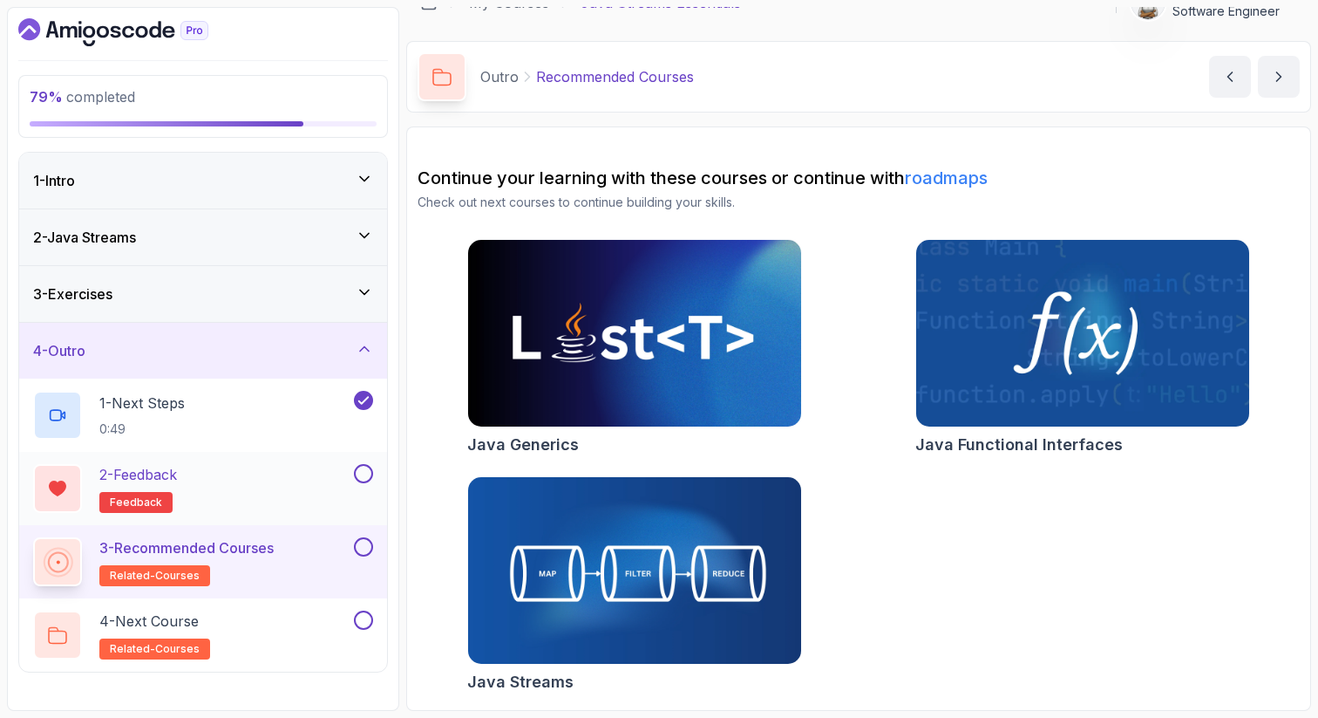
click at [365, 472] on button at bounding box center [363, 473] width 19 height 19
click at [368, 547] on button at bounding box center [363, 546] width 19 height 19
click at [242, 624] on div "4 - Next Course related-courses" at bounding box center [191, 634] width 317 height 49
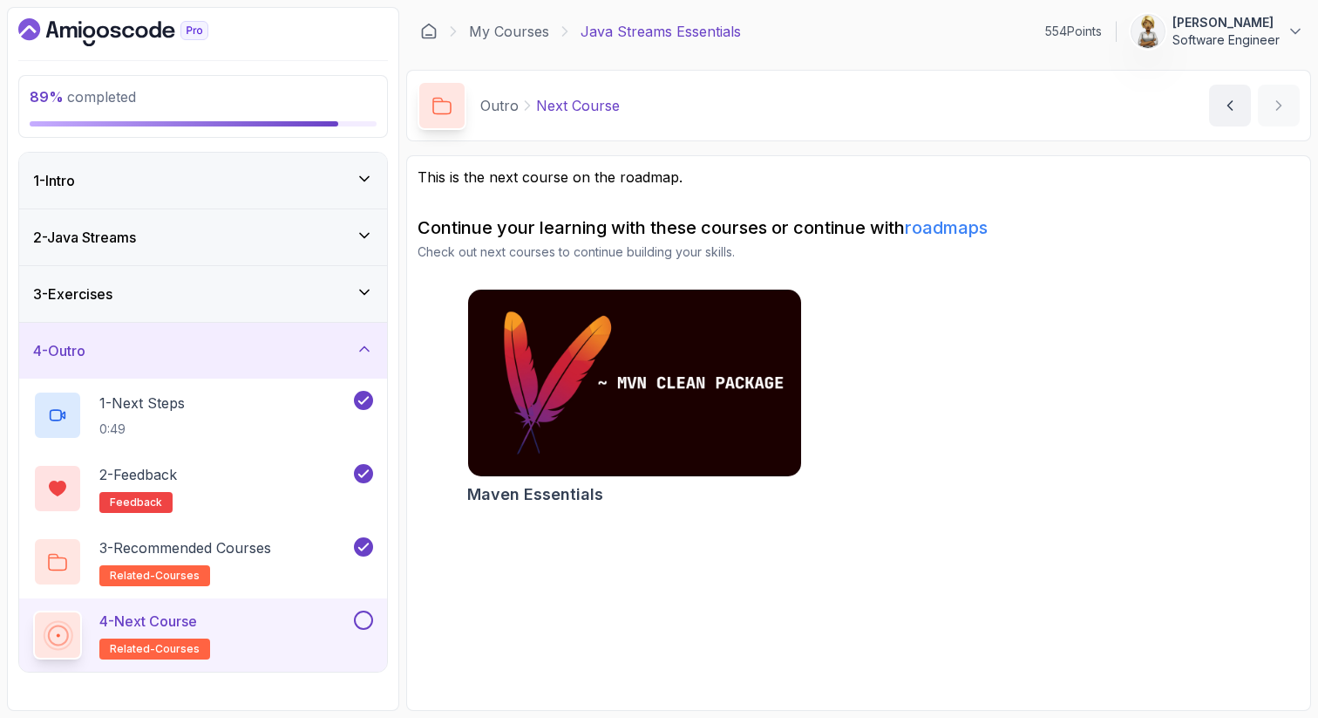
click at [362, 618] on button at bounding box center [363, 619] width 19 height 19
click at [368, 352] on icon at bounding box center [364, 348] width 17 height 17
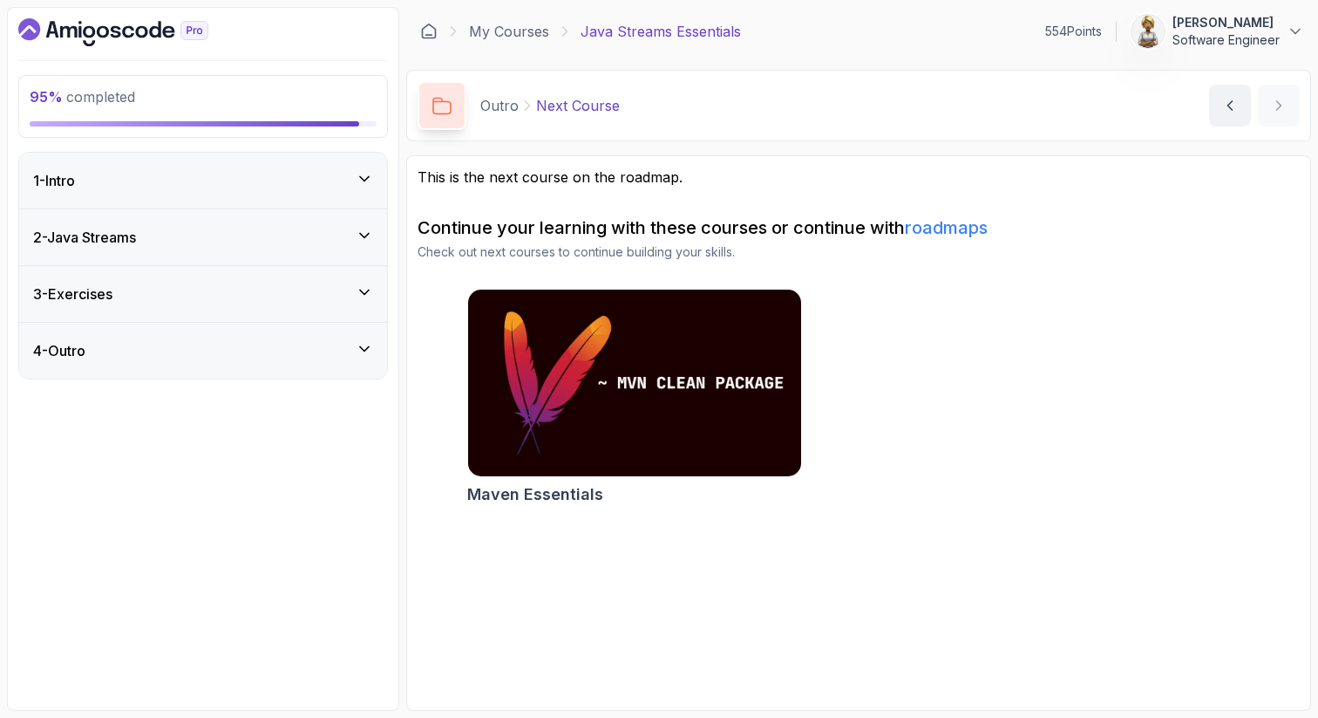
click at [369, 287] on icon at bounding box center [364, 291] width 17 height 17
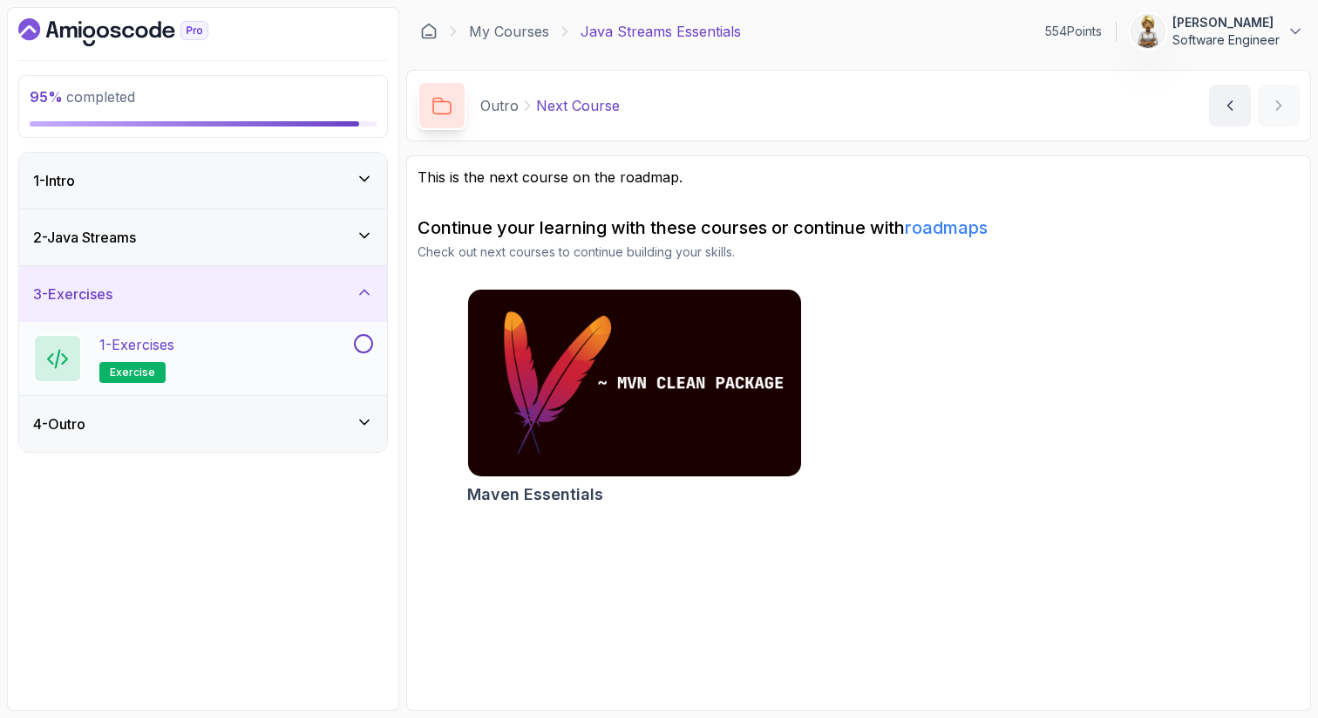
click at [269, 344] on div "1 - Exercises exercise" at bounding box center [191, 358] width 317 height 49
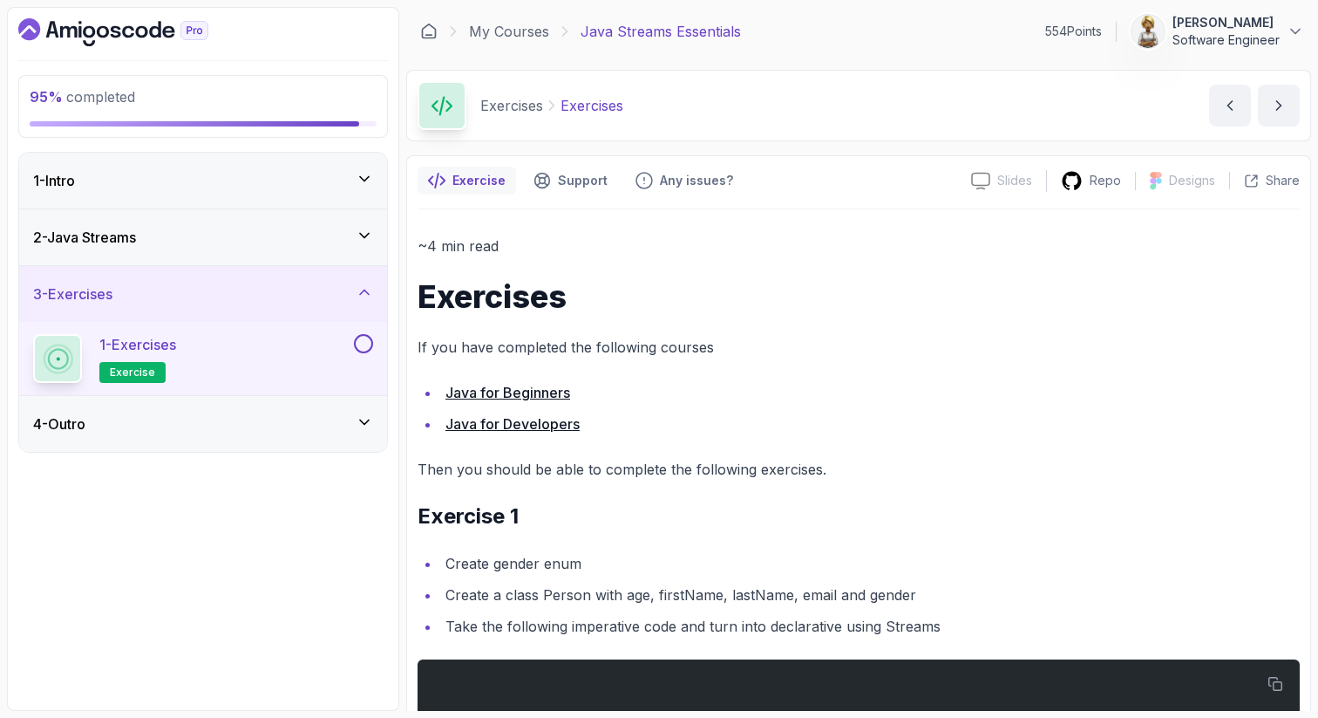
click at [915, 503] on h2 "Exercise 1" at bounding box center [859, 516] width 882 height 28
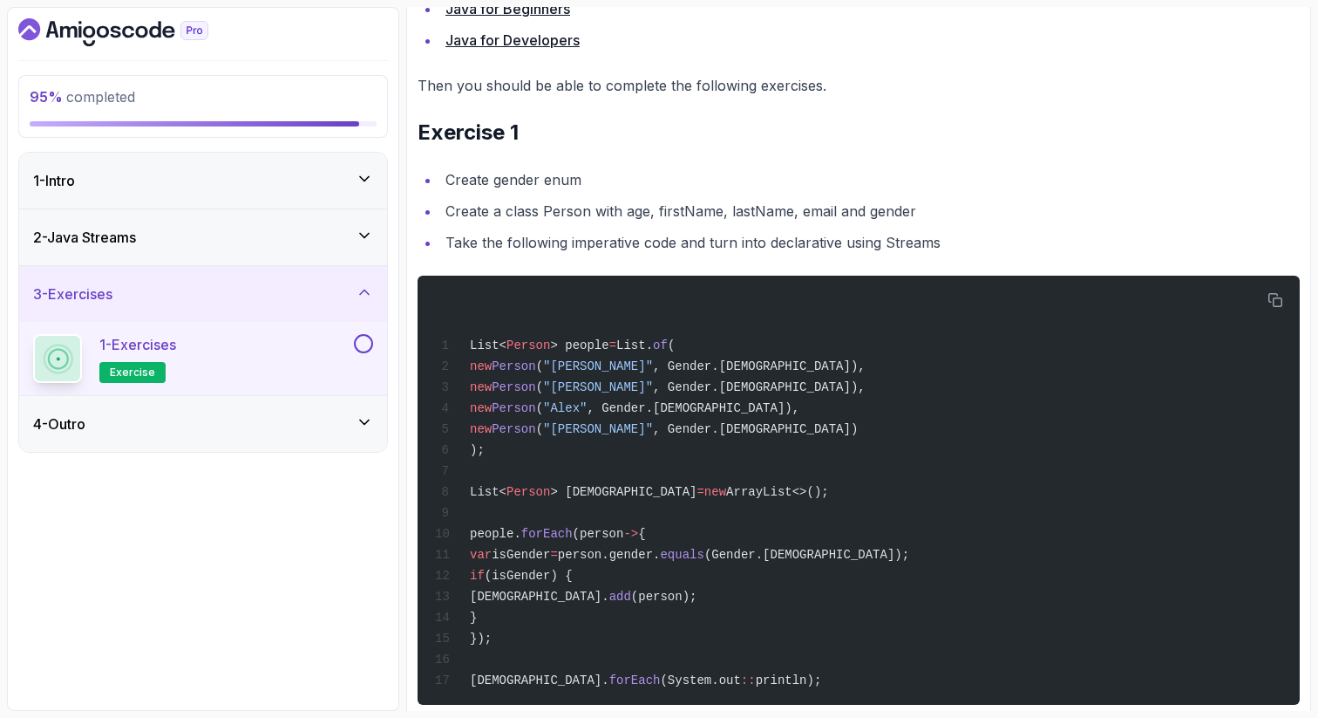
scroll to position [419, 0]
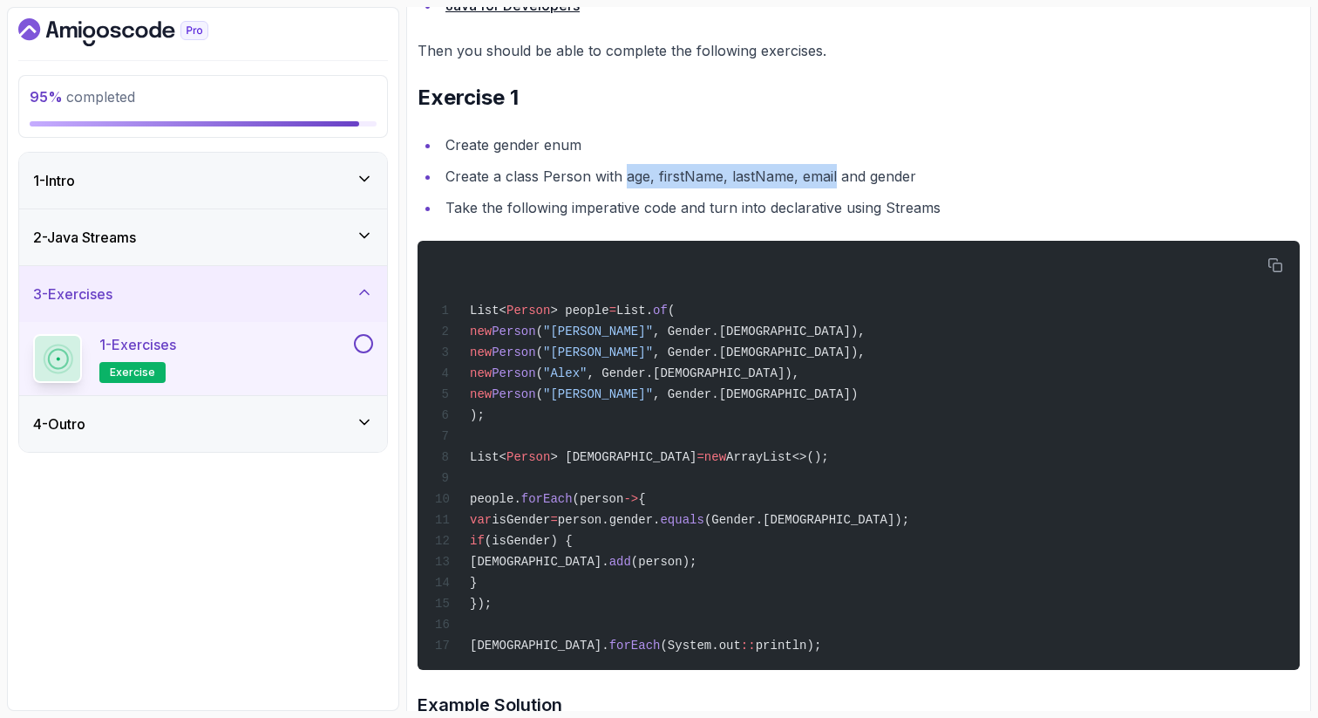
drag, startPoint x: 627, startPoint y: 174, endPoint x: 835, endPoint y: 179, distance: 208.4
click at [835, 179] on li "Create a class Person with age, firstName, lastName, email and gender" at bounding box center [870, 176] width 860 height 24
copy li "age, firstName, lastName, email"
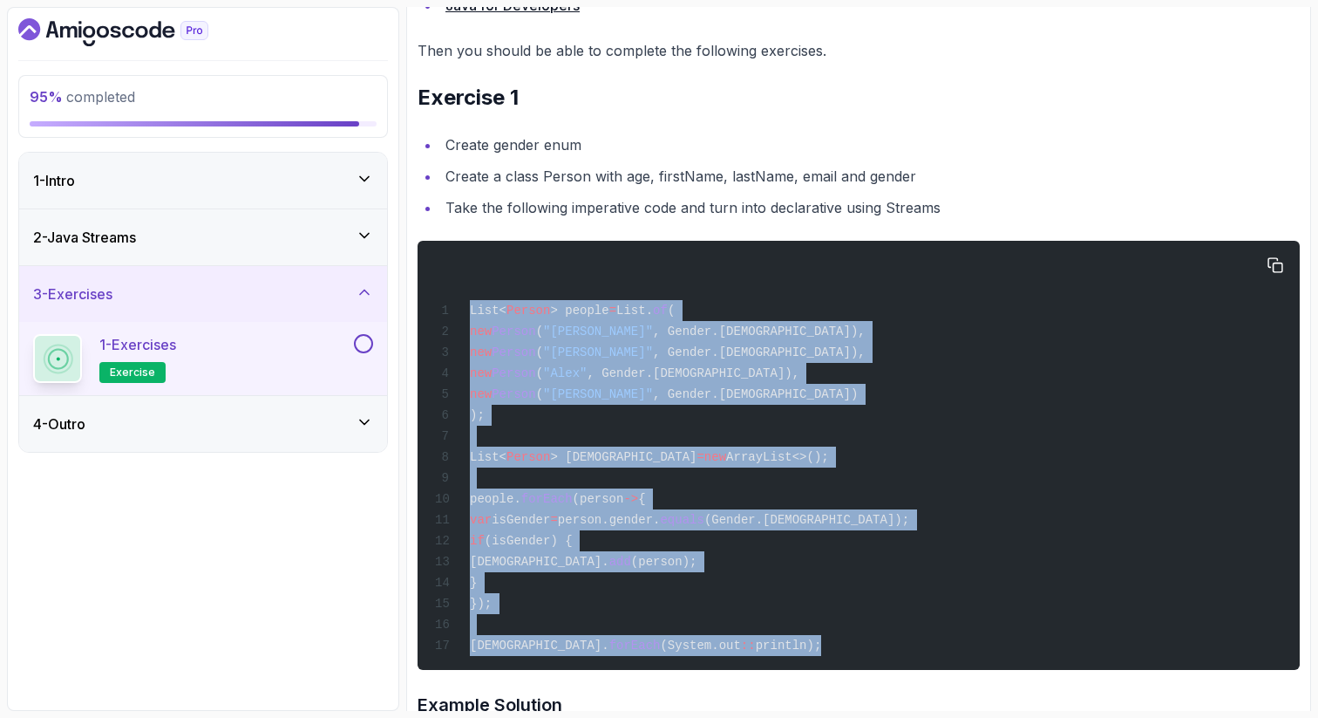
drag, startPoint x: 468, startPoint y: 309, endPoint x: 768, endPoint y: 656, distance: 458.7
click at [768, 658] on div "List< Person > people = List. of ( new Person ( "[PERSON_NAME]" , Gender.[DEMOG…" at bounding box center [859, 455] width 854 height 408
copy code "List< Person > people = List. of ( new Person ( "[PERSON_NAME]" , Gender.[DEMOG…"
click at [809, 424] on div "List< Person > people = List. of ( new Person ( "[PERSON_NAME]" , Gender.[DEMOG…" at bounding box center [859, 455] width 854 height 408
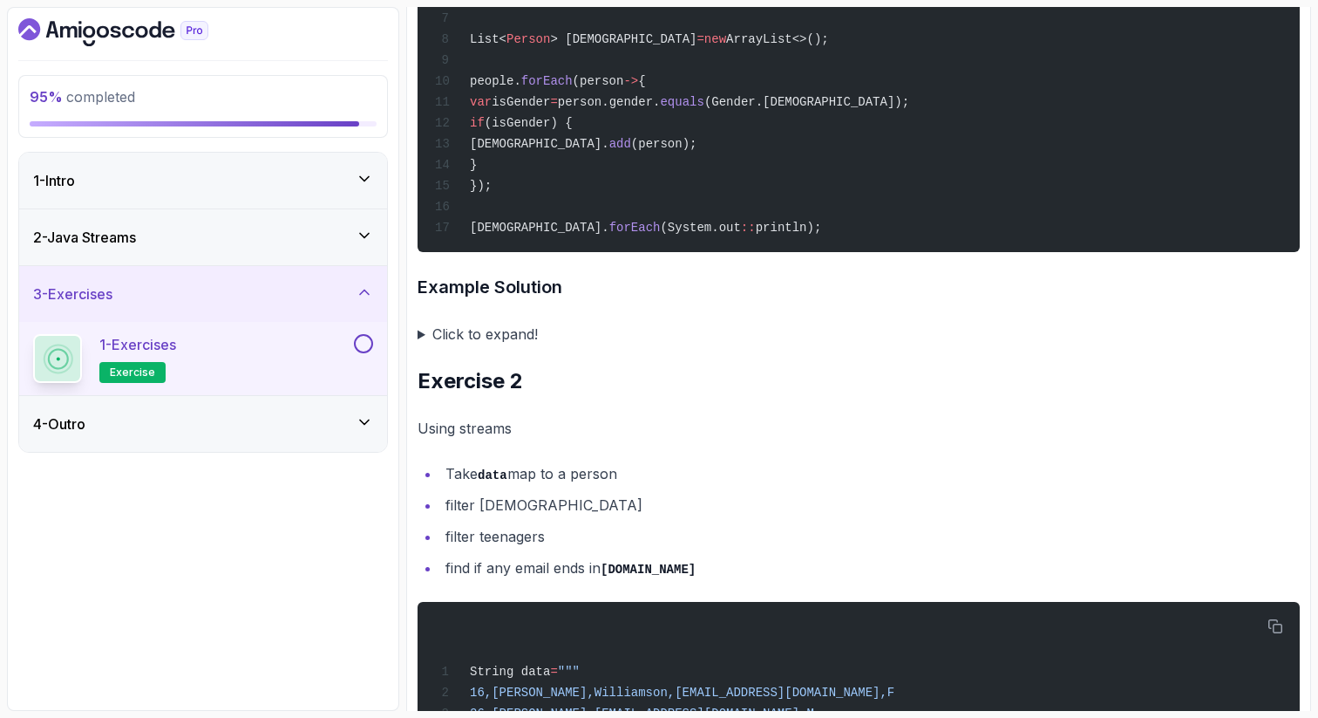
scroll to position [837, 0]
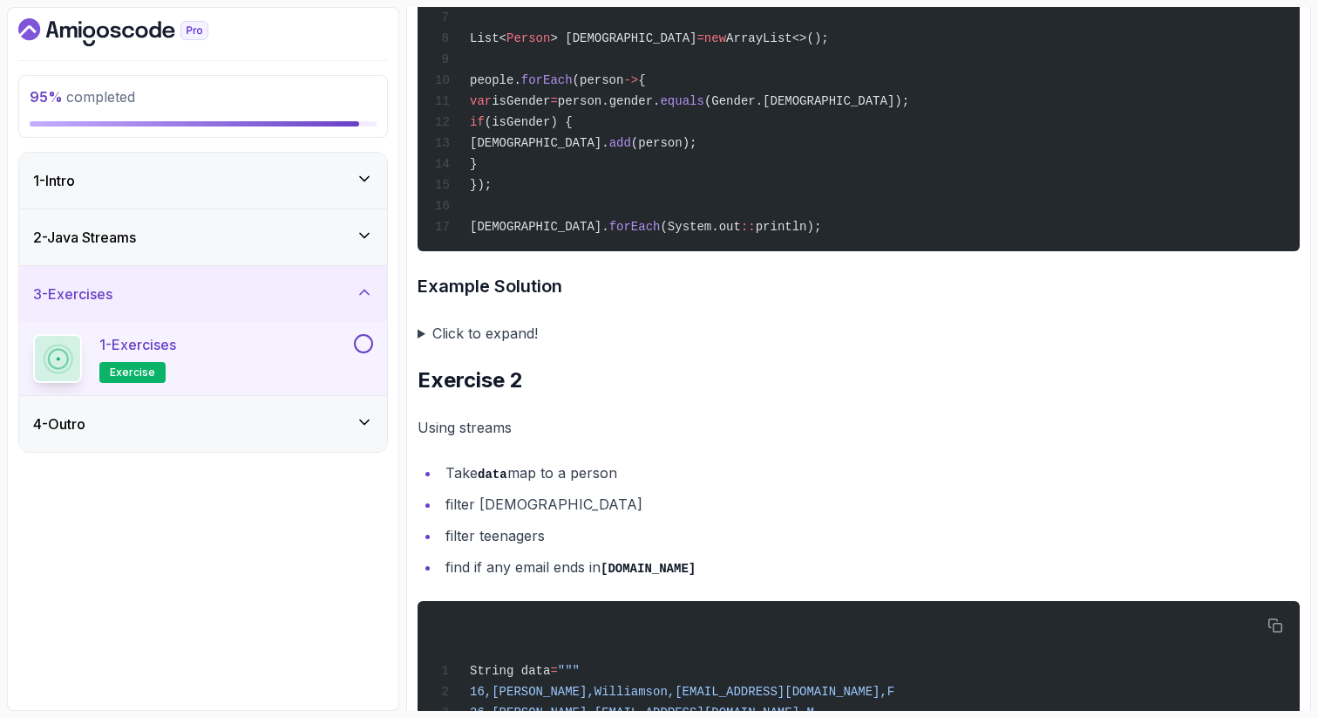
click at [422, 345] on summary "Click to expand!" at bounding box center [859, 333] width 882 height 24
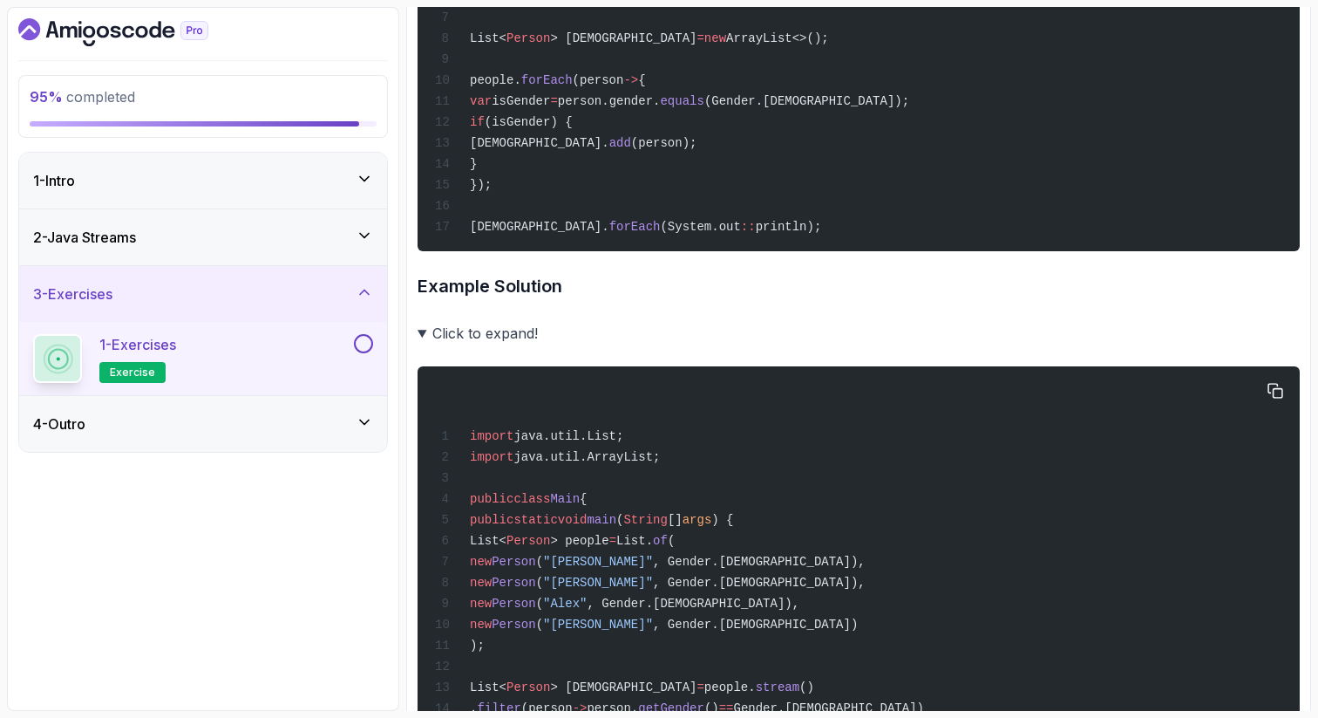
click at [488, 589] on span "new" at bounding box center [481, 582] width 22 height 14
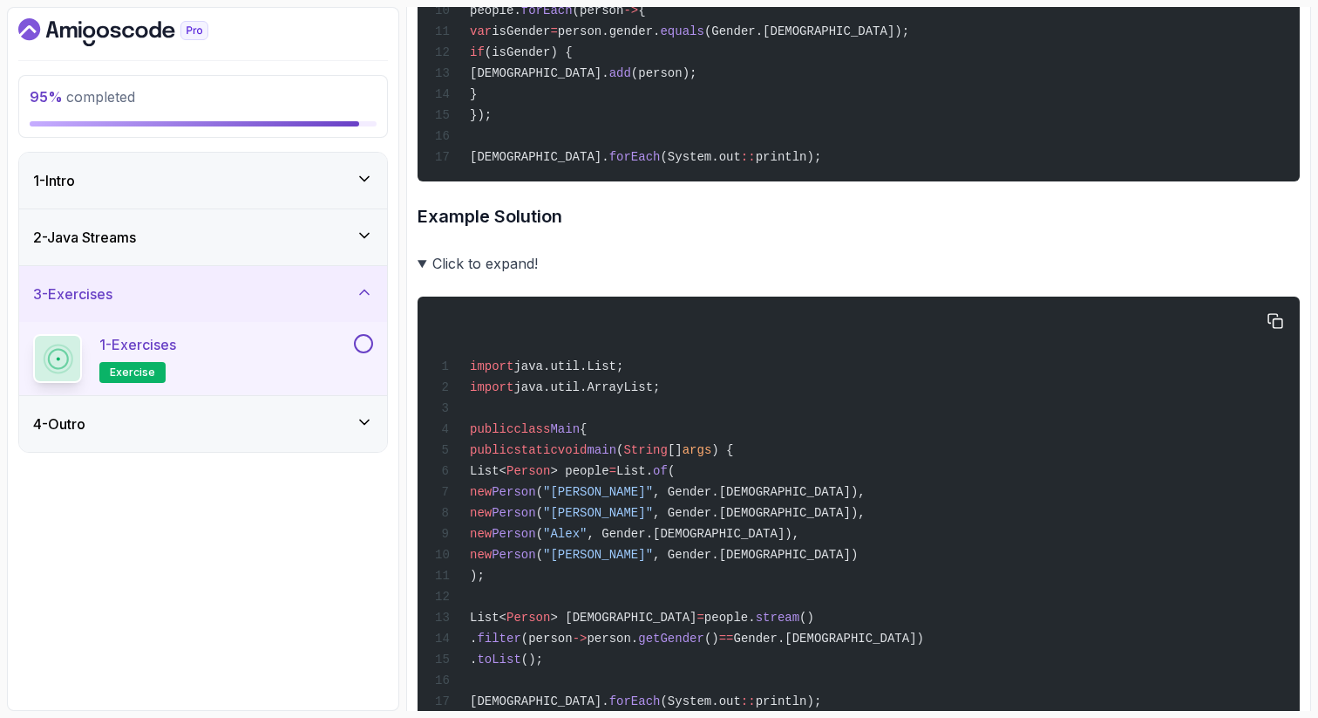
scroll to position [942, 0]
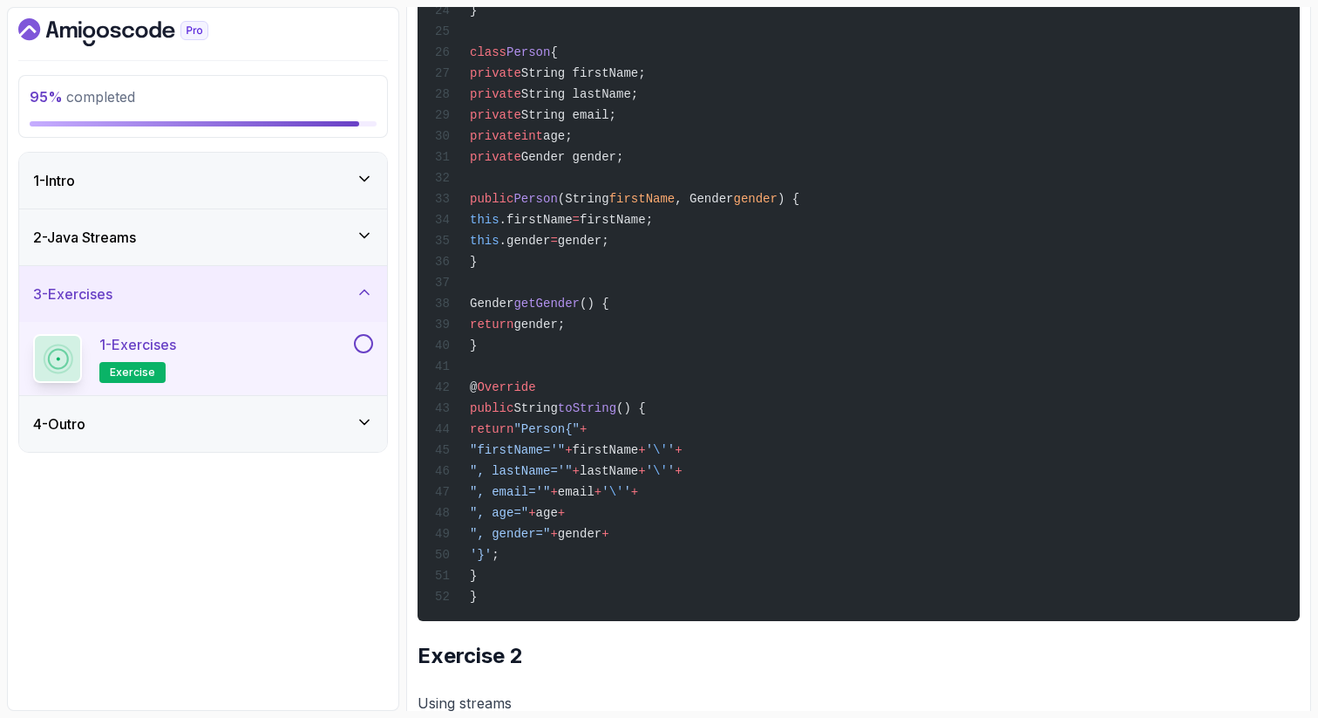
scroll to position [1779, 0]
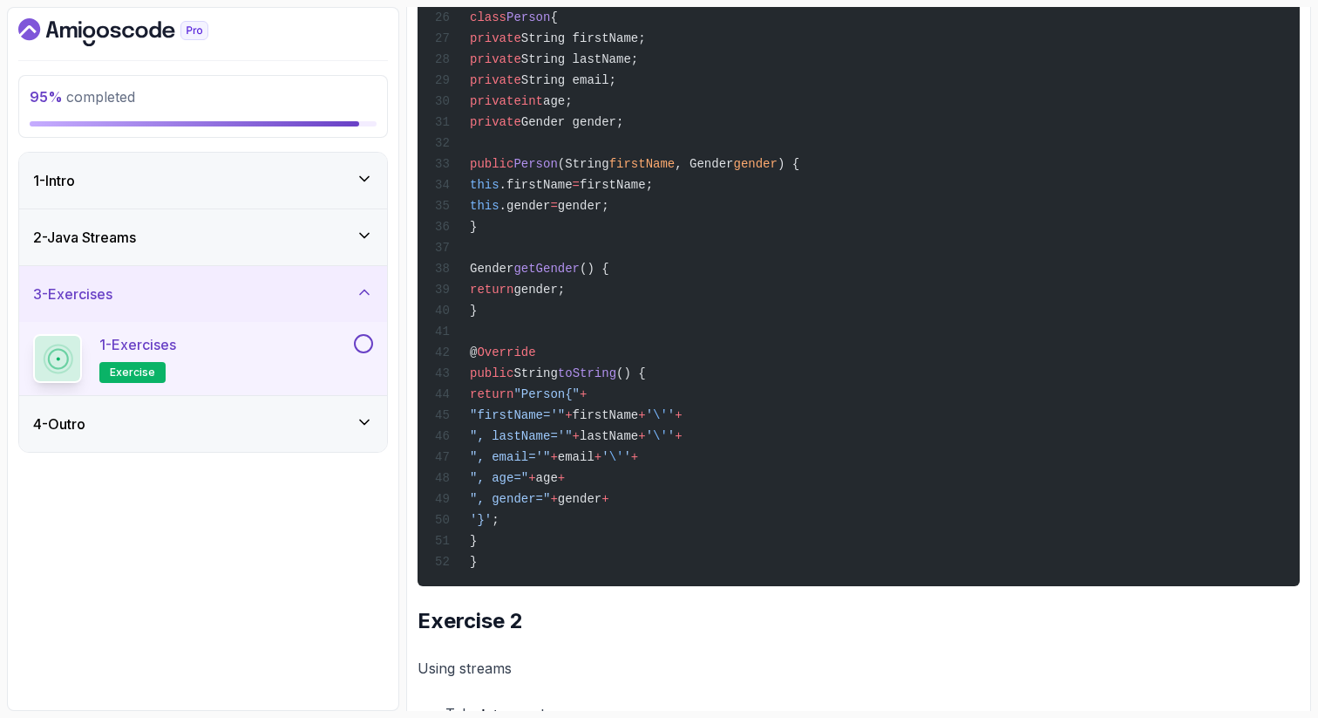
click at [712, 336] on div "import java.util.List; import java.util.ArrayList; public class Main { public s…" at bounding box center [859, 5] width 854 height 1140
click at [769, 307] on div "import java.util.List; import java.util.ArrayList; public class Main { public s…" at bounding box center [859, 5] width 854 height 1140
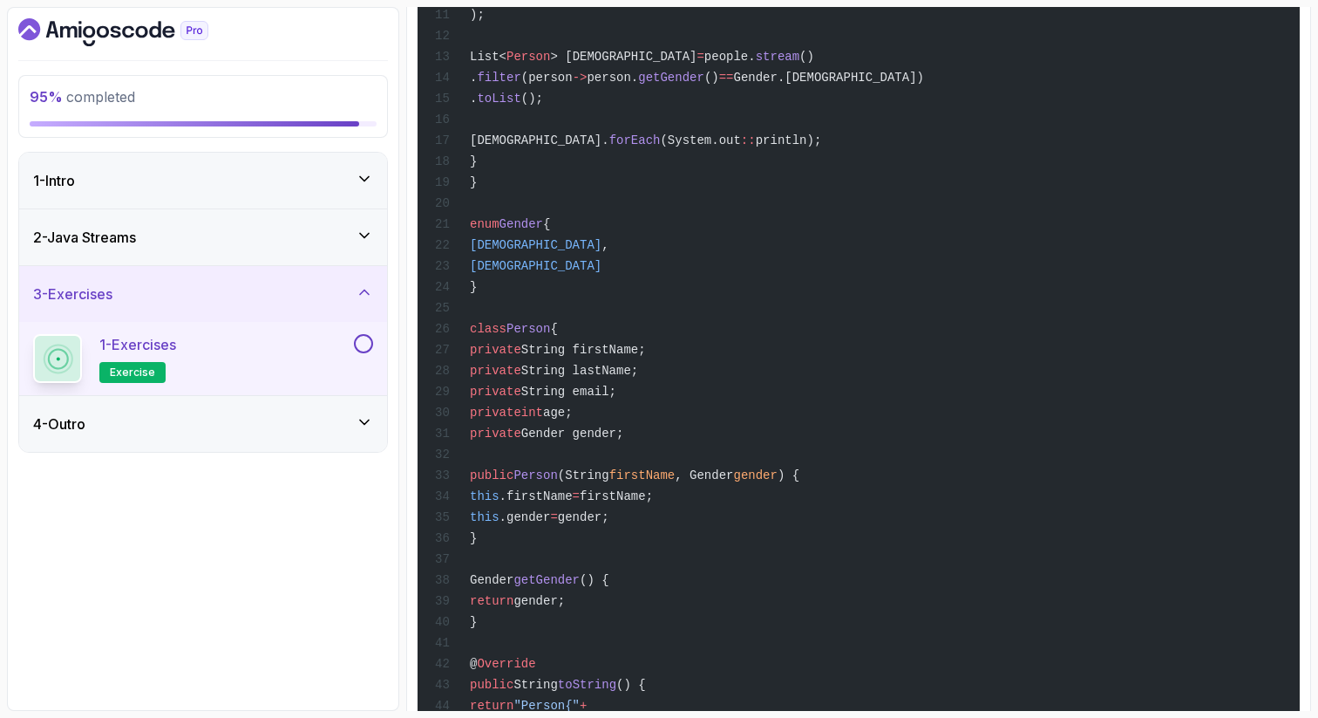
scroll to position [1430, 0]
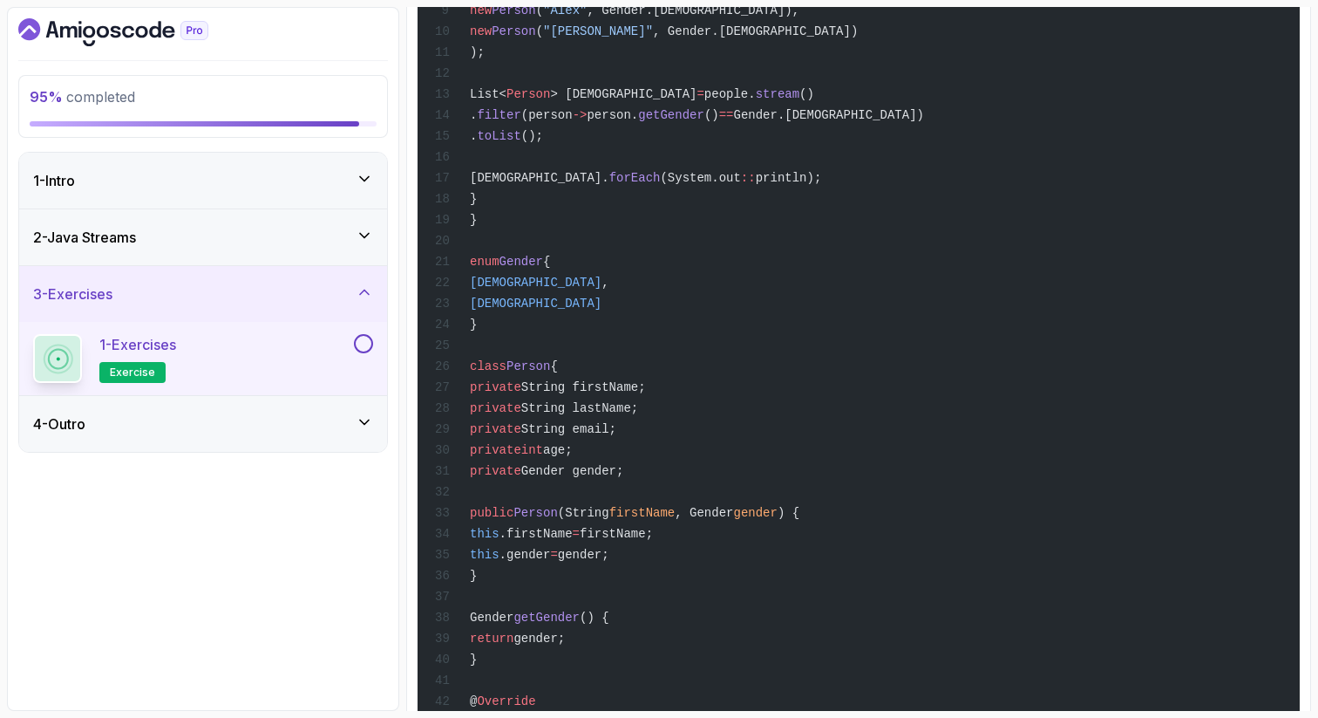
click at [545, 367] on div "import java.util.List; import java.util.ArrayList; public class Main { public s…" at bounding box center [859, 354] width 854 height 1140
click at [597, 225] on div "import java.util.List; import java.util.ArrayList; public class Main { public s…" at bounding box center [859, 354] width 854 height 1140
click at [638, 122] on span "person." at bounding box center [612, 115] width 51 height 14
click at [609, 478] on span "Gender gender;" at bounding box center [572, 471] width 103 height 14
click at [573, 541] on span ".firstName" at bounding box center [536, 534] width 73 height 14
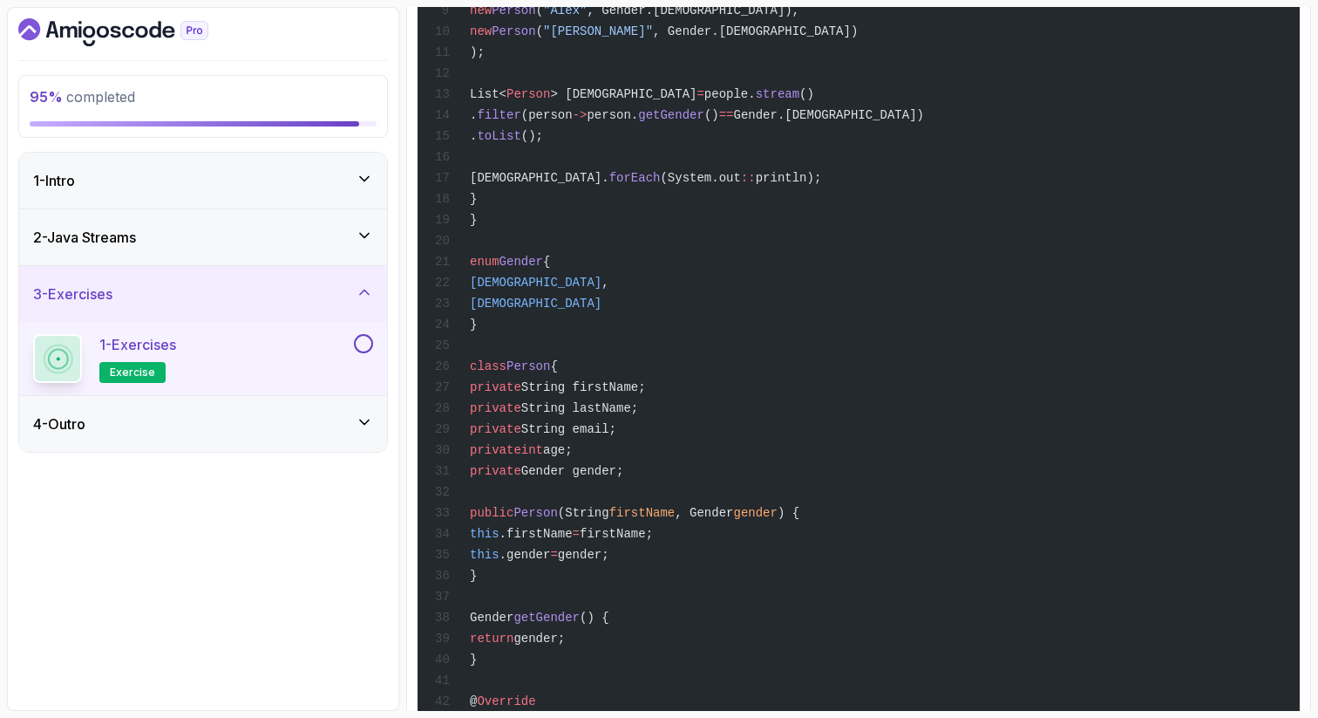
click at [580, 624] on span "getGender" at bounding box center [547, 617] width 66 height 14
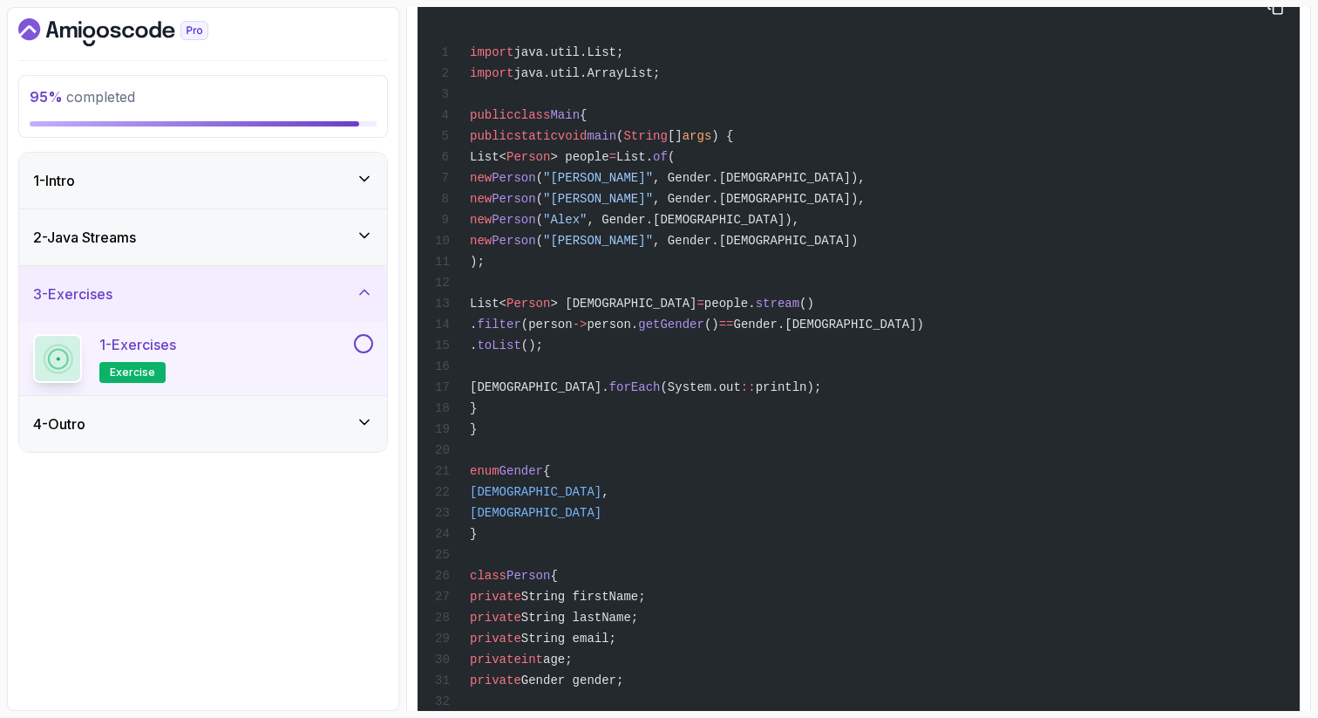
scroll to position [1186, 0]
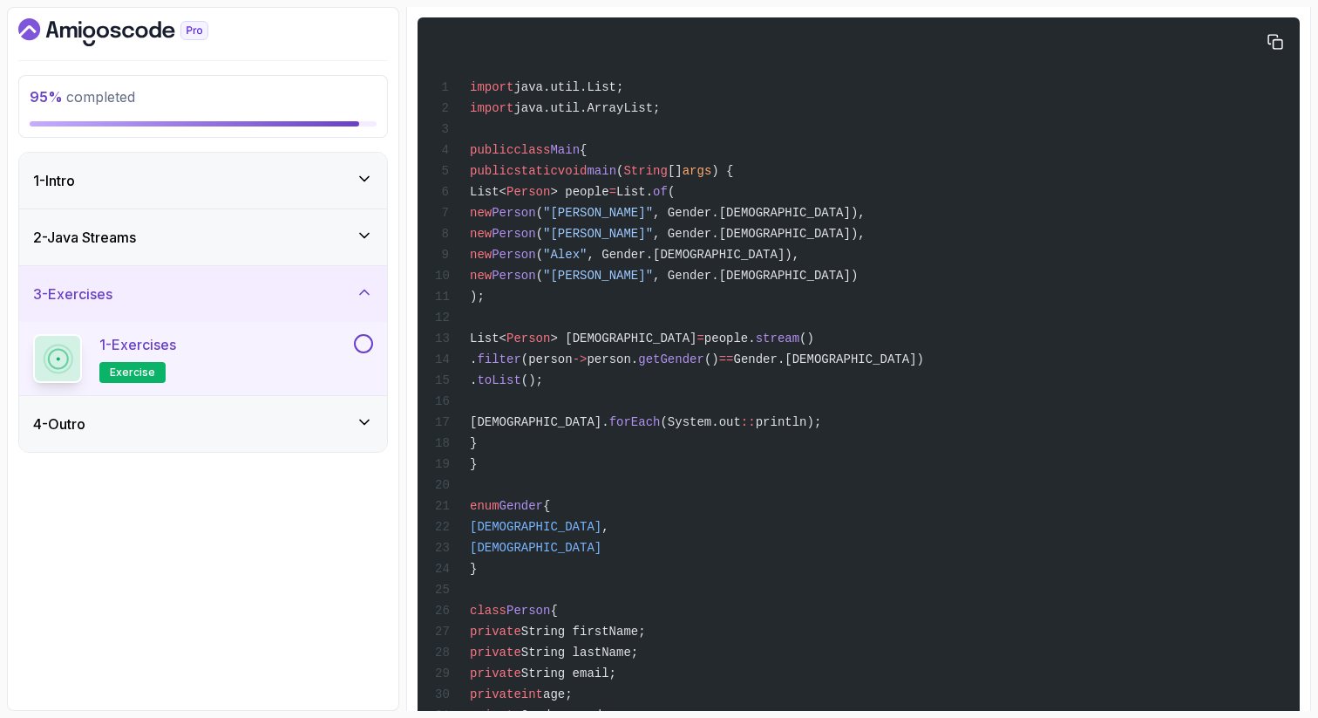
click at [920, 458] on div "import java.util.List; import java.util.ArrayList; public class Main { public s…" at bounding box center [859, 598] width 854 height 1140
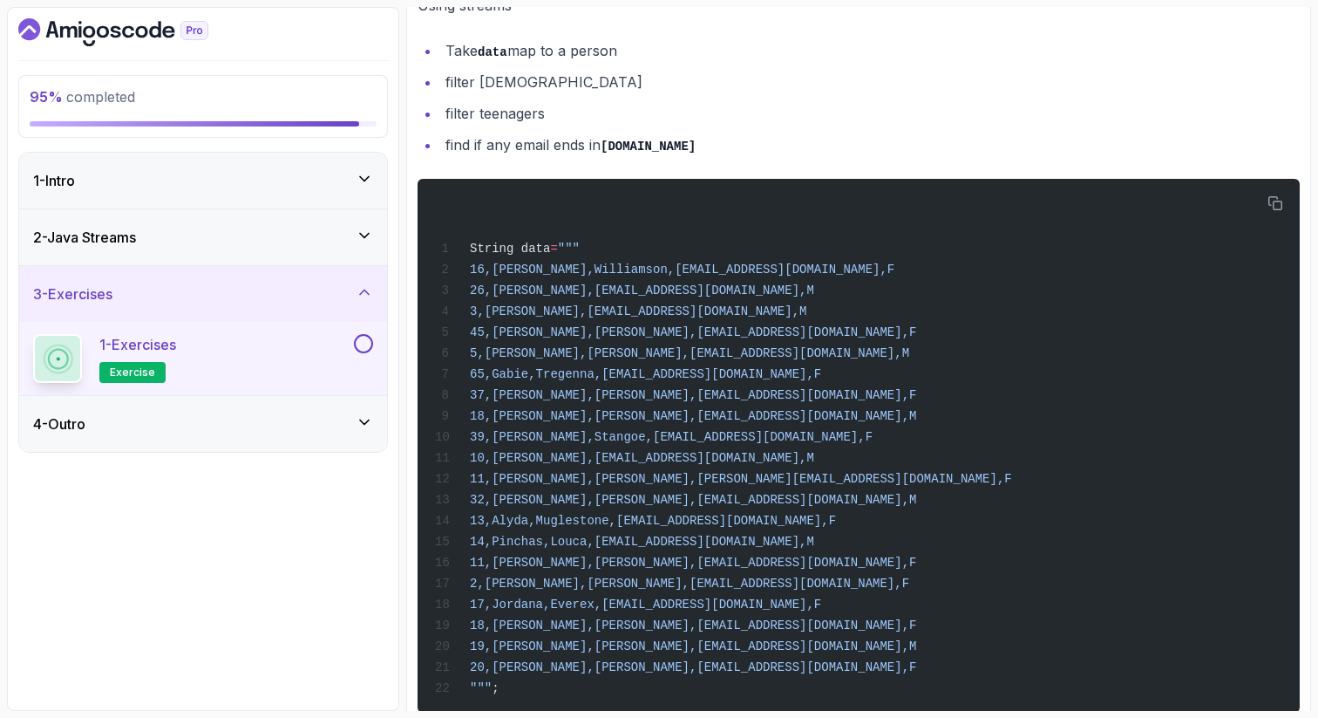
scroll to position [2476, 0]
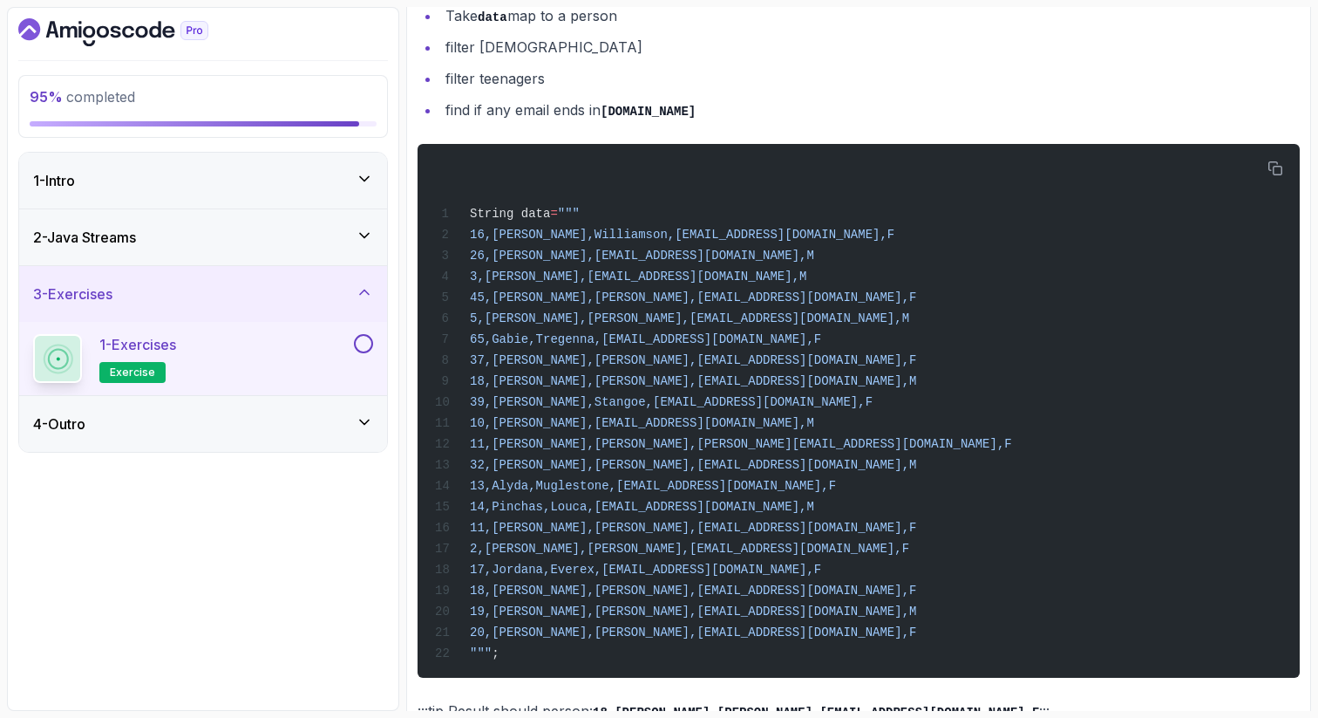
click at [1311, 282] on section "95 % completed 1 - Intro 2 - Java Streams 3 - Exercises 1 - Exercises exercise …" at bounding box center [659, 359] width 1318 height 718
click at [1217, 29] on li "Take data map to a person" at bounding box center [870, 15] width 860 height 25
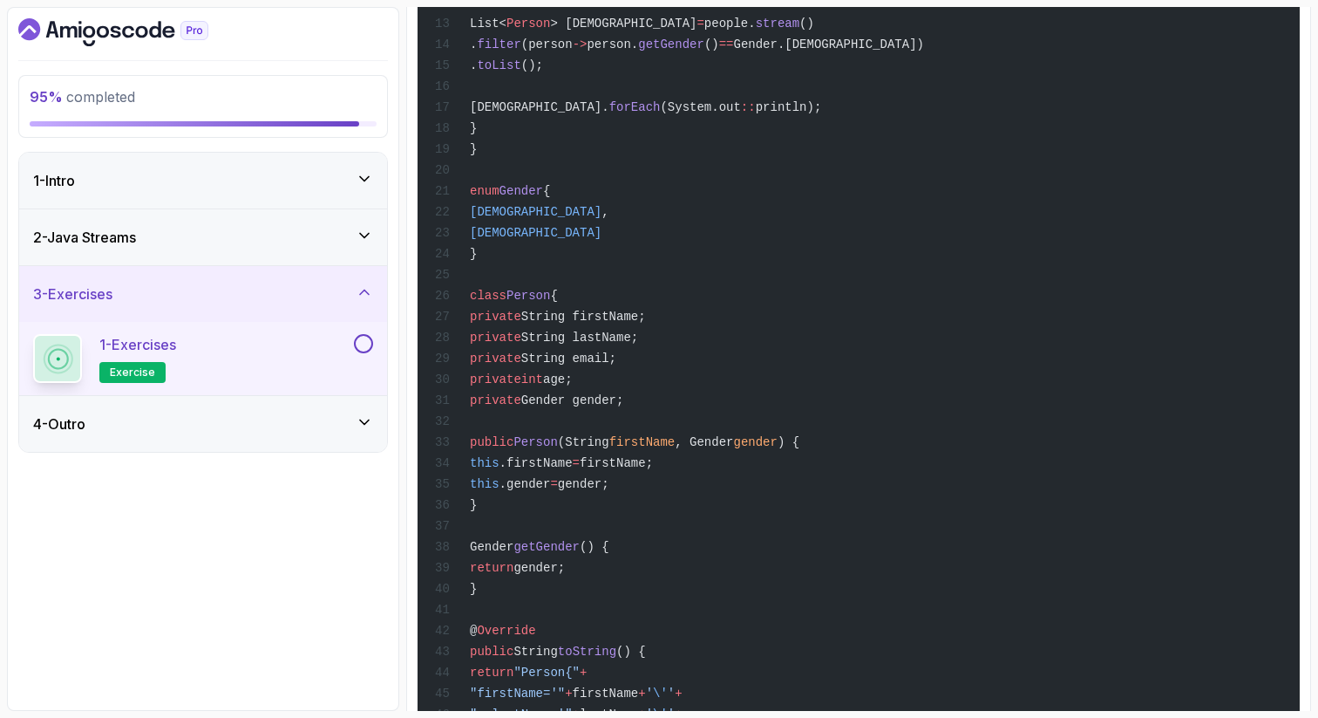
scroll to position [1500, 0]
